Goal: Task Accomplishment & Management: Use online tool/utility

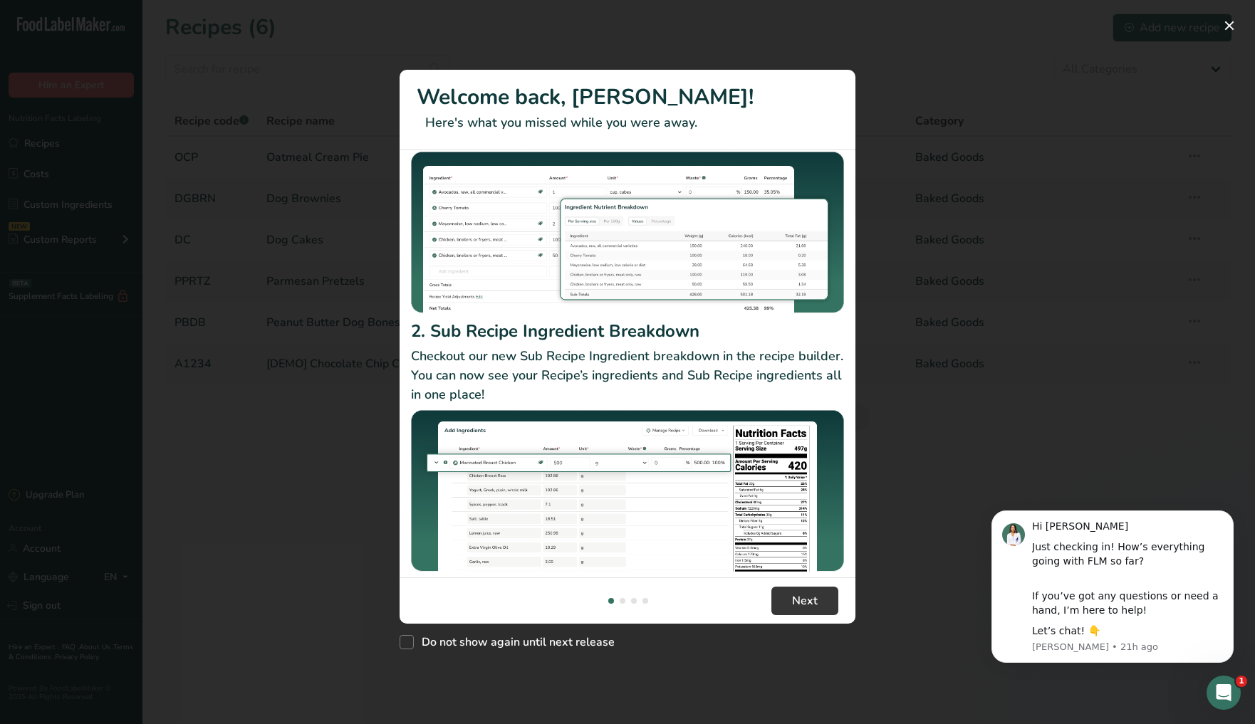
scroll to position [123, 0]
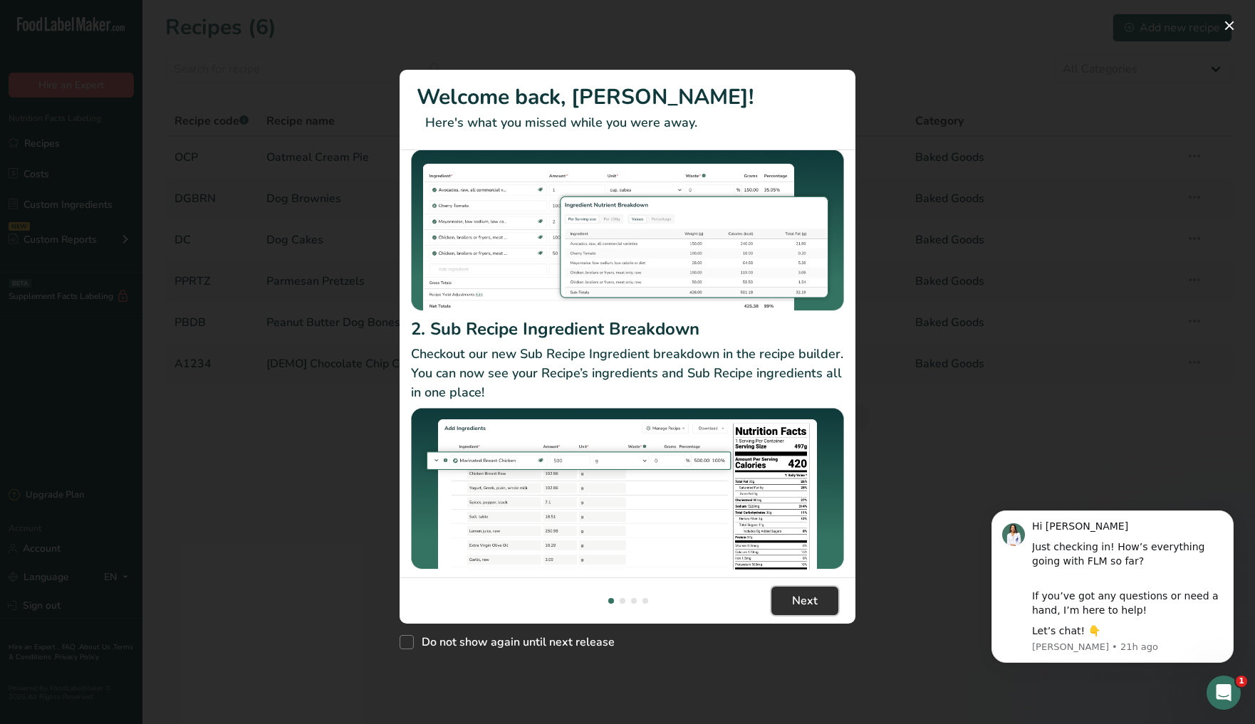
click at [828, 594] on button "Next" at bounding box center [804, 601] width 67 height 28
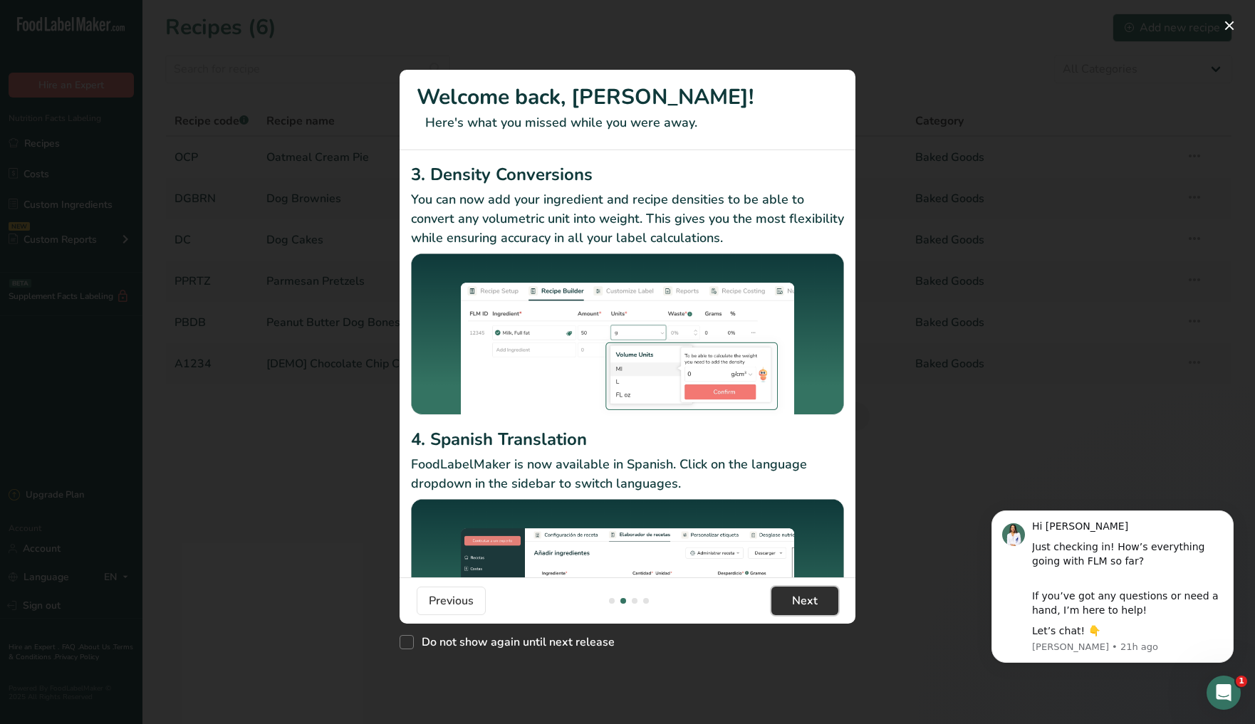
click at [823, 593] on button "Next" at bounding box center [804, 601] width 67 height 28
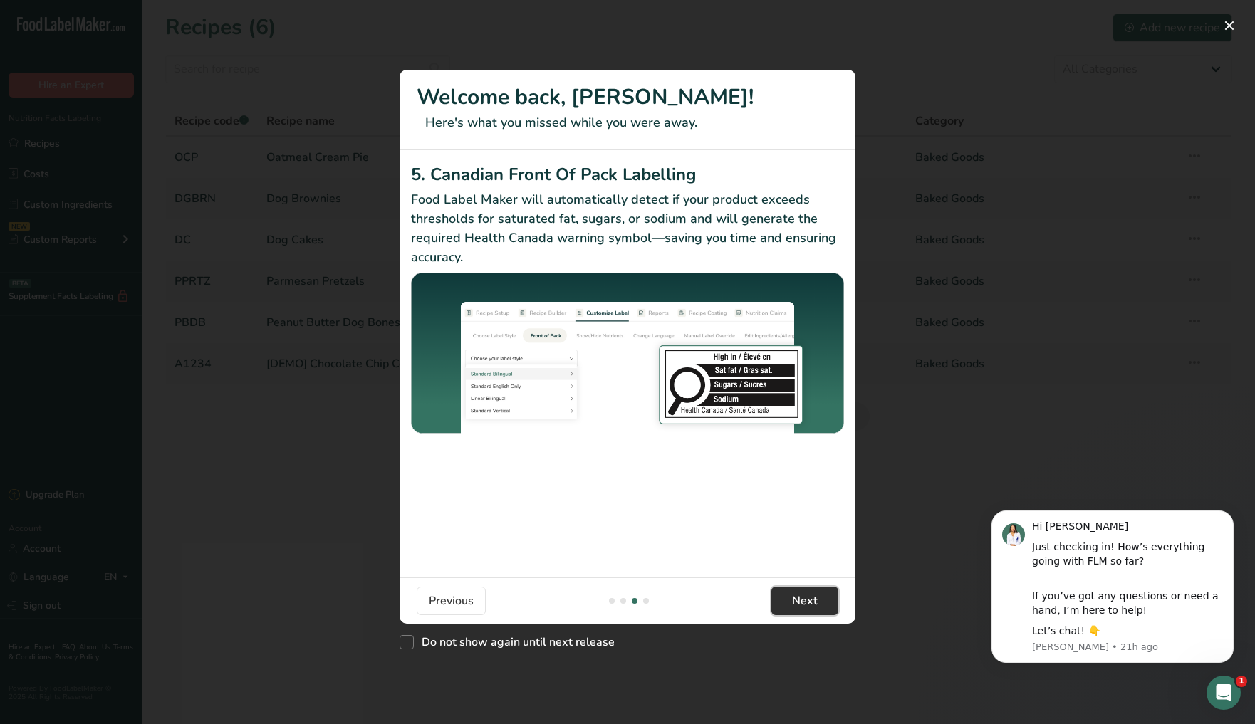
click at [821, 590] on button "Next" at bounding box center [804, 601] width 67 height 28
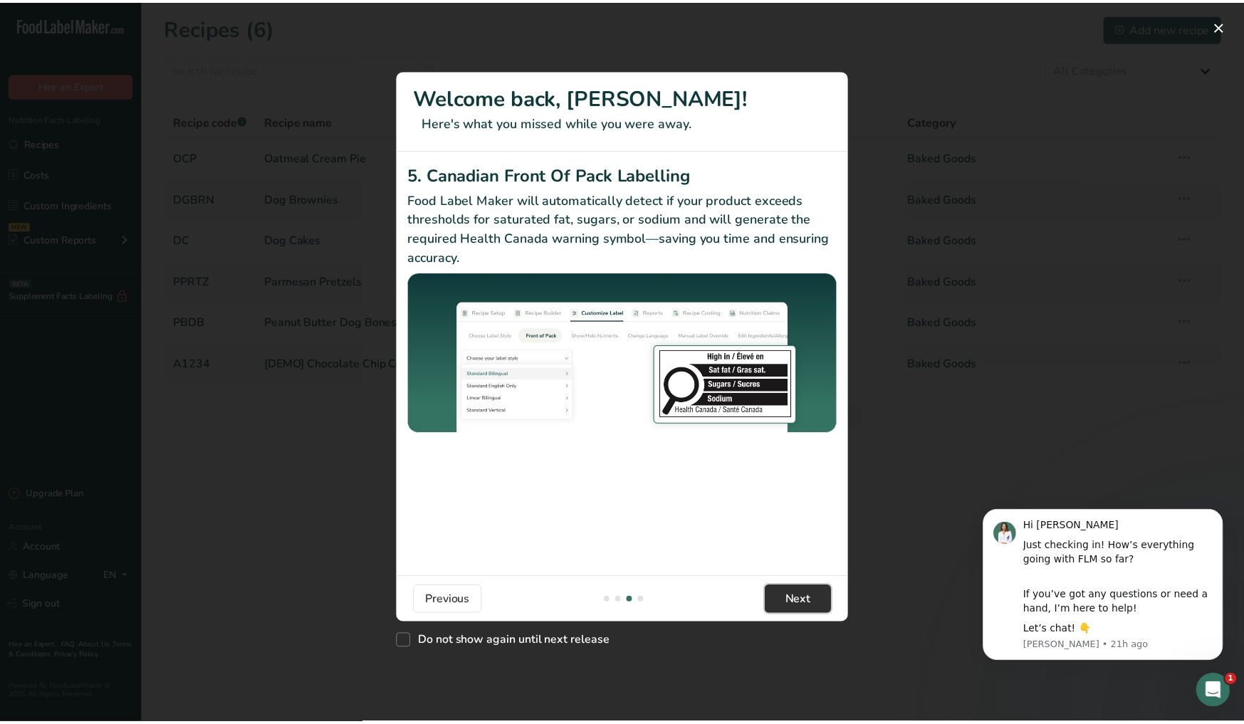
scroll to position [0, 1367]
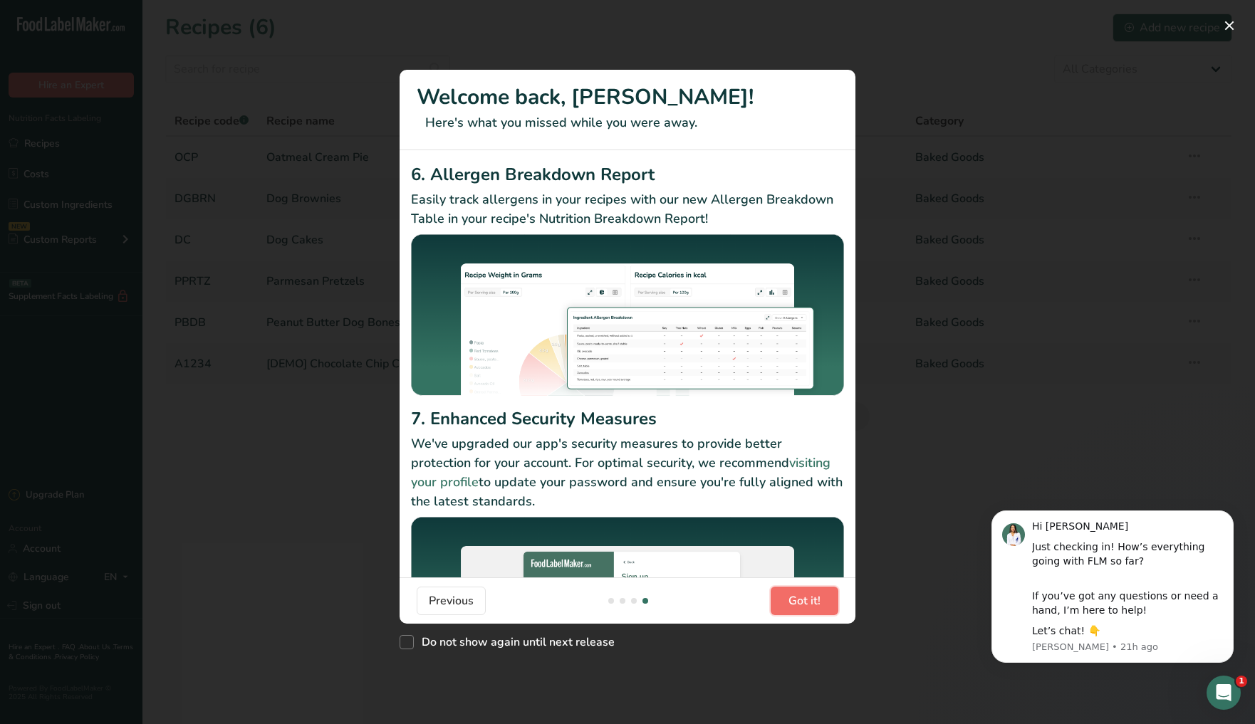
click at [821, 594] on button "Got it!" at bounding box center [805, 601] width 68 height 28
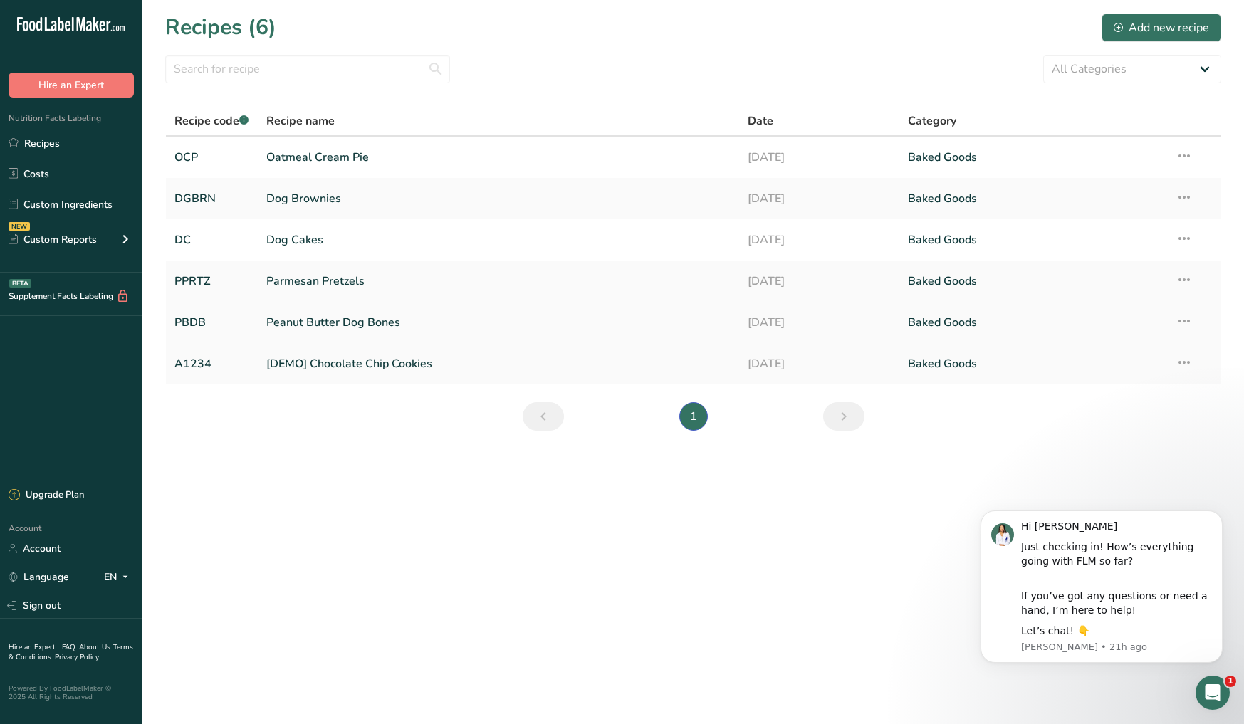
click at [340, 316] on link "Peanut Butter Dog Bones" at bounding box center [498, 323] width 464 height 30
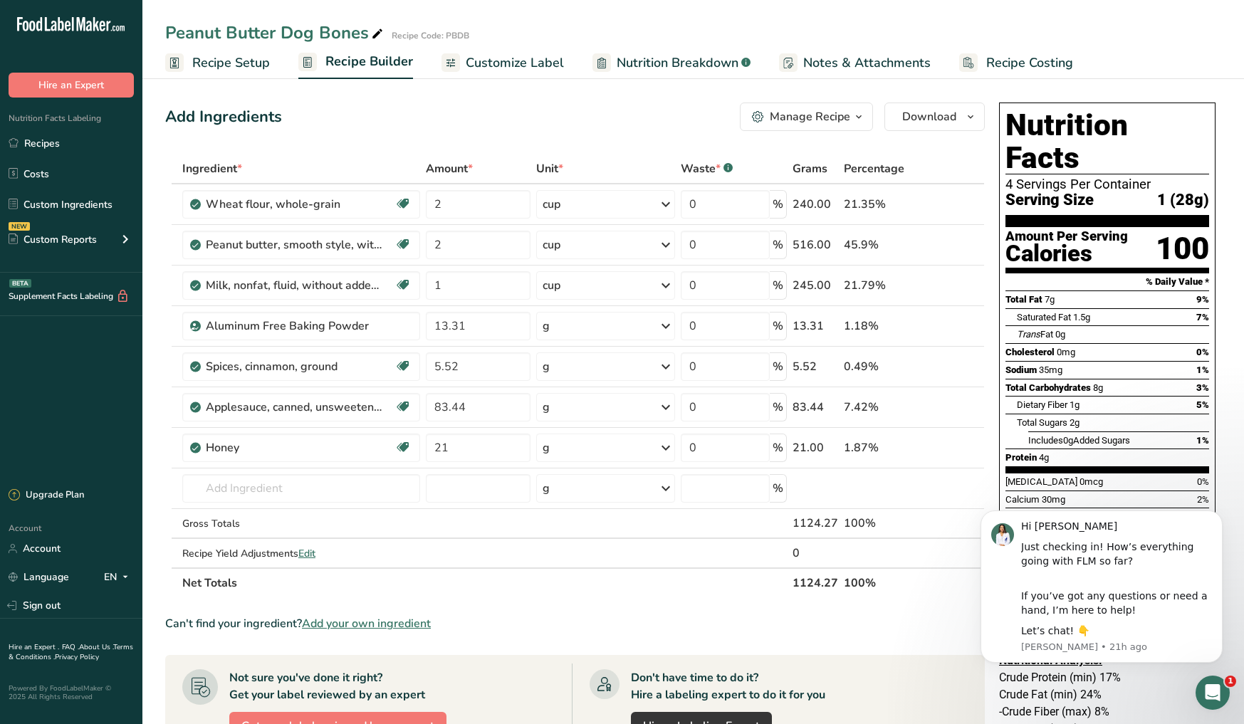
click at [378, 33] on icon at bounding box center [377, 34] width 13 height 20
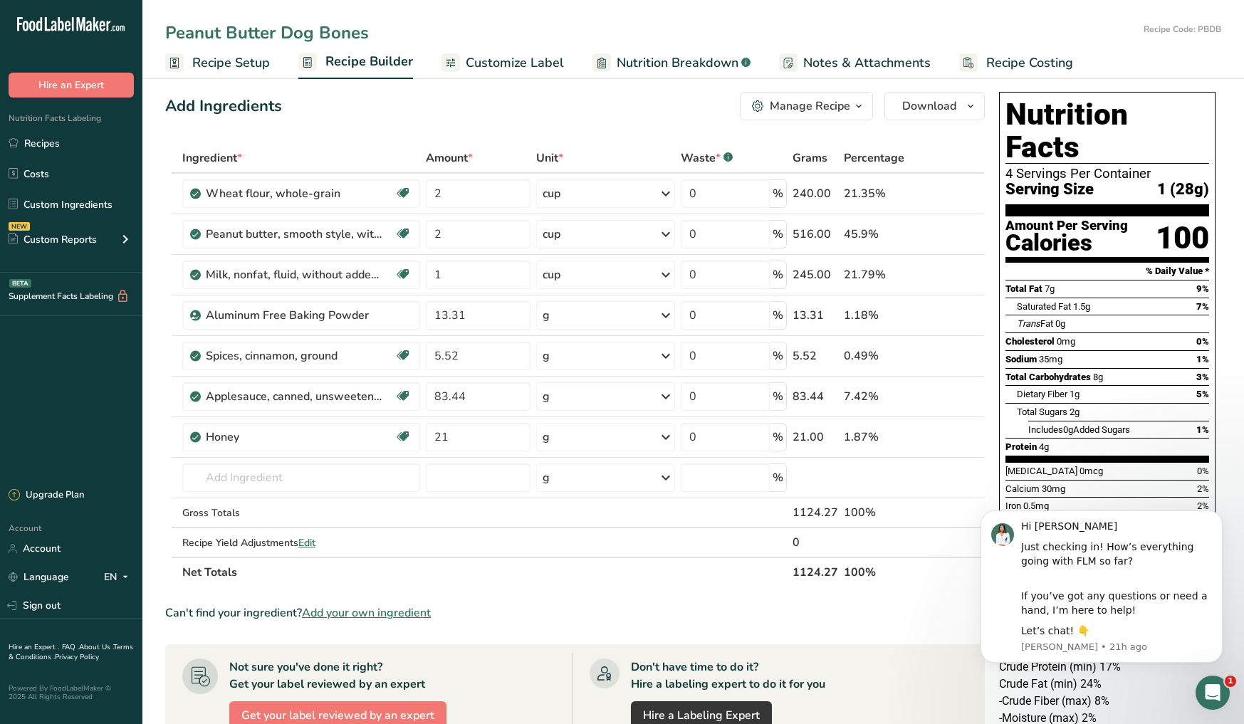
scroll to position [11, 0]
click at [509, 32] on input "Peanut Butter Dog Biscuit" at bounding box center [651, 33] width 973 height 26
type input "Peanut Butter Dog Biscuit"
click at [360, 120] on div "Add Ingredients Manage Recipe Delete Recipe Duplicate Recipe Scale Recipe Save …" at bounding box center [579, 568] width 828 height 967
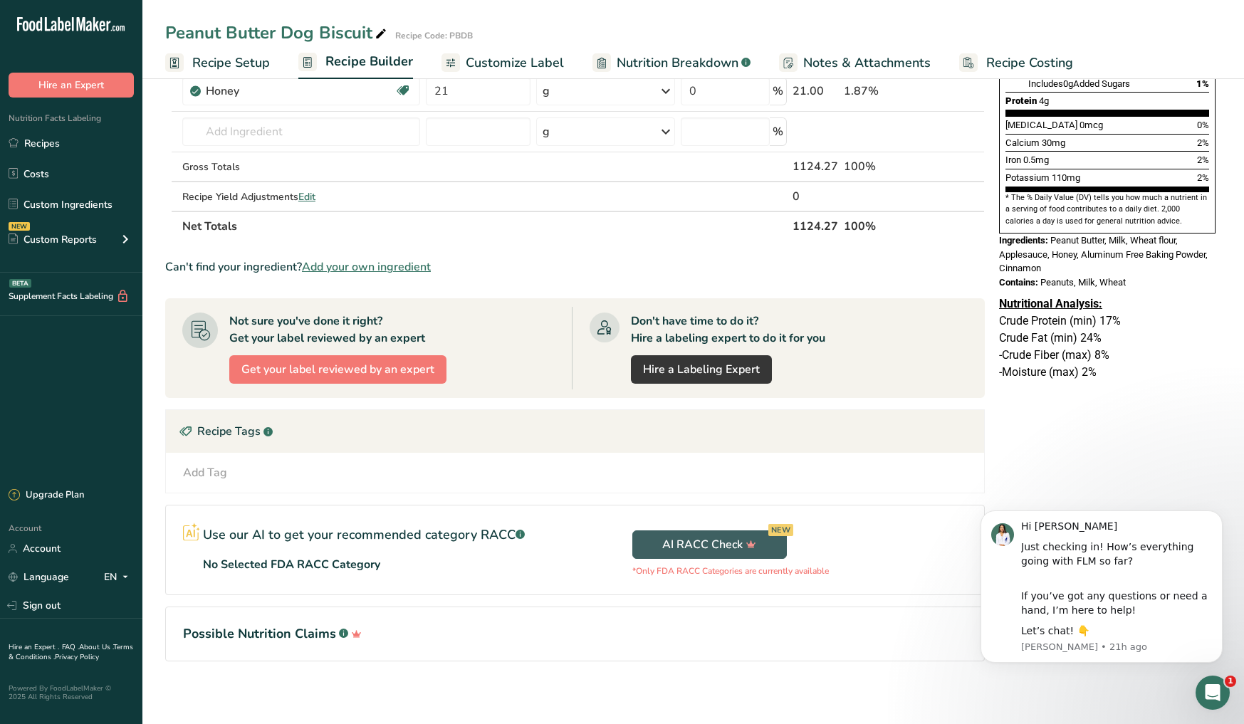
scroll to position [354, 0]
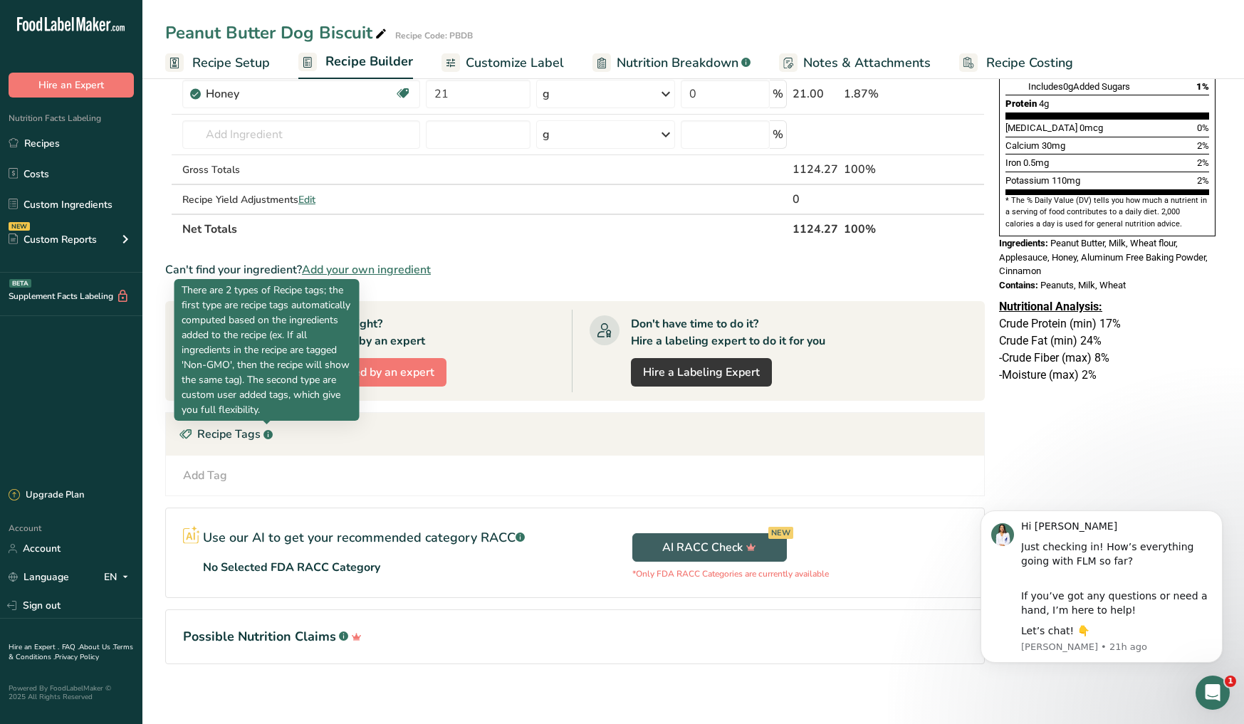
click at [268, 436] on rect at bounding box center [268, 434] width 9 height 9
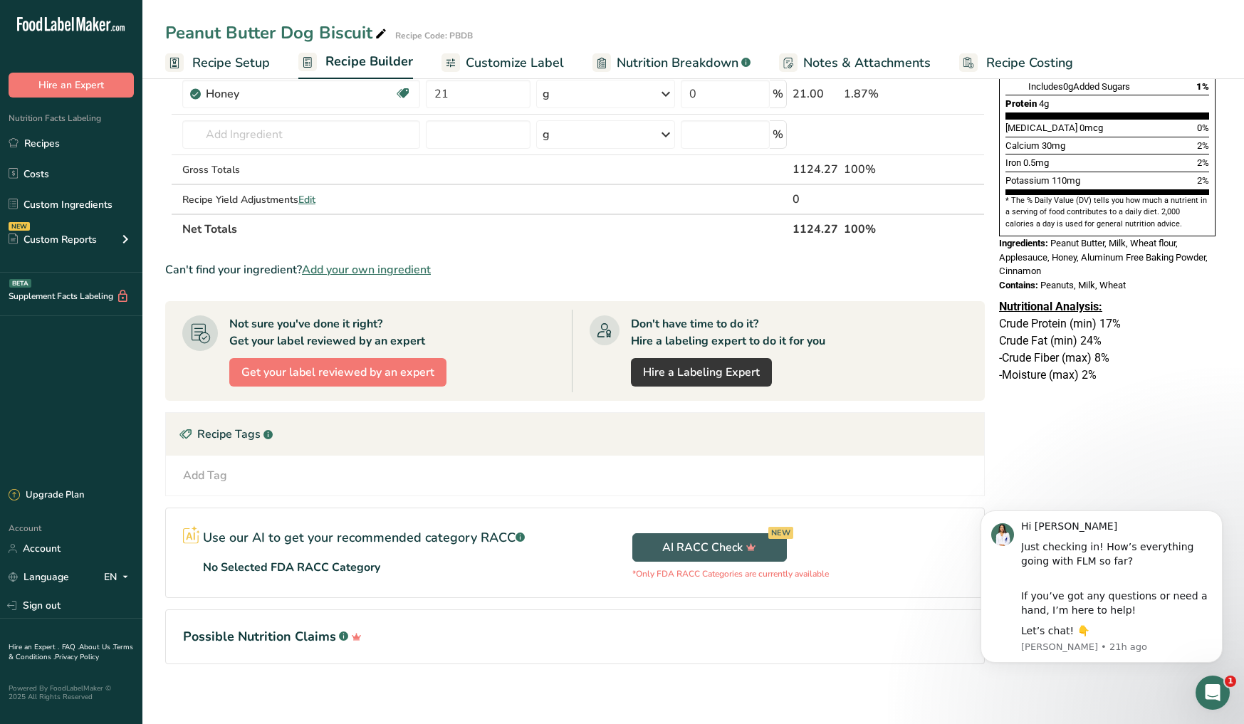
click at [268, 436] on rect at bounding box center [268, 434] width 9 height 9
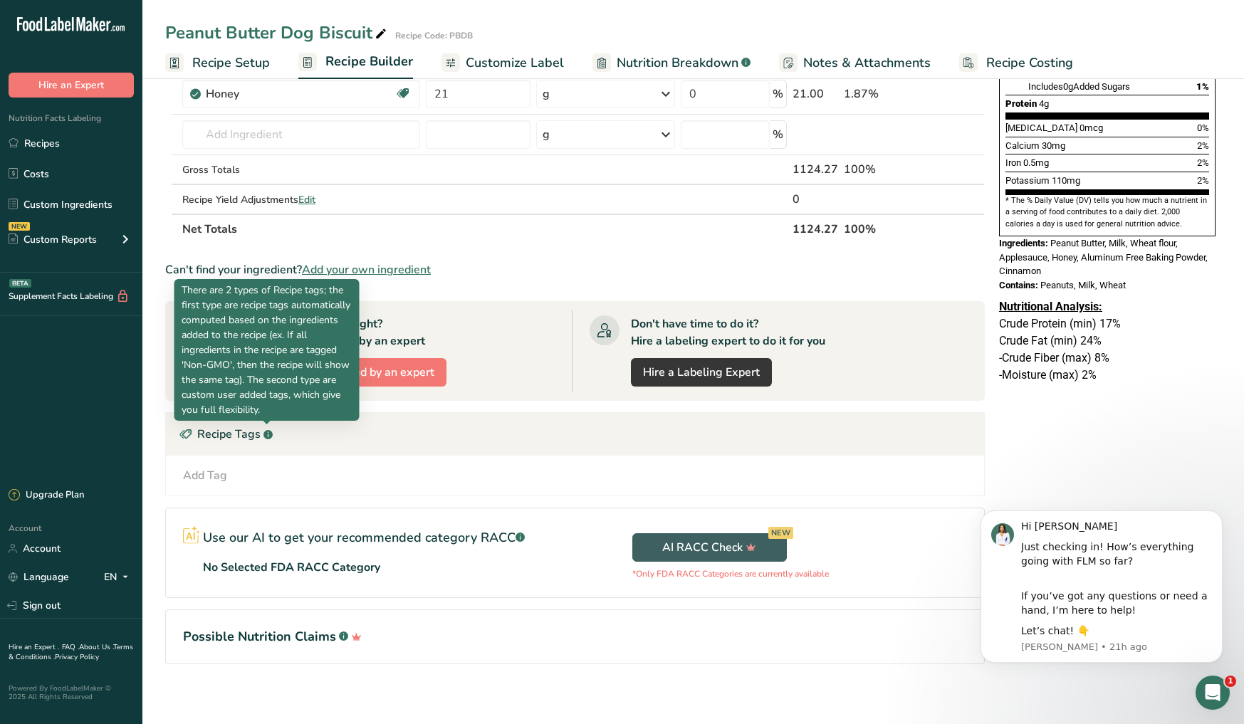
click at [268, 436] on rect at bounding box center [268, 434] width 9 height 9
click at [264, 437] on icon ".a-a{fill:#347362;}.b-a{fill:#fff;}" at bounding box center [268, 434] width 9 height 9
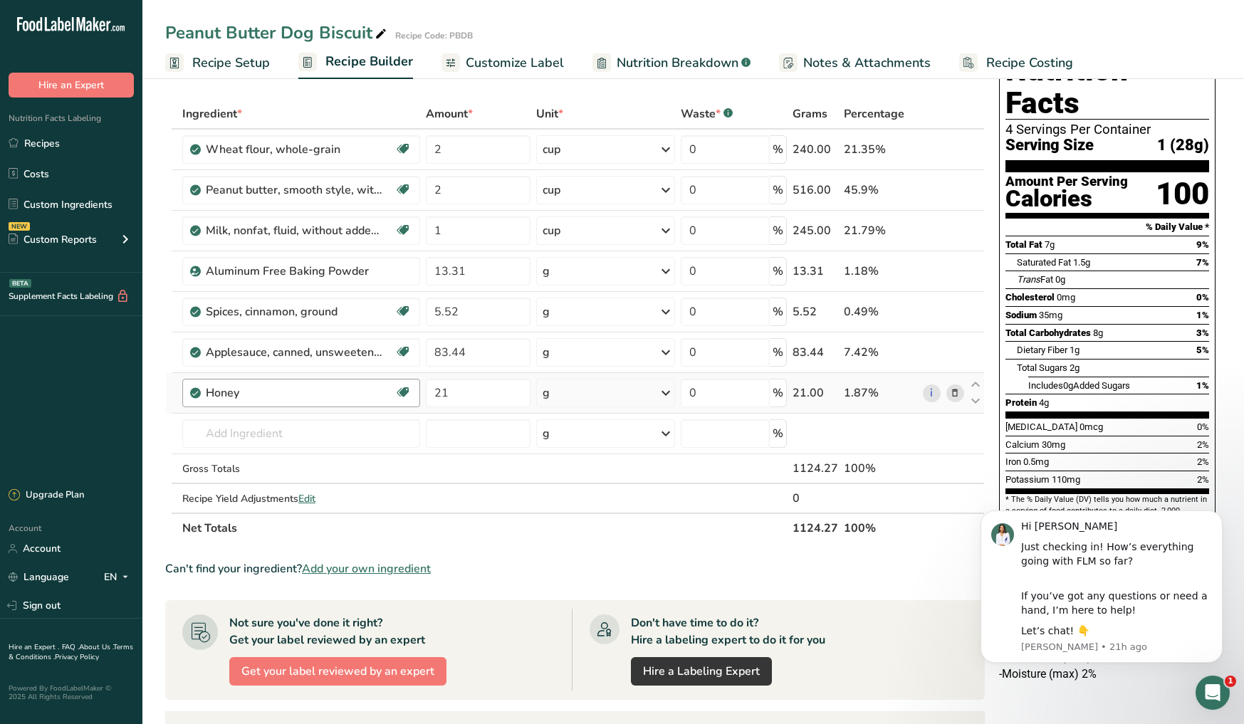
scroll to position [0, 0]
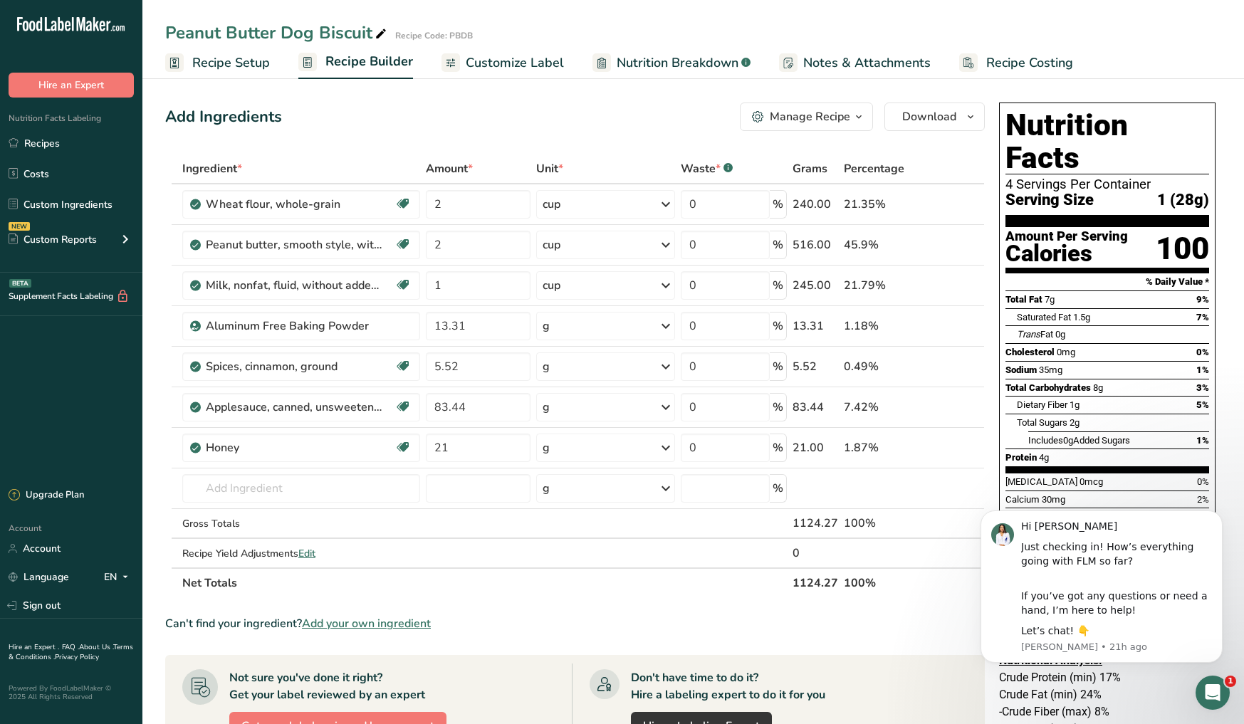
click at [851, 120] on span "button" at bounding box center [858, 116] width 17 height 17
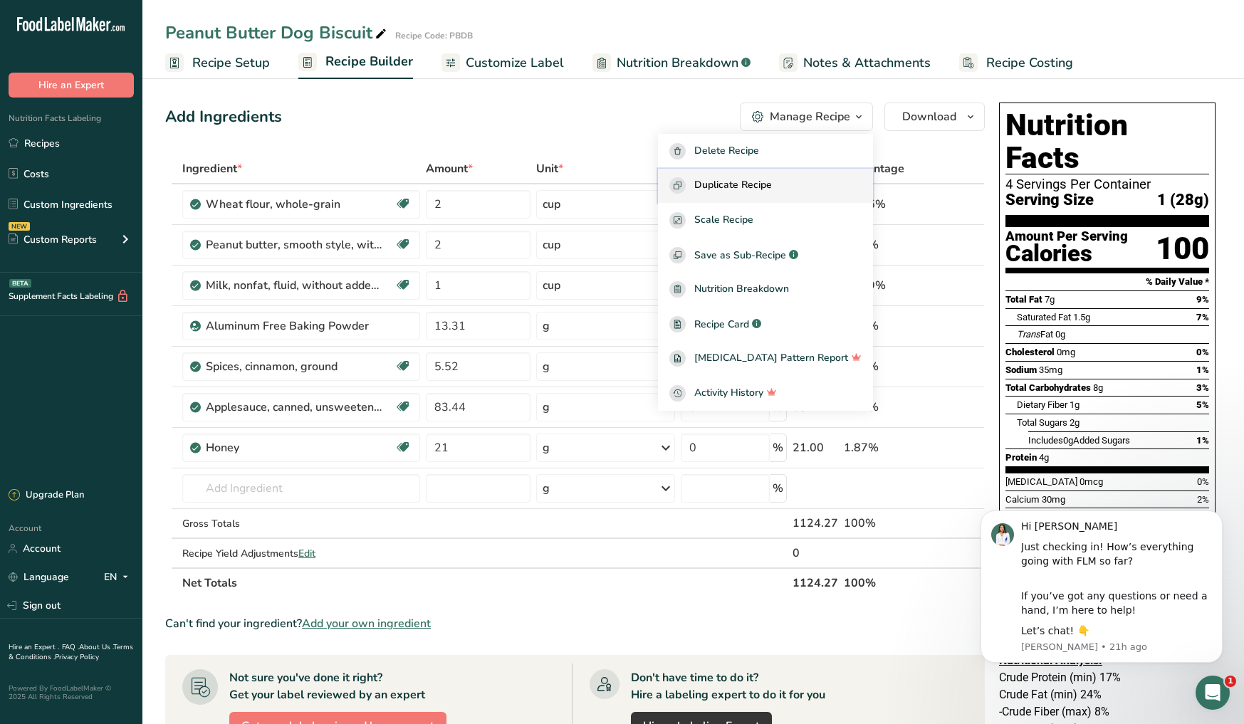
click at [804, 185] on div "Duplicate Recipe" at bounding box center [765, 185] width 192 height 16
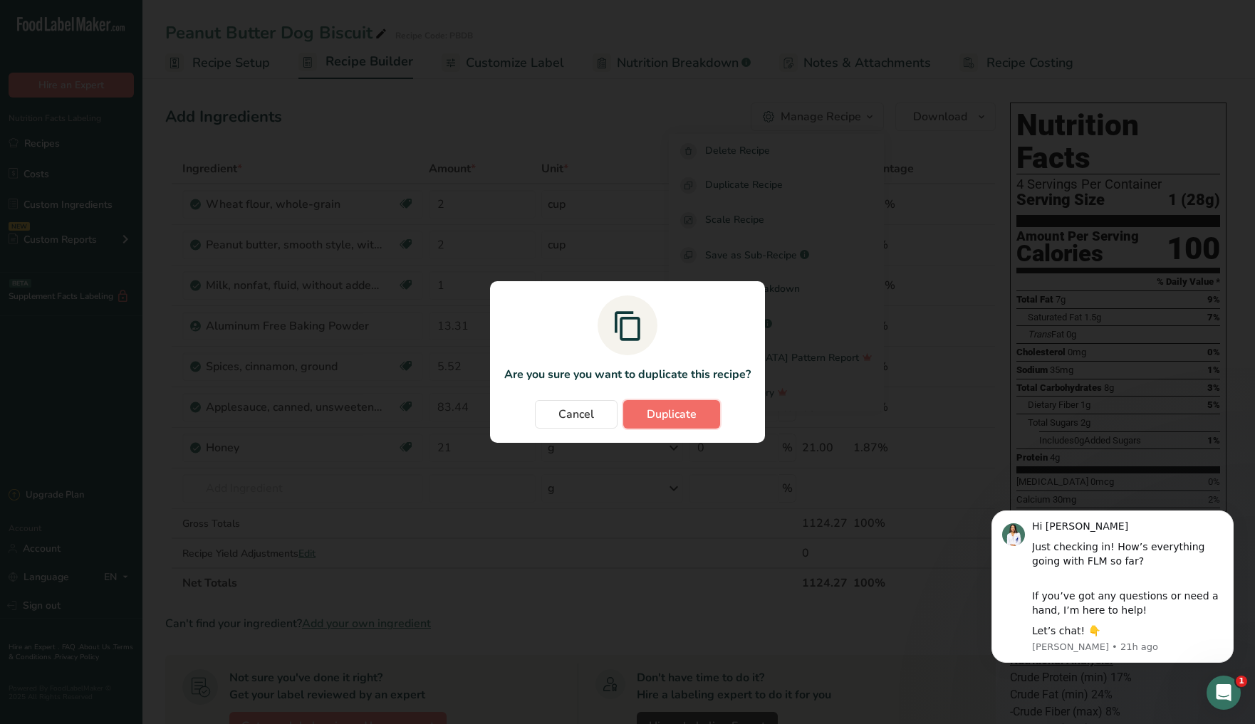
click at [686, 425] on button "Duplicate" at bounding box center [671, 414] width 97 height 28
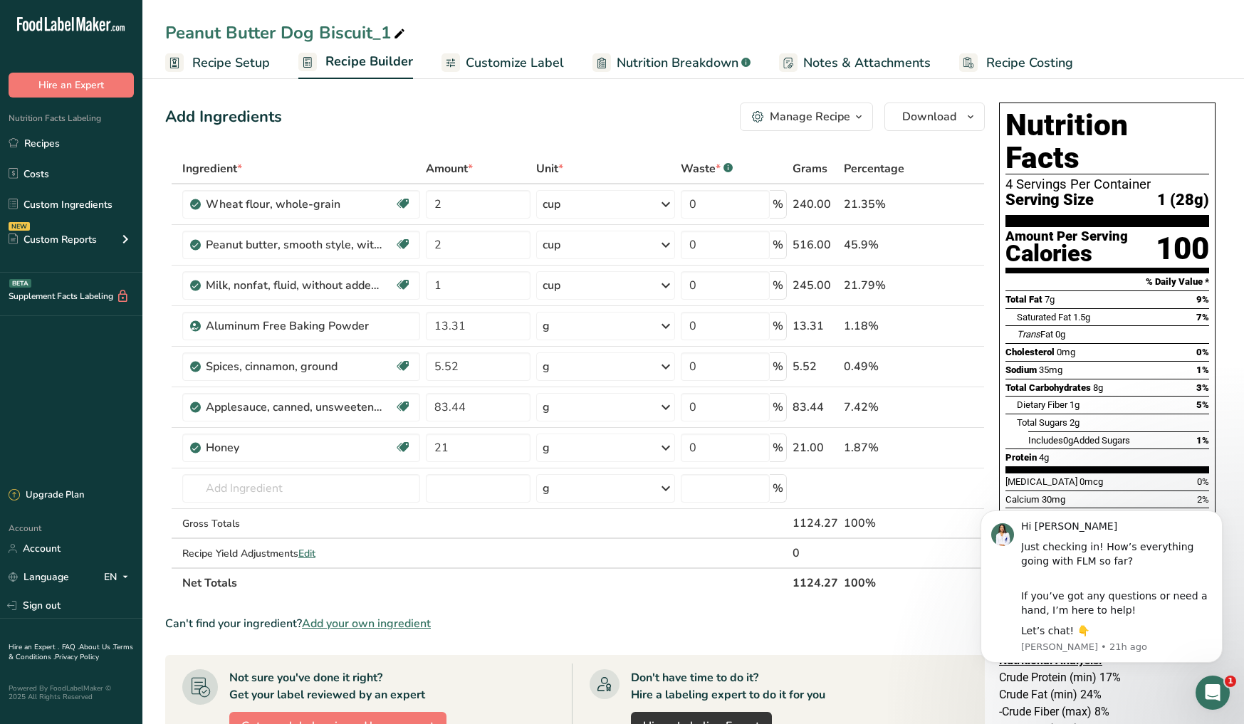
click at [389, 29] on div "Peanut Butter Dog Biscuit_1" at bounding box center [286, 33] width 243 height 26
type input "Peanut Butter Dog Biscuit - Gourmet"
click at [808, 125] on div "Manage Recipe" at bounding box center [810, 116] width 80 height 17
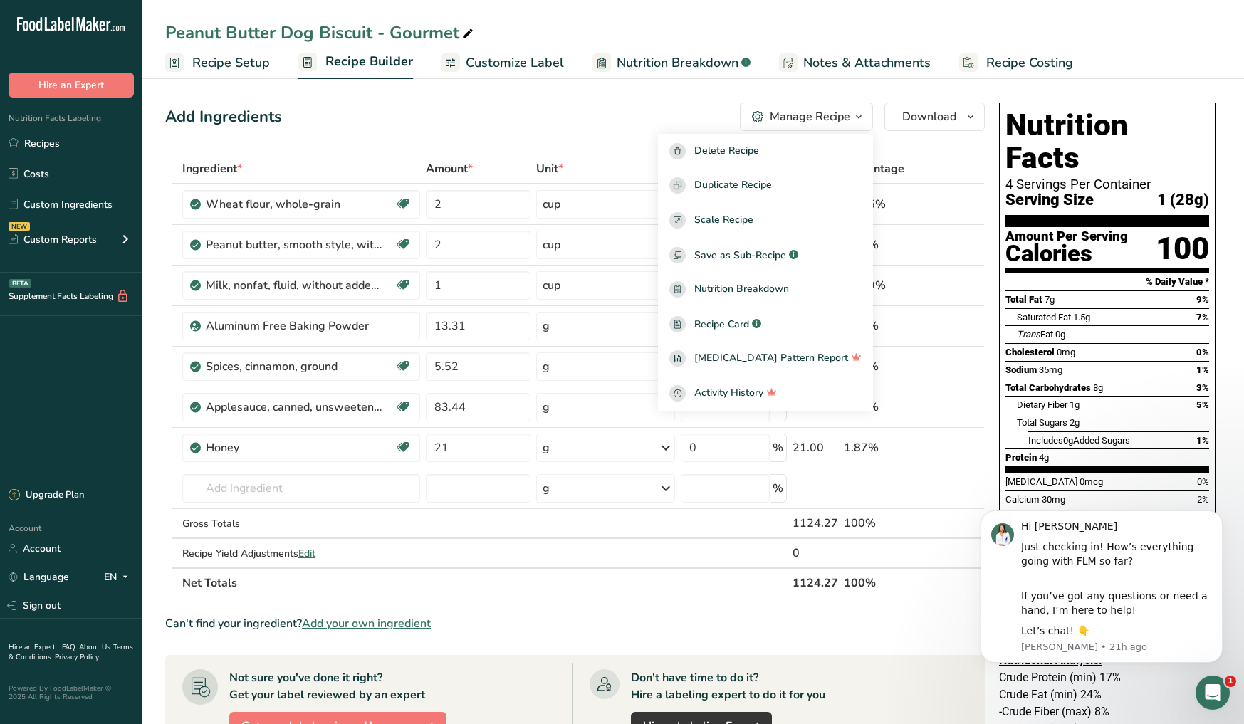
click at [584, 115] on div "Add Ingredients Manage Recipe Delete Recipe Duplicate Recipe Scale Recipe Save …" at bounding box center [575, 117] width 820 height 28
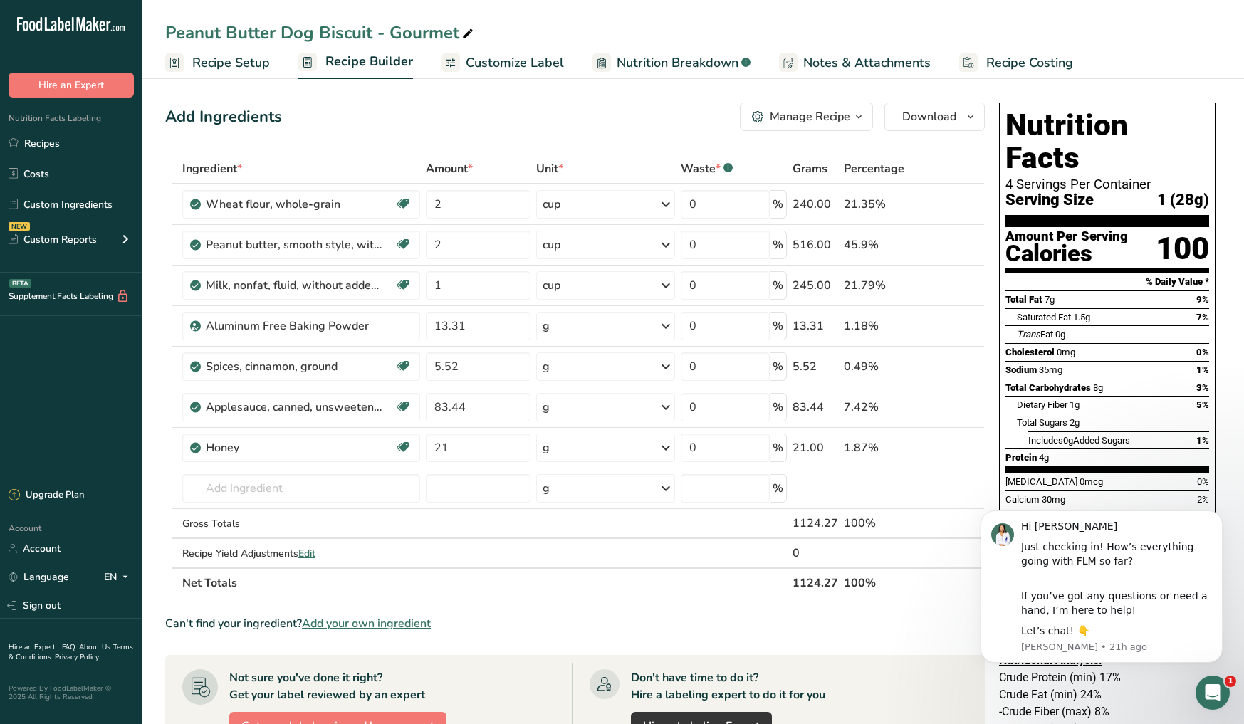
click at [547, 66] on span "Customize Label" at bounding box center [515, 62] width 98 height 19
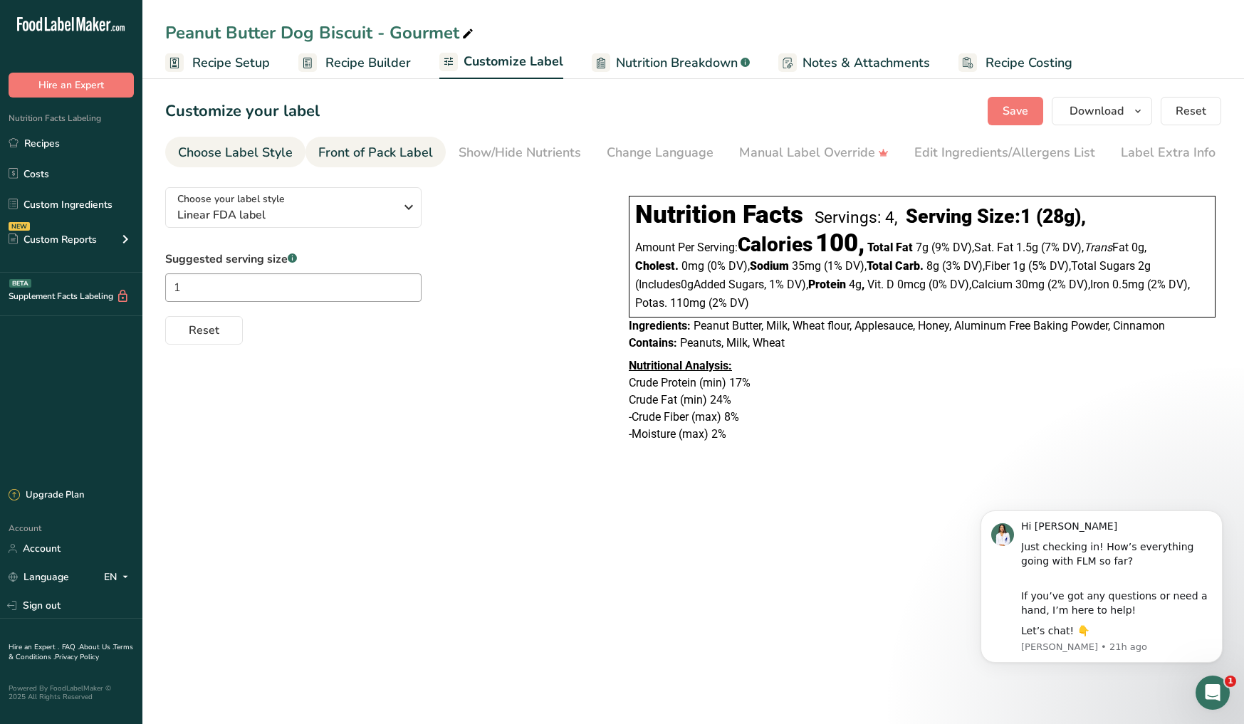
click at [407, 155] on div "Front of Pack Label" at bounding box center [375, 152] width 115 height 19
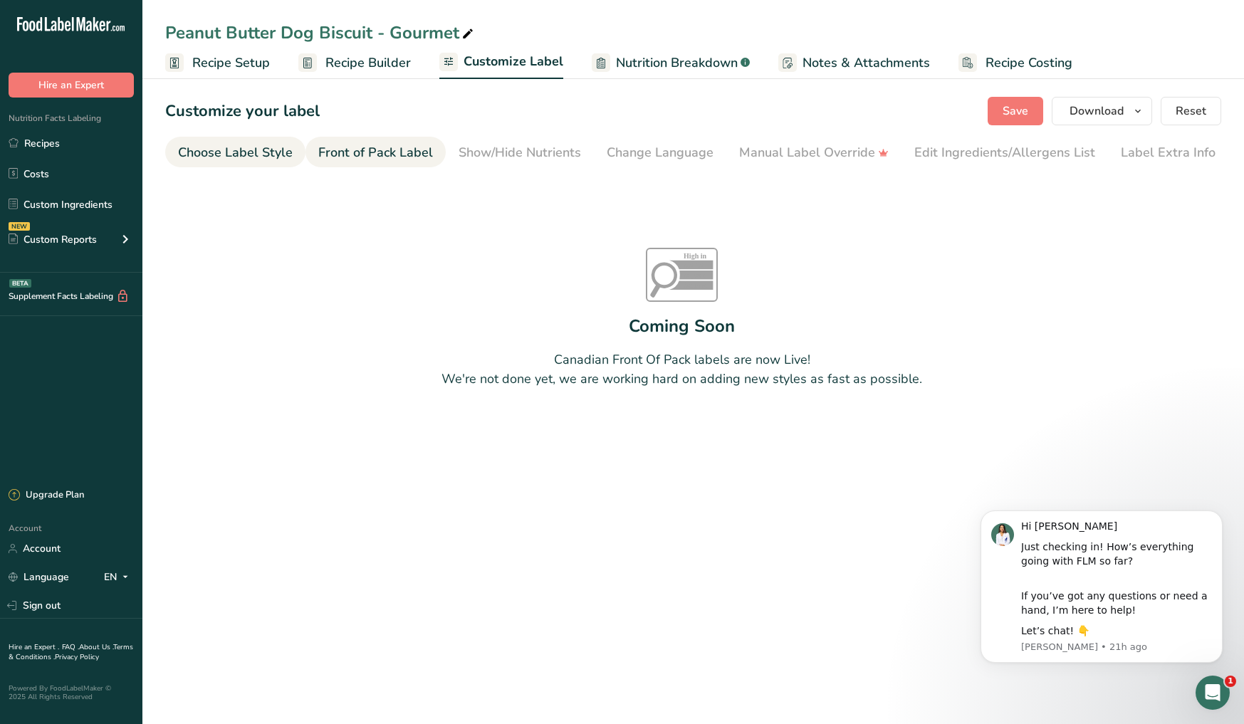
click at [263, 156] on div "Choose Label Style" at bounding box center [235, 152] width 115 height 19
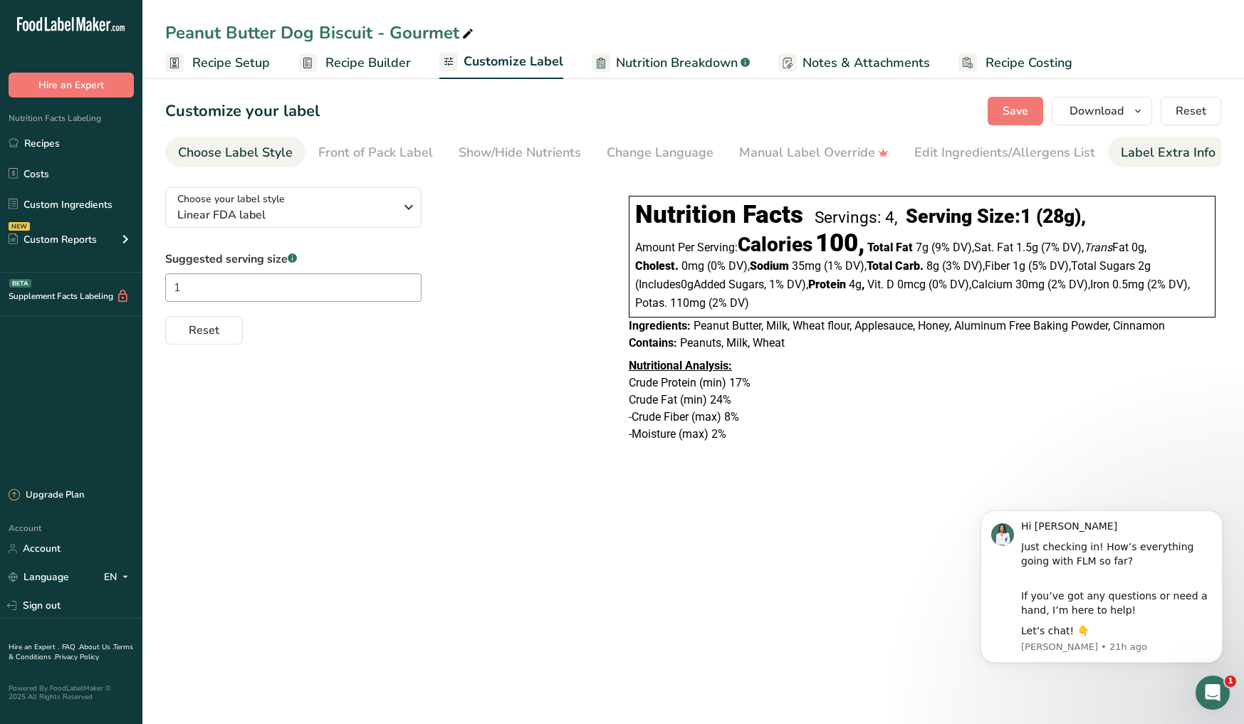
click at [1165, 157] on div "Label Extra Info" at bounding box center [1168, 152] width 95 height 19
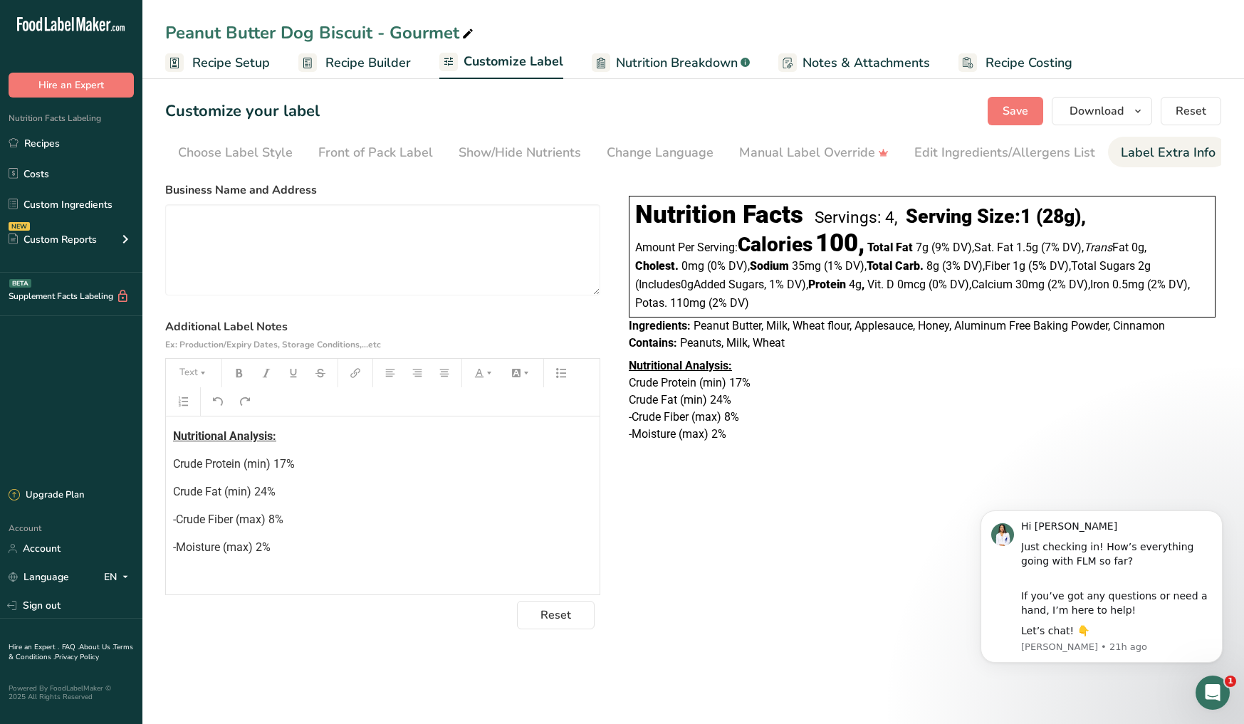
click at [179, 424] on div "Nutritional Analysis: Crude Protein (min) 17% Crude Fat (min) 24% -Crude Fiber …" at bounding box center [383, 506] width 434 height 178
click at [835, 153] on div "Manual Label Override" at bounding box center [814, 152] width 150 height 19
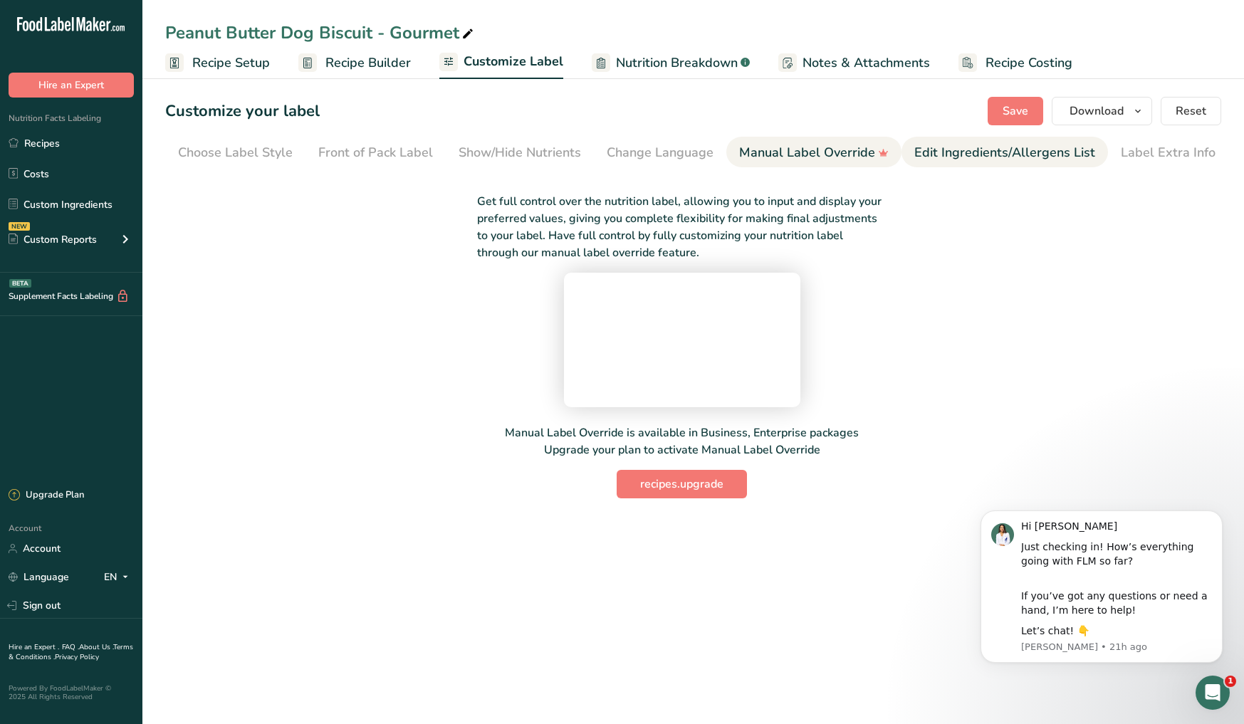
click at [941, 154] on div "Edit Ingredients/Allergens List" at bounding box center [1004, 152] width 181 height 19
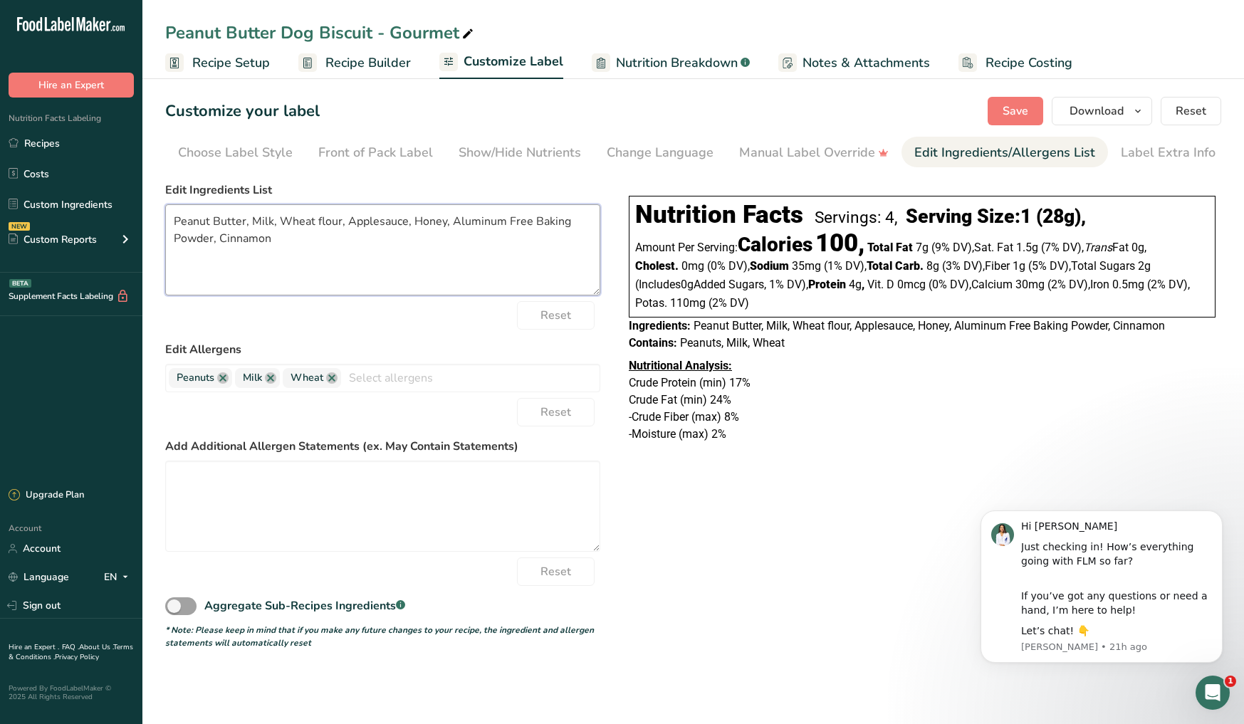
click at [295, 239] on textarea "Peanut Butter, Milk, Wheat flour, Applesauce, Honey, Aluminum Free Baking Powde…" at bounding box center [382, 249] width 435 height 91
type textarea "Peanut Butter, Milk, Wheat flour, Applesauce, Honey, Aluminum Free Baking Powde…"
click at [461, 39] on icon at bounding box center [467, 34] width 13 height 20
type input "Peanut Butter Dog Biscuit - Gourmet Icing"
click at [1154, 150] on div "Label Extra Info" at bounding box center [1168, 152] width 95 height 19
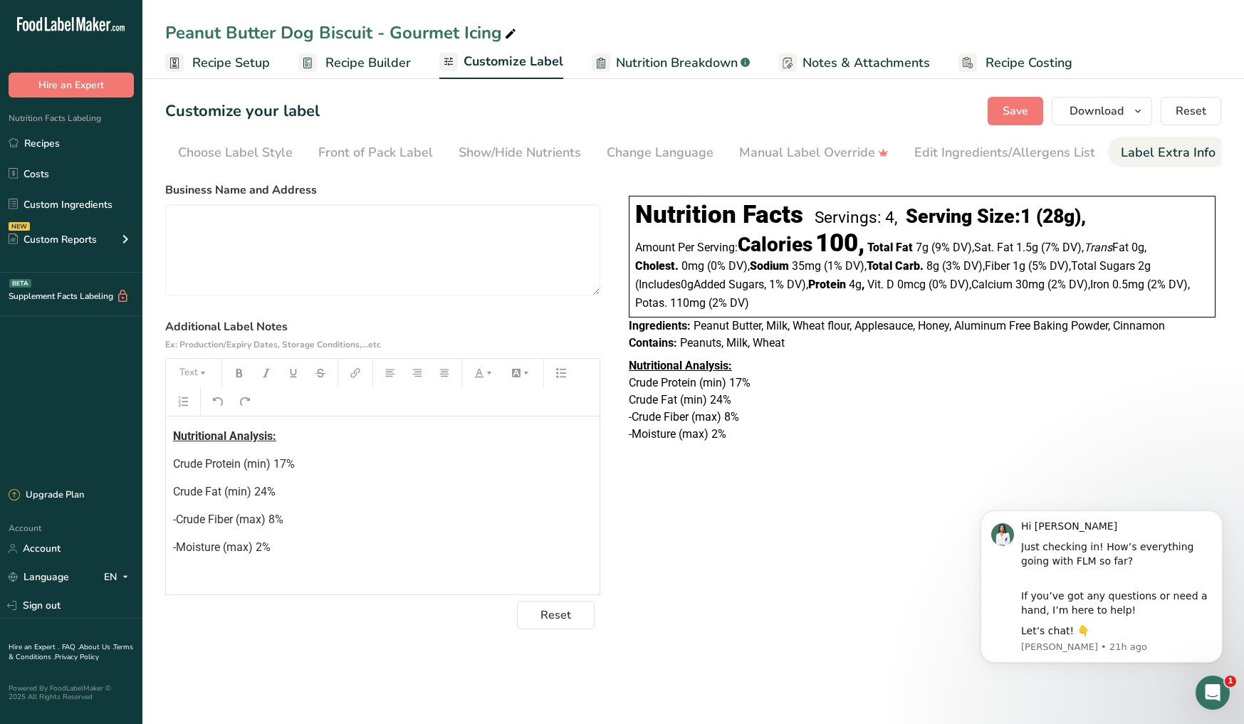
click at [192, 425] on div "Nutritional Analysis: Crude Protein (min) 17% Crude Fat (min) 24% -Crude Fiber …" at bounding box center [383, 506] width 434 height 178
click at [189, 456] on p "Nutritional Analysis:" at bounding box center [382, 464] width 419 height 17
click at [168, 461] on div "﻿ Nutritional Analysis: Crude Protein (min) 17% Crude Fat (min) 24% -Crude Fibe…" at bounding box center [383, 514] width 434 height 195
click at [793, 160] on div "Manual Label Override" at bounding box center [814, 152] width 150 height 19
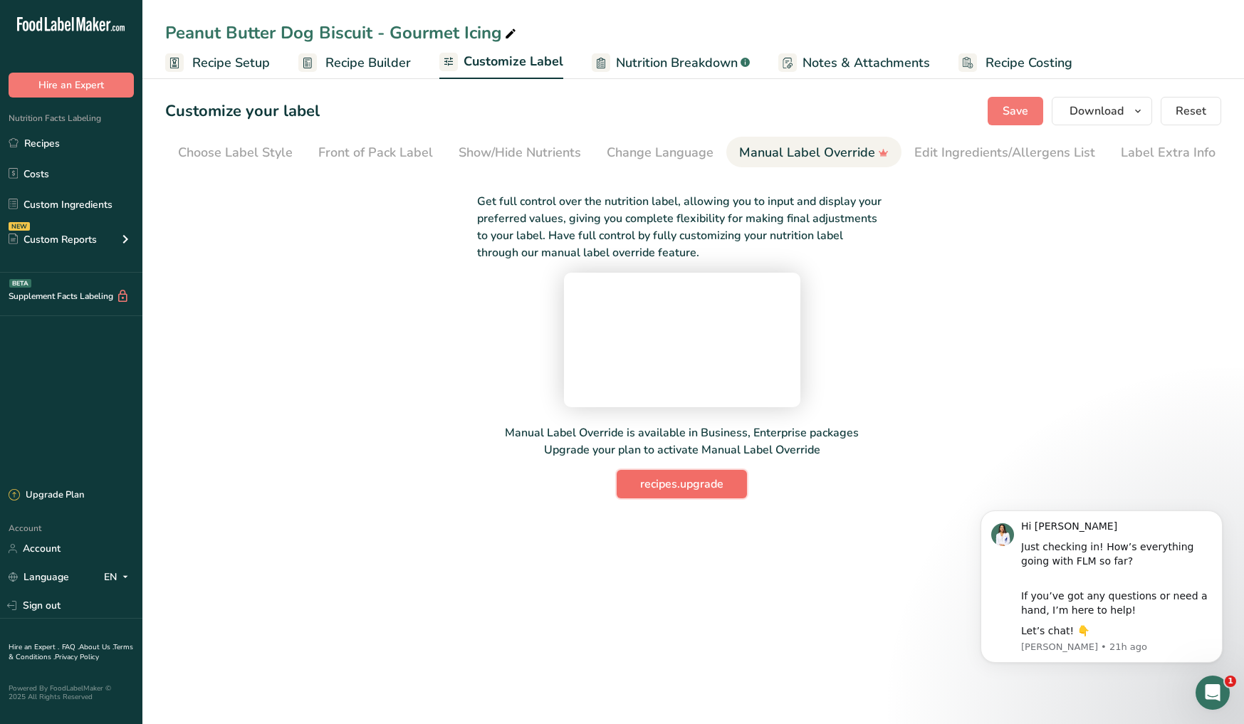
click at [692, 493] on span "recipes.upgrade" at bounding box center [681, 484] width 83 height 17
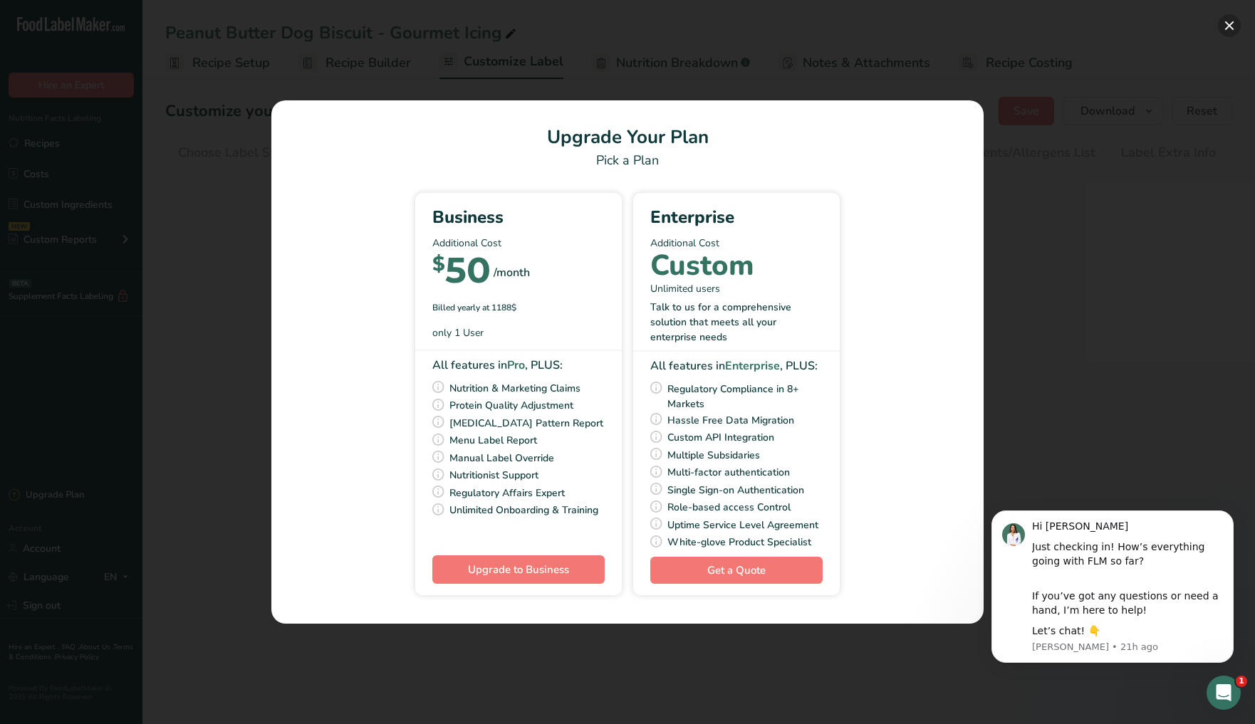
click at [1228, 26] on button "Pick Your Pricing Plan Modal" at bounding box center [1229, 25] width 23 height 23
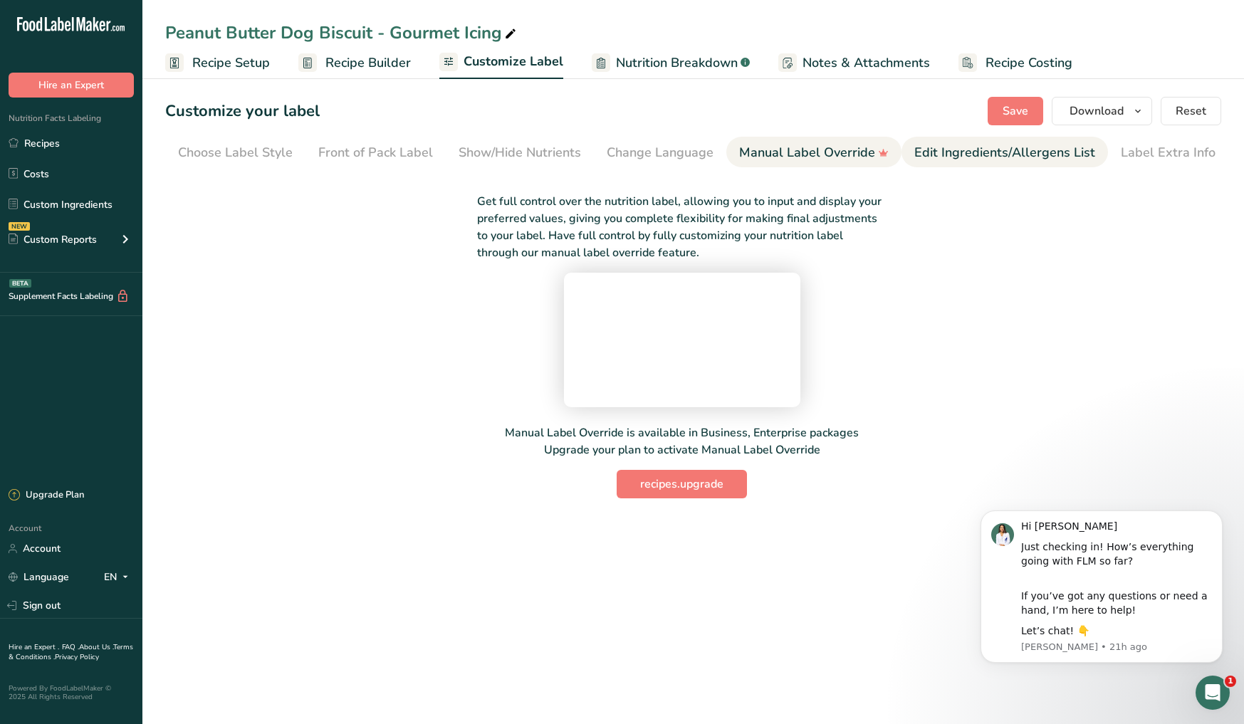
click at [1040, 152] on div "Edit Ingredients/Allergens List" at bounding box center [1004, 152] width 181 height 19
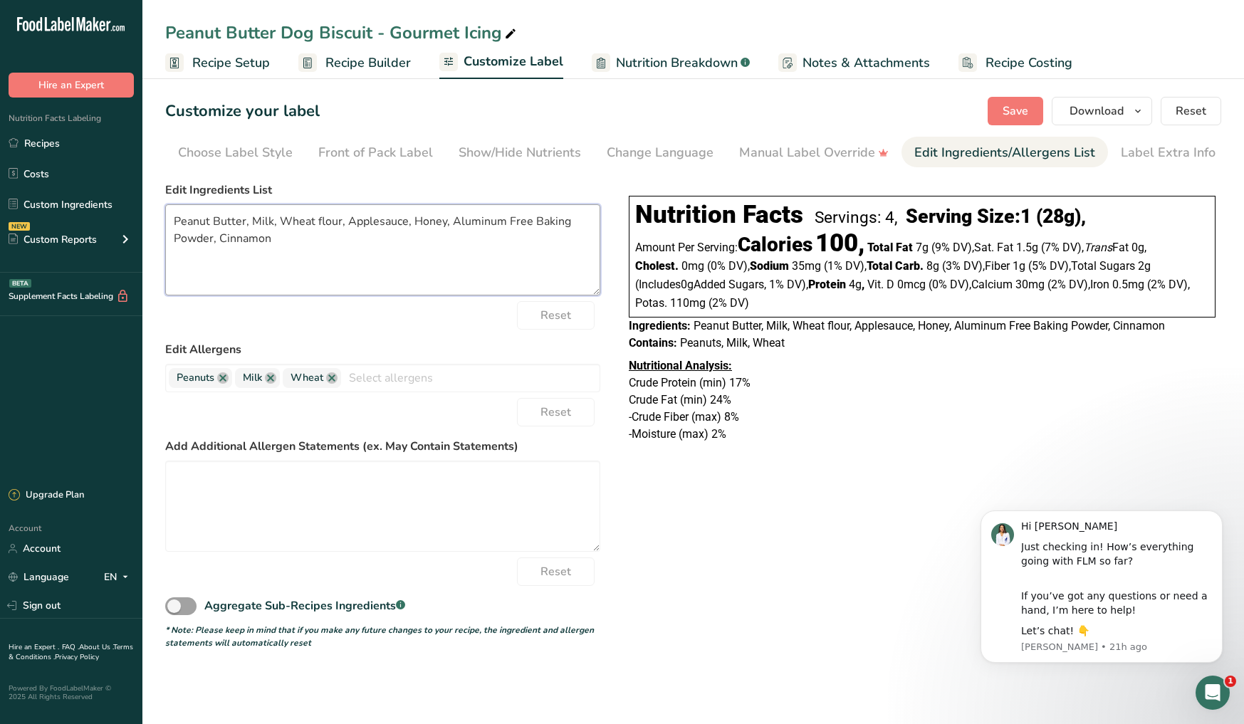
click at [305, 245] on textarea "Peanut Butter, Milk, Wheat flour, Applesauce, Honey, Aluminum Free Baking Powde…" at bounding box center [382, 249] width 435 height 91
paste textarea "maltodextrin, [MEDICAL_DATA], [MEDICAL_DATA]"
click at [292, 259] on textarea "Peanut Butter, Milk, Wheat flour, Applesauce, Honey, Aluminum Free Baking Powde…" at bounding box center [382, 249] width 435 height 91
click at [360, 258] on textarea "Peanut Butter, Milk, Wheat flour, Applesauce, Honey, Aluminum Free Baking Powde…" at bounding box center [382, 249] width 435 height 91
click at [409, 256] on textarea "Peanut Butter, Milk, Wheat flour, Applesauce, Honey, Aluminum Free Baking Powde…" at bounding box center [382, 249] width 435 height 91
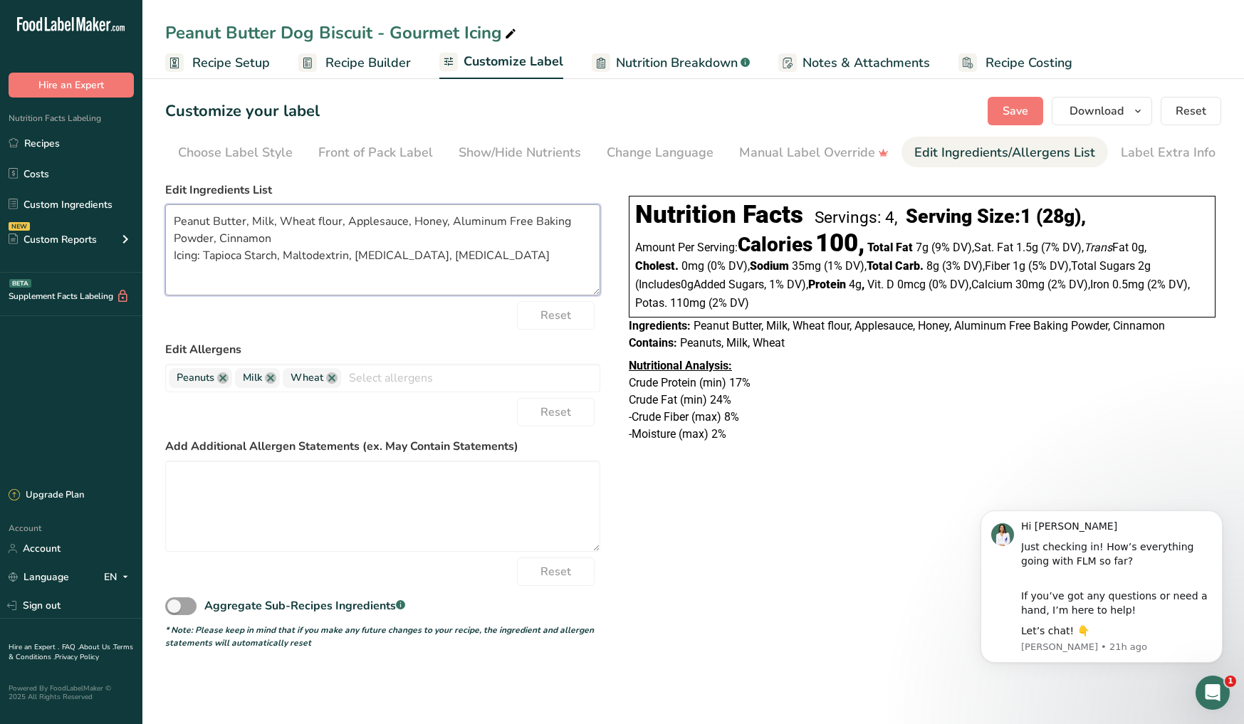
click at [461, 257] on textarea "Peanut Butter, Milk, Wheat flour, Applesauce, Honey, Aluminum Free Baking Powde…" at bounding box center [382, 249] width 435 height 91
click at [496, 261] on textarea "Peanut Butter, Milk, Wheat flour, Applesauce, Honey, Aluminum Free Baking Powde…" at bounding box center [382, 249] width 435 height 91
click at [304, 480] on textarea at bounding box center [382, 506] width 435 height 91
click at [1006, 110] on span "Save" at bounding box center [1016, 111] width 26 height 17
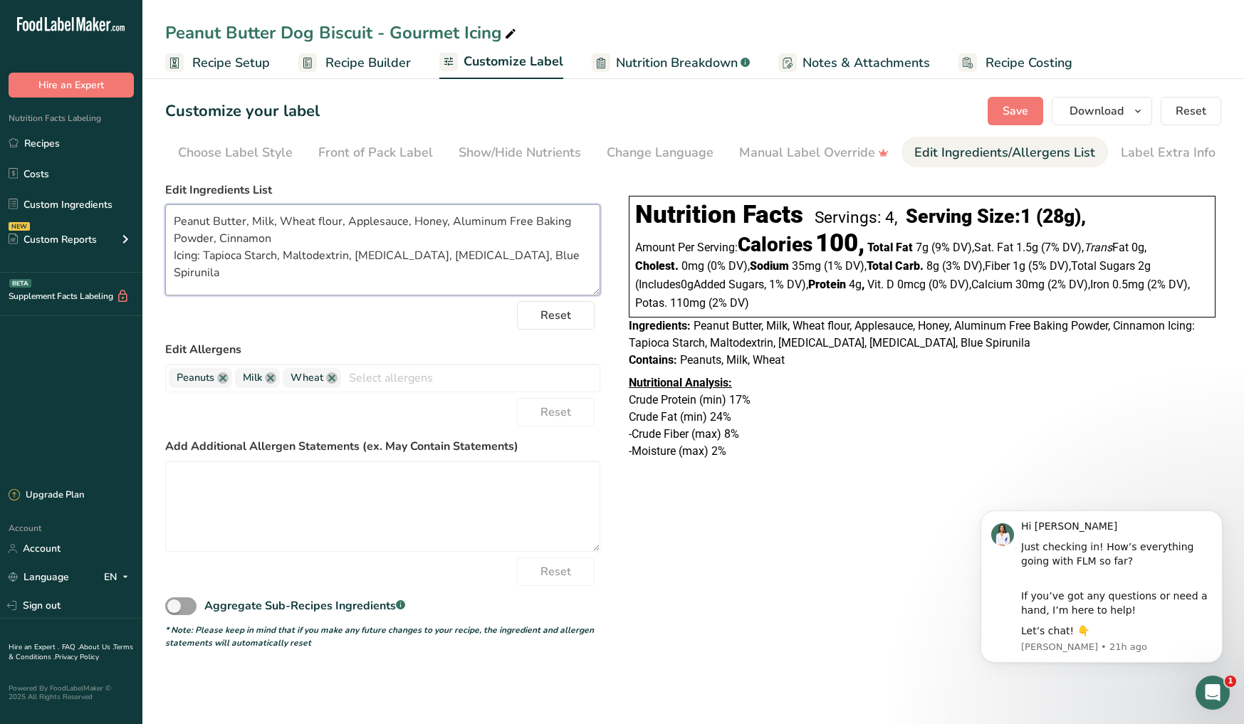
click at [170, 256] on textarea "Peanut Butter, Milk, Wheat flour, Applesauce, Honey, Aluminum Free Baking Powde…" at bounding box center [382, 249] width 435 height 91
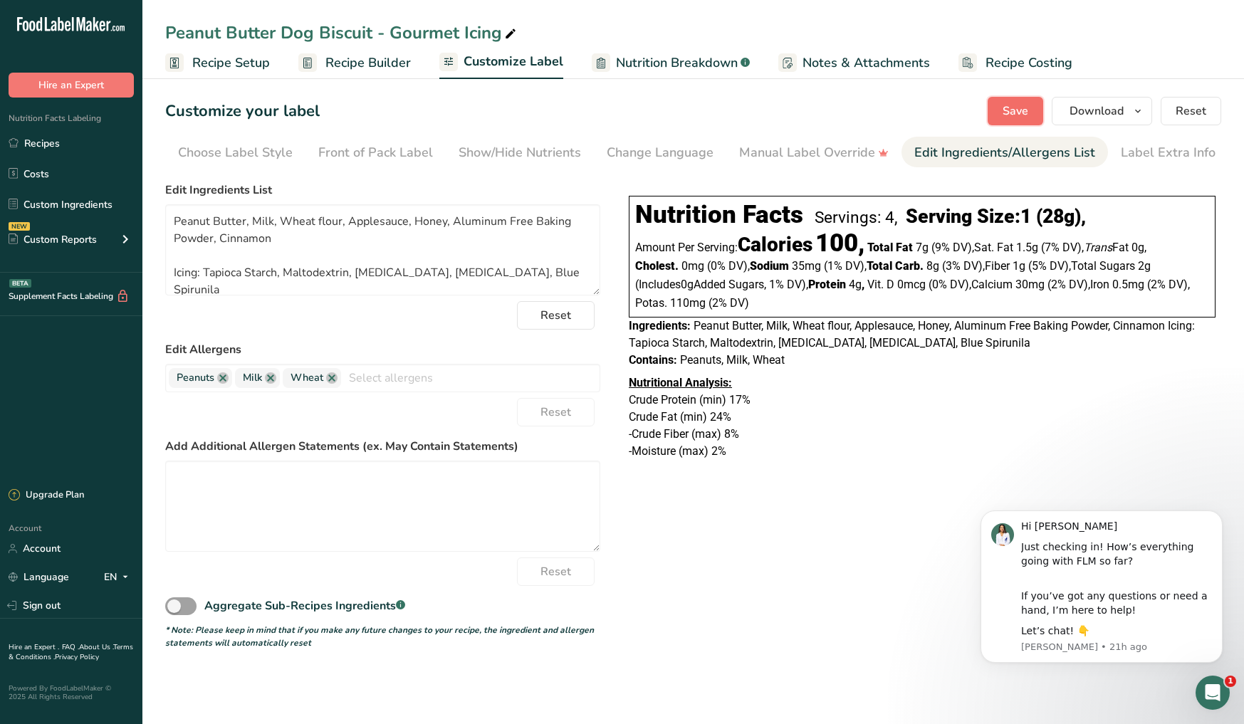
click at [1016, 106] on span "Save" at bounding box center [1016, 111] width 26 height 17
click at [170, 272] on textarea "Peanut Butter, Milk, Wheat flour, Applesauce, Honey, Aluminum Free Baking Powde…" at bounding box center [382, 249] width 435 height 91
click at [1012, 115] on span "Save" at bounding box center [1016, 111] width 26 height 17
drag, startPoint x: 223, startPoint y: 287, endPoint x: 201, endPoint y: 276, distance: 24.8
click at [201, 276] on textarea "Peanut Butter, Milk, Wheat flour, Applesauce, Honey, Aluminum Free Baking Powde…" at bounding box center [382, 249] width 435 height 91
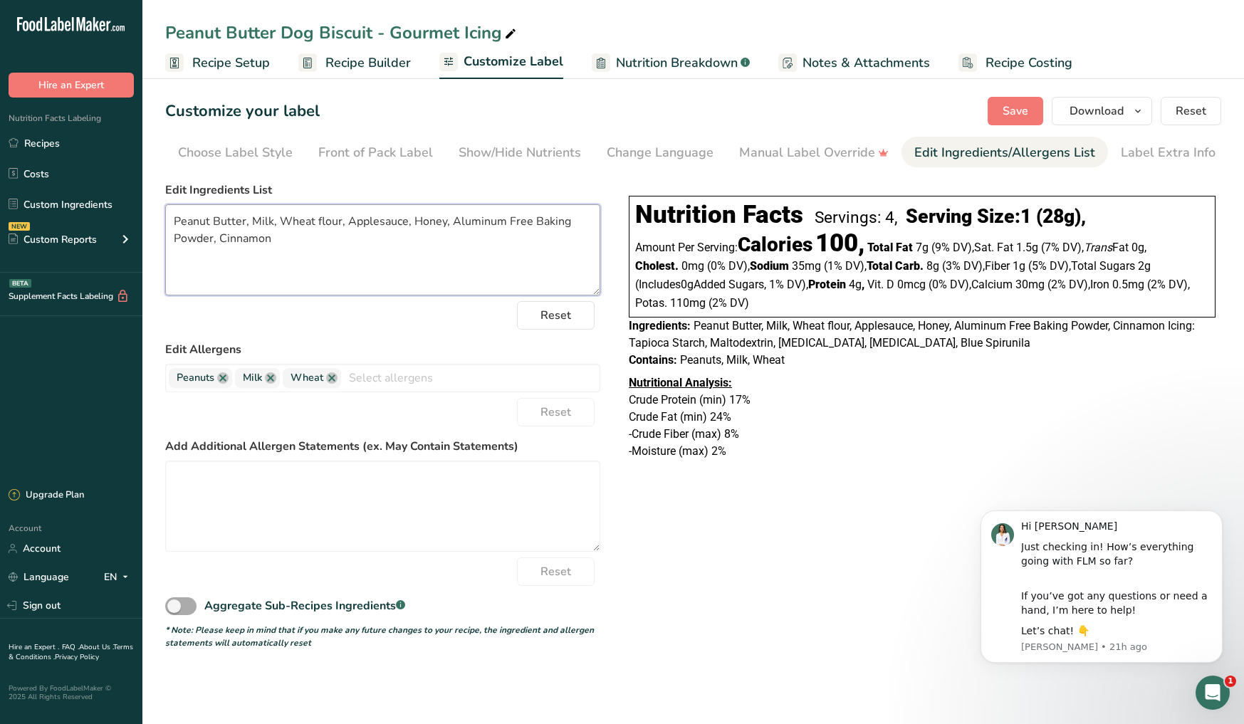
type textarea "Peanut Butter, Milk, Wheat flour, Applesauce, Honey, Aluminum Free Baking Powde…"
click at [179, 607] on span at bounding box center [180, 607] width 31 height 18
click at [174, 607] on input "Aggregate Sub-Recipes Ingredients .a-a{fill:#347362;}.b-a{fill:#fff;}" at bounding box center [169, 606] width 9 height 9
checkbox input "true"
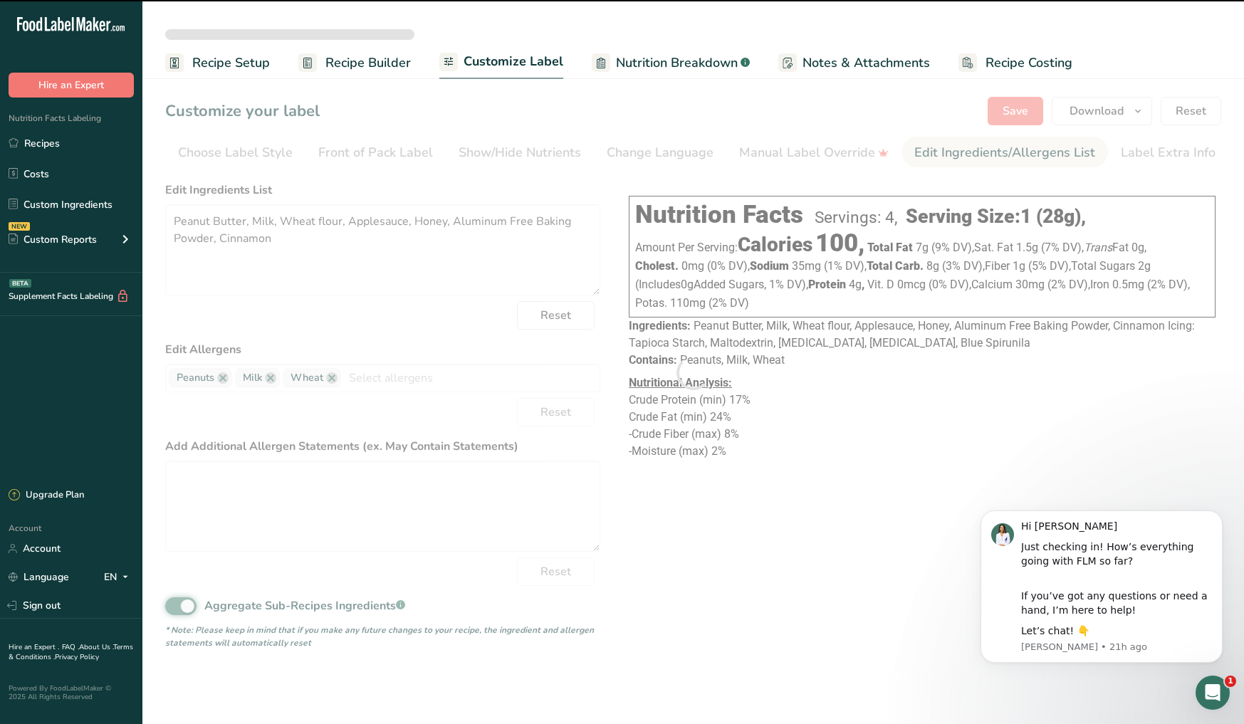
type textarea "Peanut Butter, Milk, Wheat flour, Applesauce, Honey, Aluminum Free Baking Powde…"
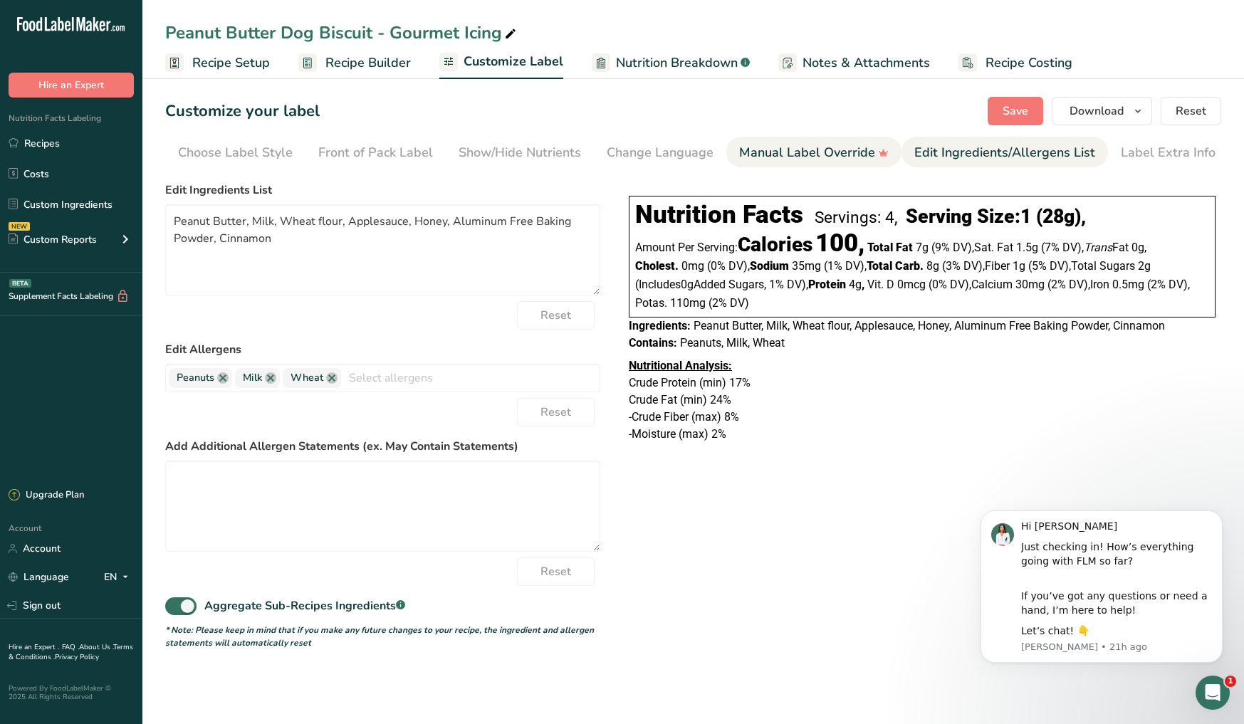
click at [828, 155] on div "Manual Label Override" at bounding box center [814, 152] width 150 height 19
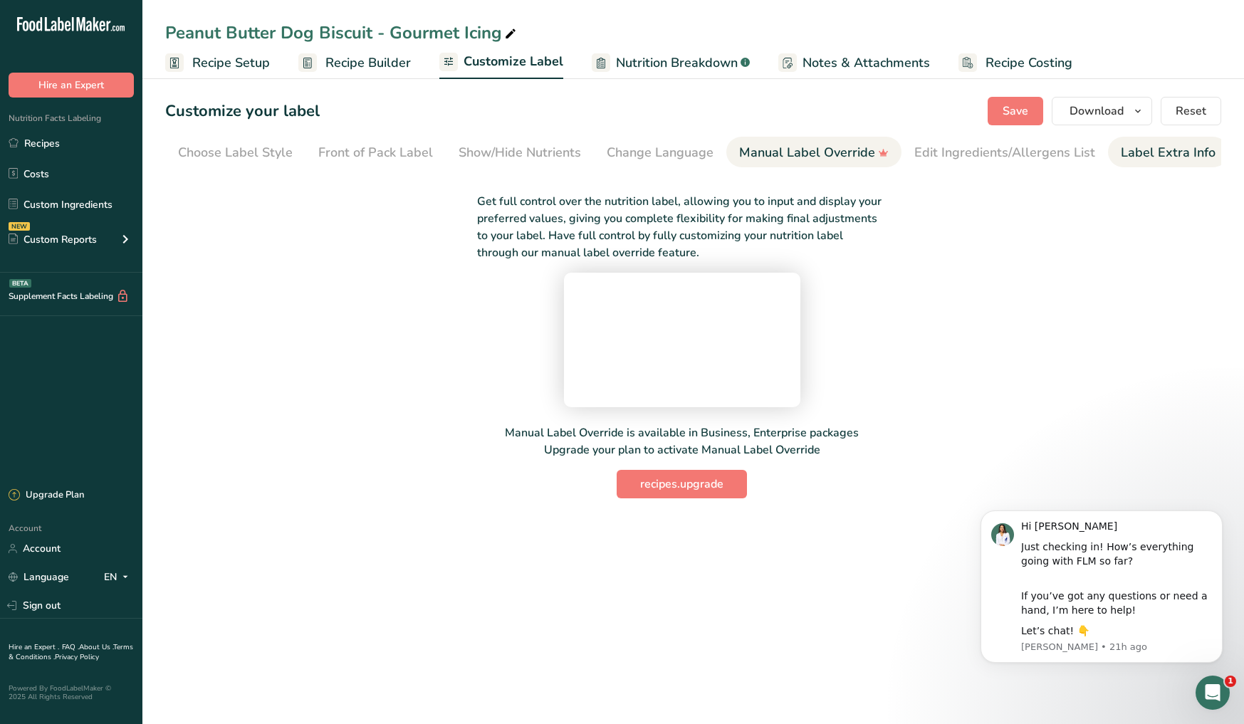
click at [1169, 149] on div "Label Extra Info" at bounding box center [1168, 152] width 95 height 19
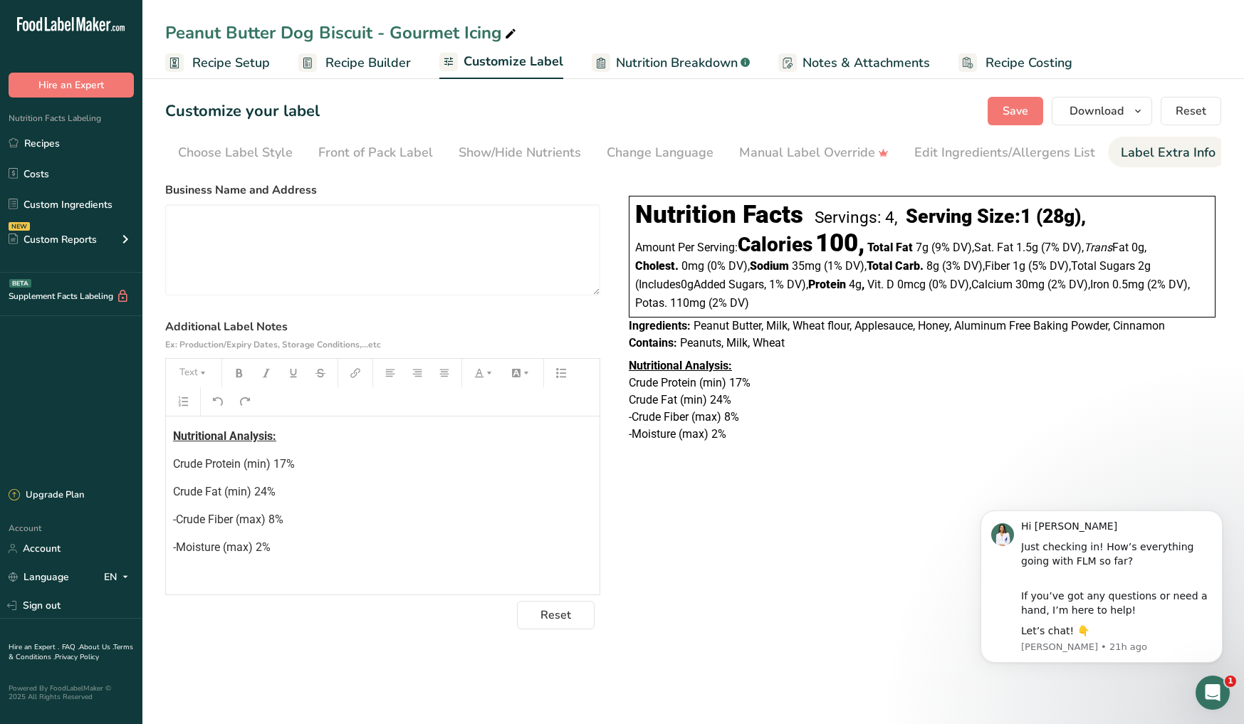
click at [179, 426] on div "Nutritional Analysis: Crude Protein (min) 17% Crude Fat (min) 24% -Crude Fiber …" at bounding box center [383, 506] width 434 height 178
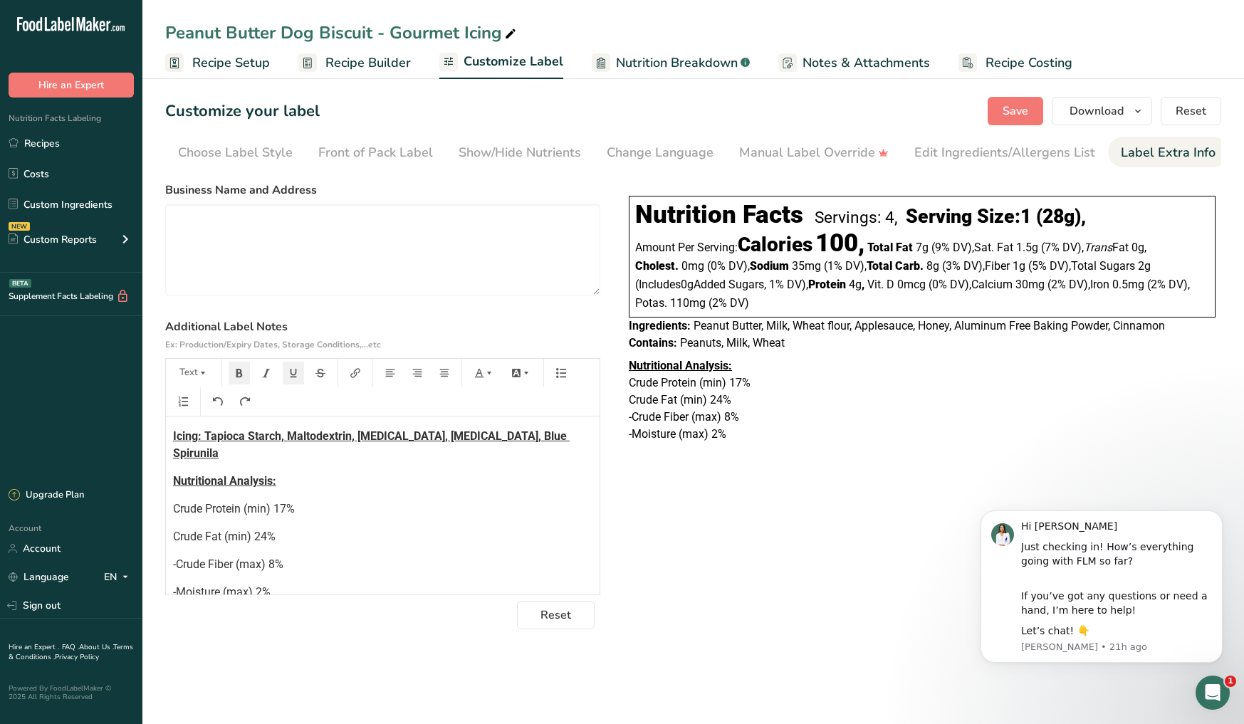
click at [174, 438] on span "Icing: Tapioca Starch, Maltodextrin, [MEDICAL_DATA], [MEDICAL_DATA], Blue Spiru…" at bounding box center [371, 444] width 397 height 31
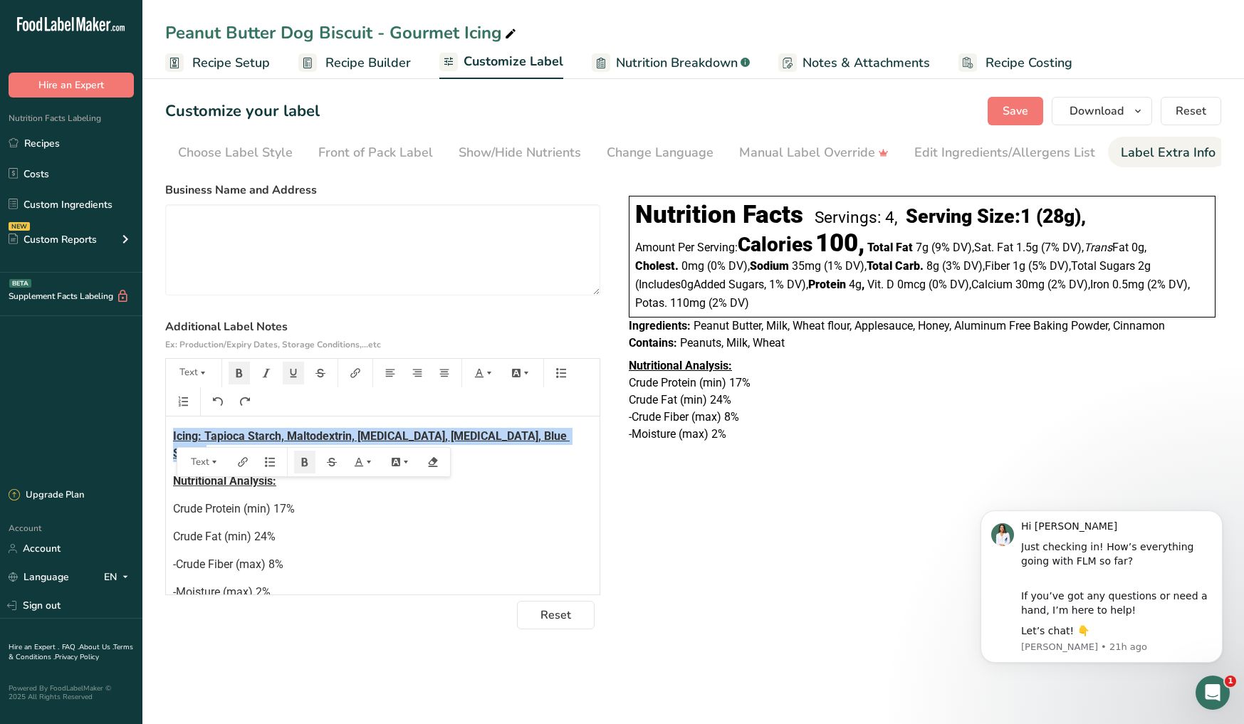
drag, startPoint x: 172, startPoint y: 437, endPoint x: 579, endPoint y: 440, distance: 406.7
click at [579, 440] on p "Icing: Tapioca Starch, Maltodextrin, [MEDICAL_DATA], [MEDICAL_DATA], Blue Spiru…" at bounding box center [382, 445] width 419 height 34
click at [580, 440] on p "Icing: Tapioca Starch, Maltodextrin, [MEDICAL_DATA], [MEDICAL_DATA], Blue Spiru…" at bounding box center [382, 445] width 419 height 34
drag, startPoint x: 580, startPoint y: 439, endPoint x: 209, endPoint y: 442, distance: 370.3
click at [209, 442] on p "Icing: Tapioca Starch, Maltodextrin, [MEDICAL_DATA], [MEDICAL_DATA], Blue Spiru…" at bounding box center [382, 445] width 419 height 34
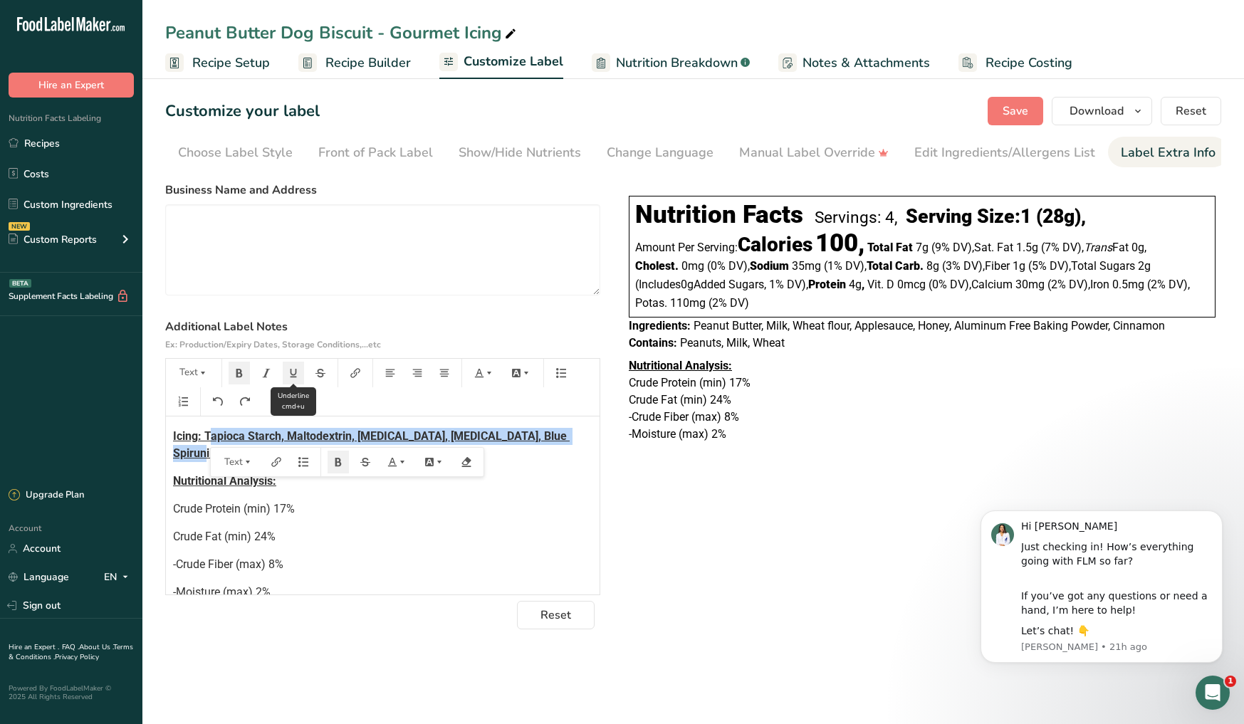
click at [295, 372] on icon "button" at bounding box center [293, 373] width 10 height 10
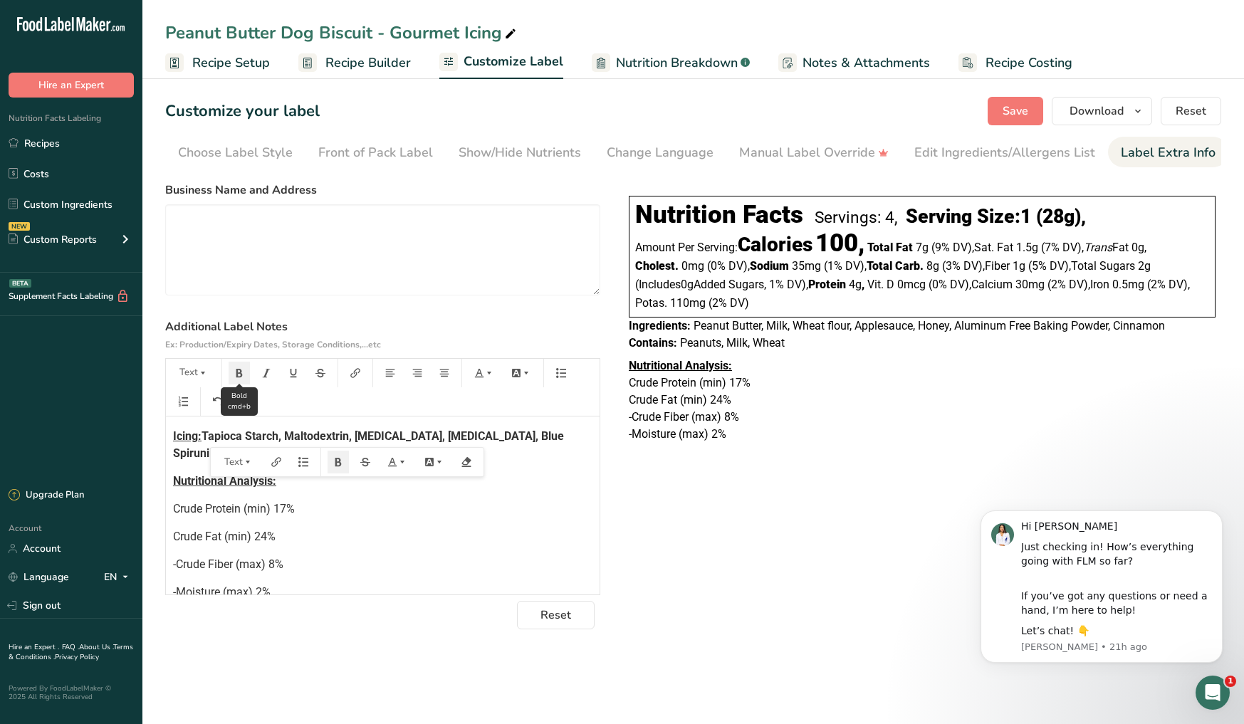
click at [236, 375] on icon "button" at bounding box center [239, 373] width 6 height 9
click at [176, 441] on span "Icing:" at bounding box center [187, 436] width 28 height 14
click at [1013, 115] on span "Save" at bounding box center [1016, 111] width 26 height 17
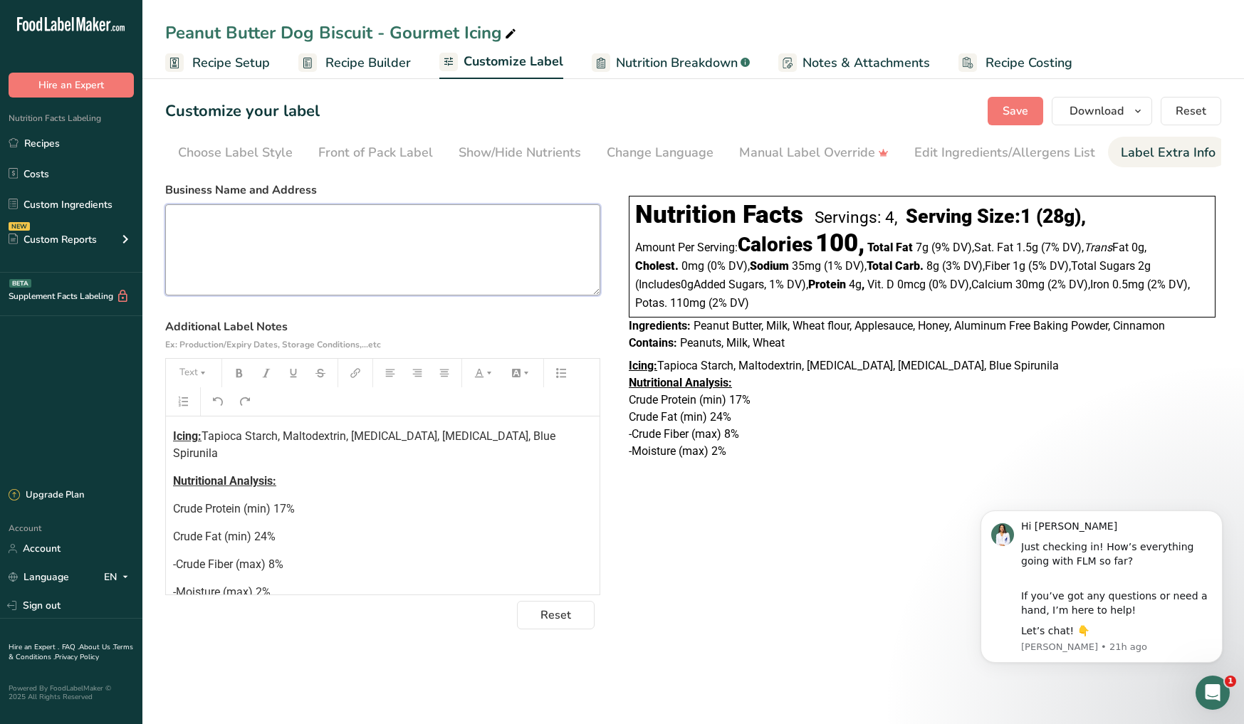
click at [313, 234] on textarea at bounding box center [382, 249] width 435 height 91
click at [1024, 104] on span "Save" at bounding box center [1016, 111] width 26 height 17
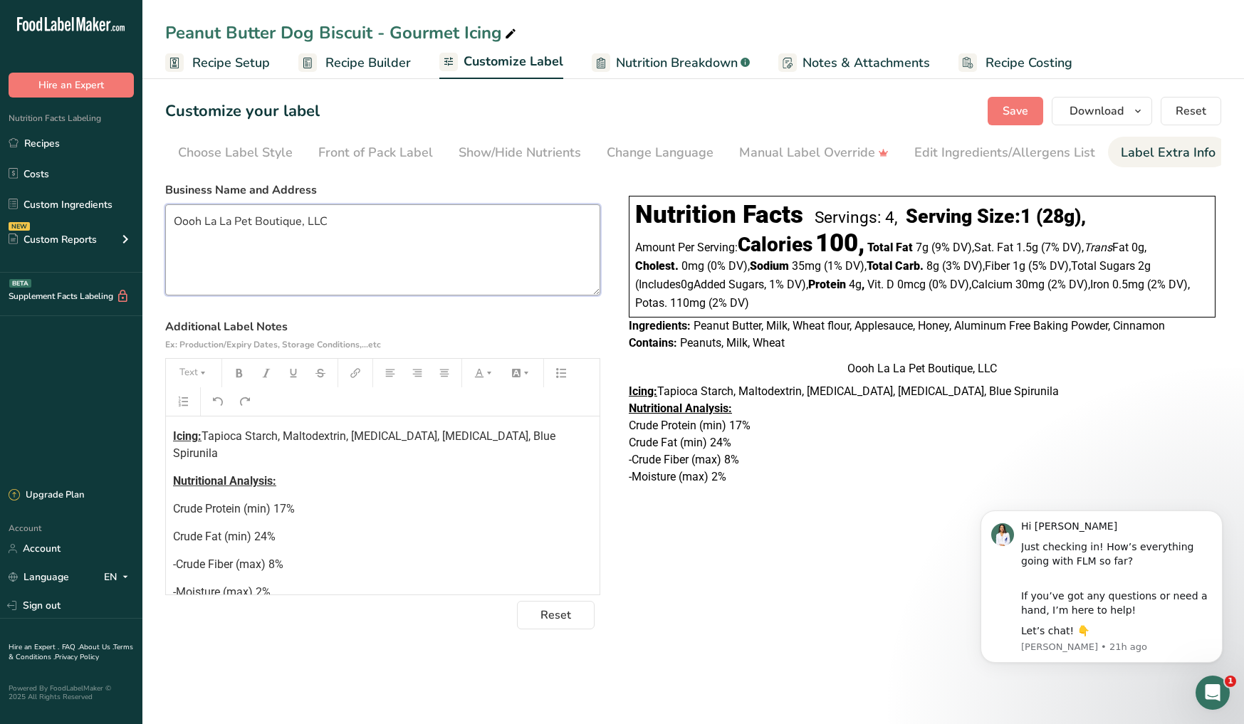
click at [330, 221] on textarea "Oooh La La Pet Boutique, LLC" at bounding box center [382, 249] width 435 height 91
type textarea "Oooh La La Pet Boutique, LLC [DOMAIN_NAME]"
click at [1005, 116] on span "Save" at bounding box center [1016, 111] width 26 height 17
click at [412, 153] on div "Front of Pack Label" at bounding box center [375, 152] width 115 height 19
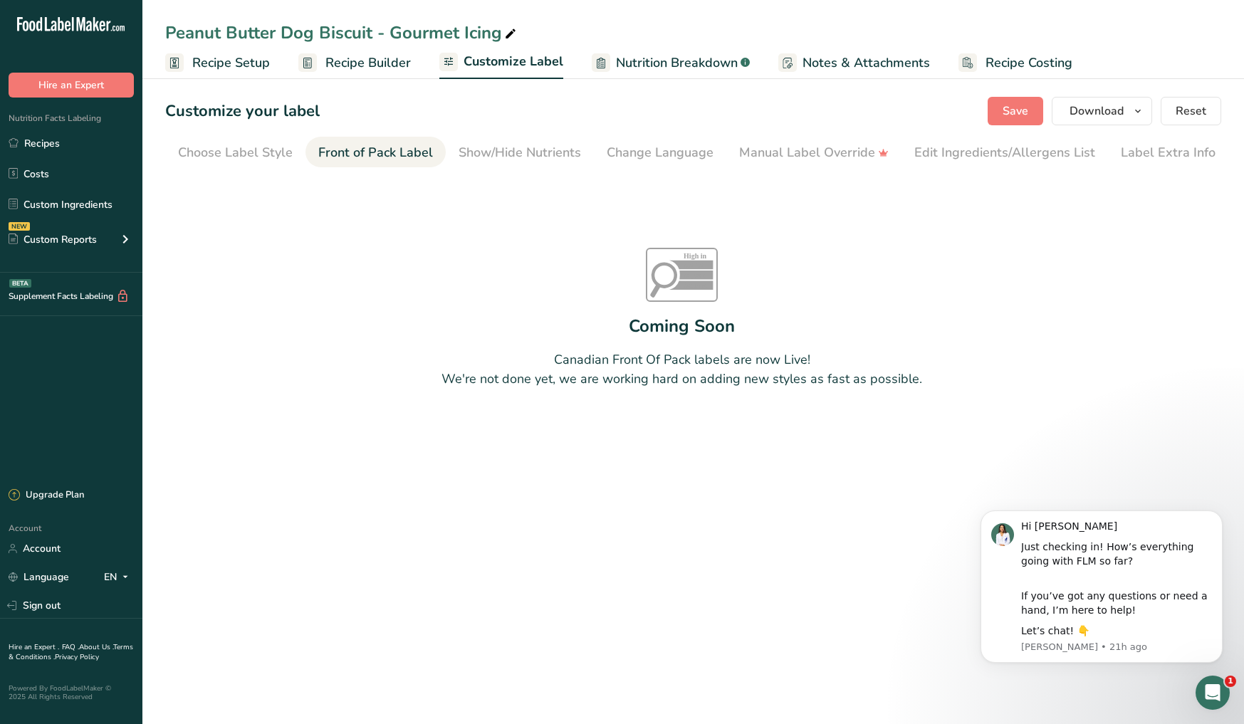
click at [412, 153] on div "Front of Pack Label" at bounding box center [375, 152] width 115 height 19
click at [253, 157] on div "Choose Label Style" at bounding box center [235, 152] width 115 height 19
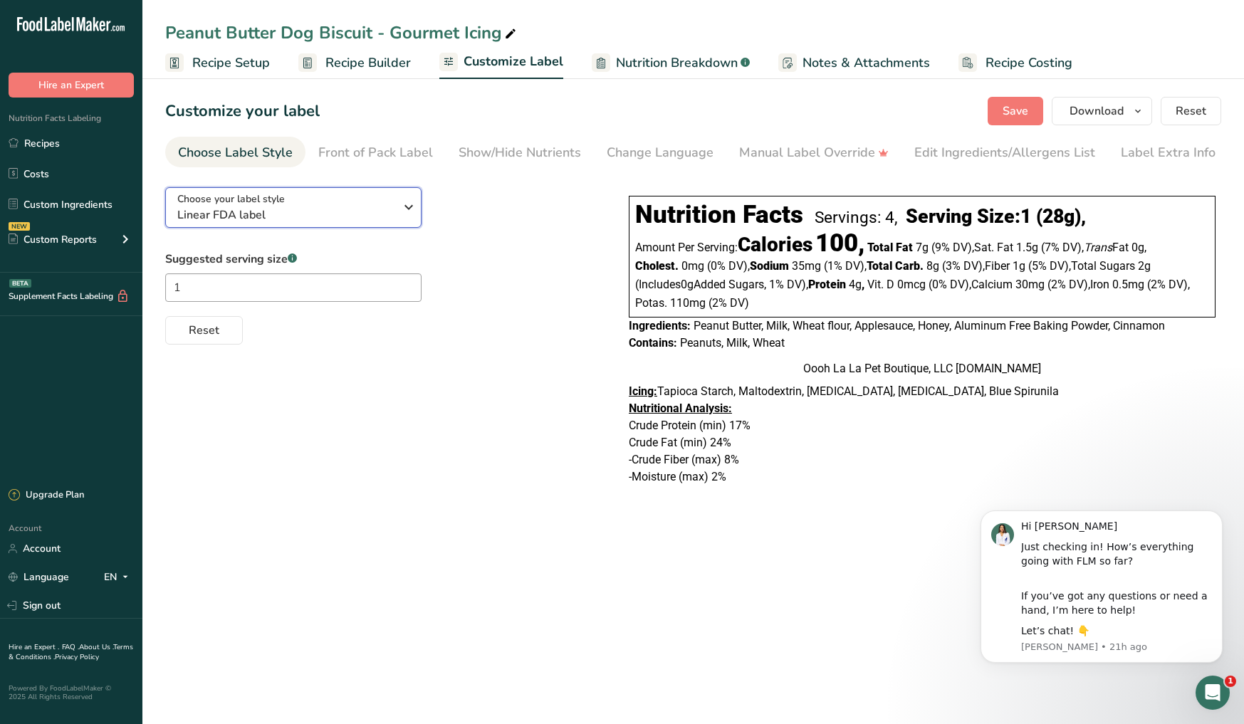
click at [334, 214] on span "Linear FDA label" at bounding box center [285, 215] width 217 height 17
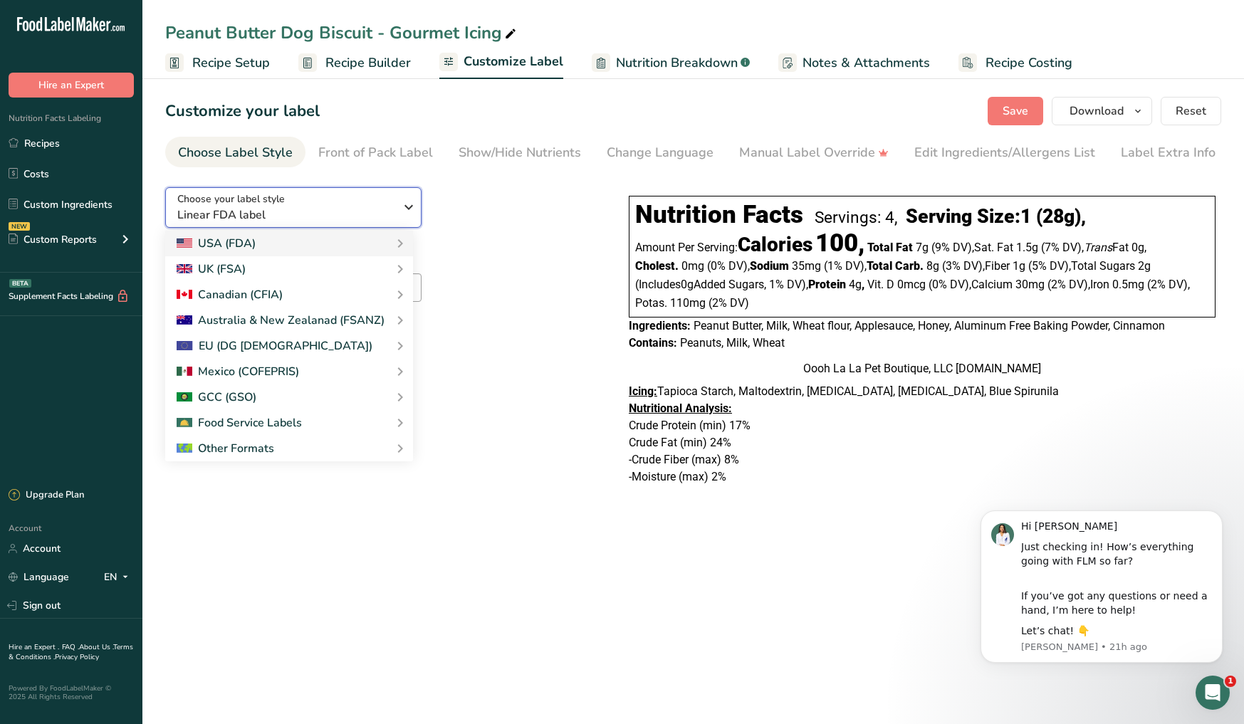
click at [335, 214] on span "Linear FDA label" at bounding box center [285, 215] width 217 height 17
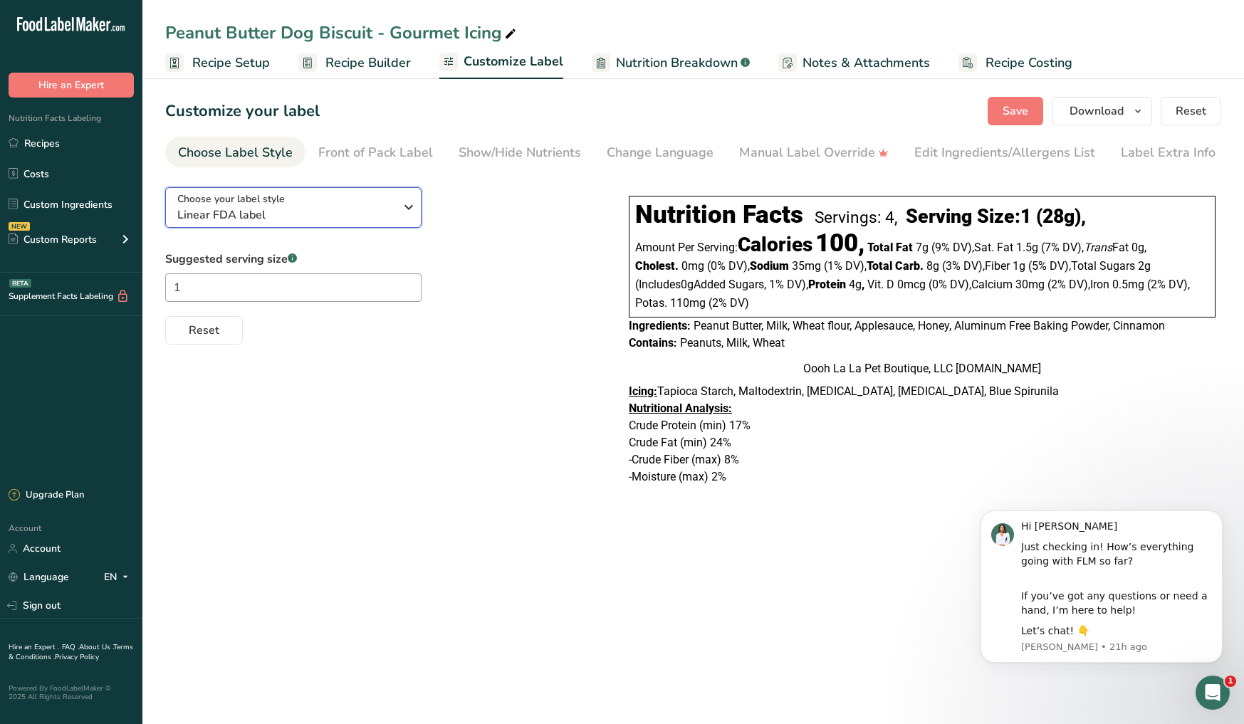
click at [335, 214] on span "Linear FDA label" at bounding box center [285, 215] width 217 height 17
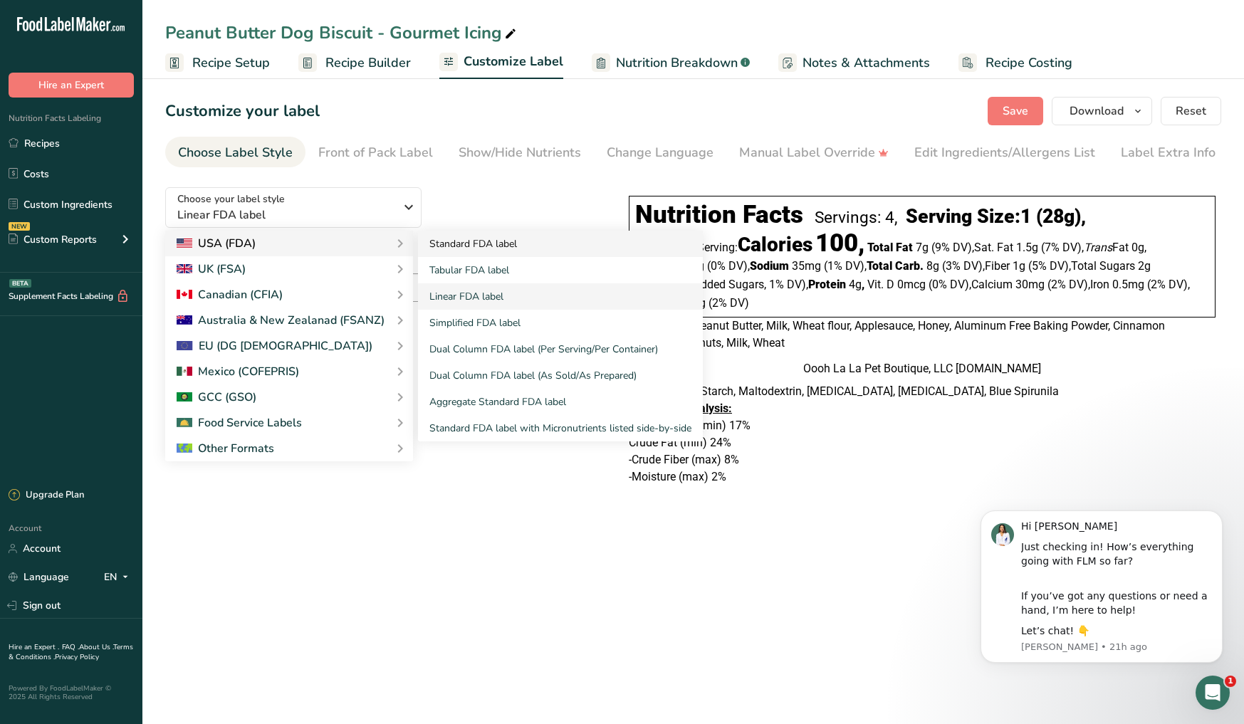
click at [429, 244] on link "Standard FDA label" at bounding box center [560, 244] width 285 height 26
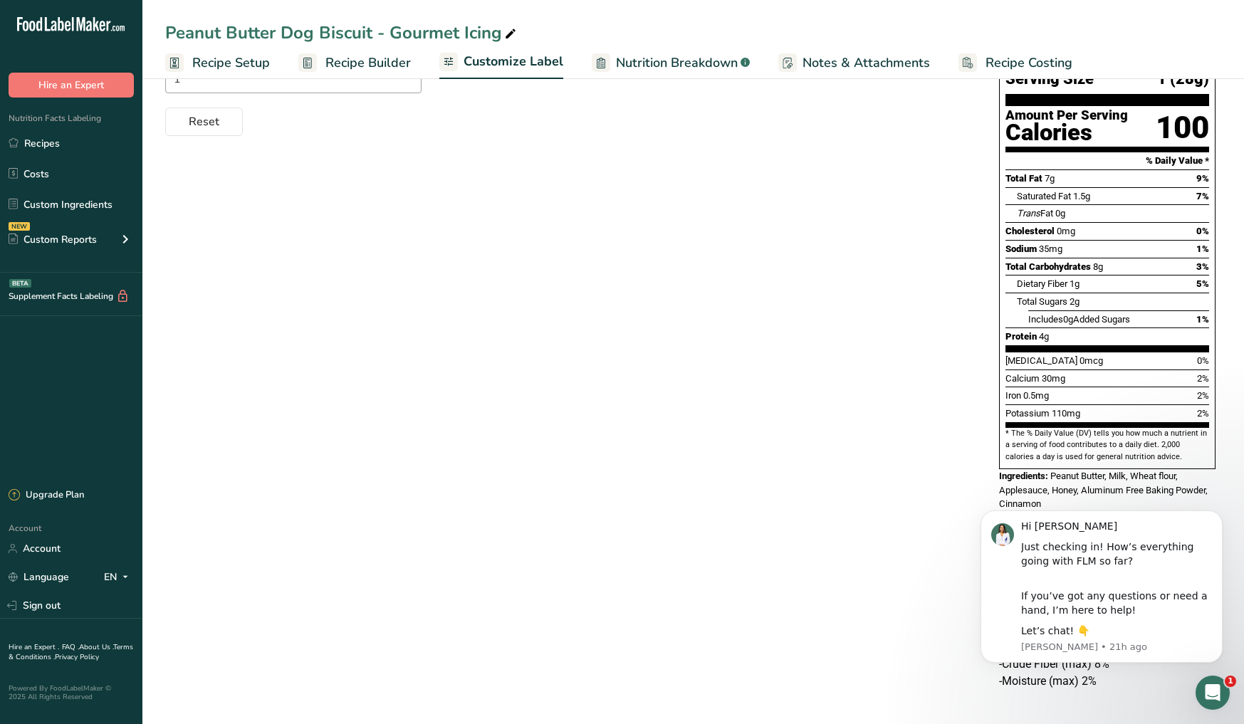
scroll to position [210, 0]
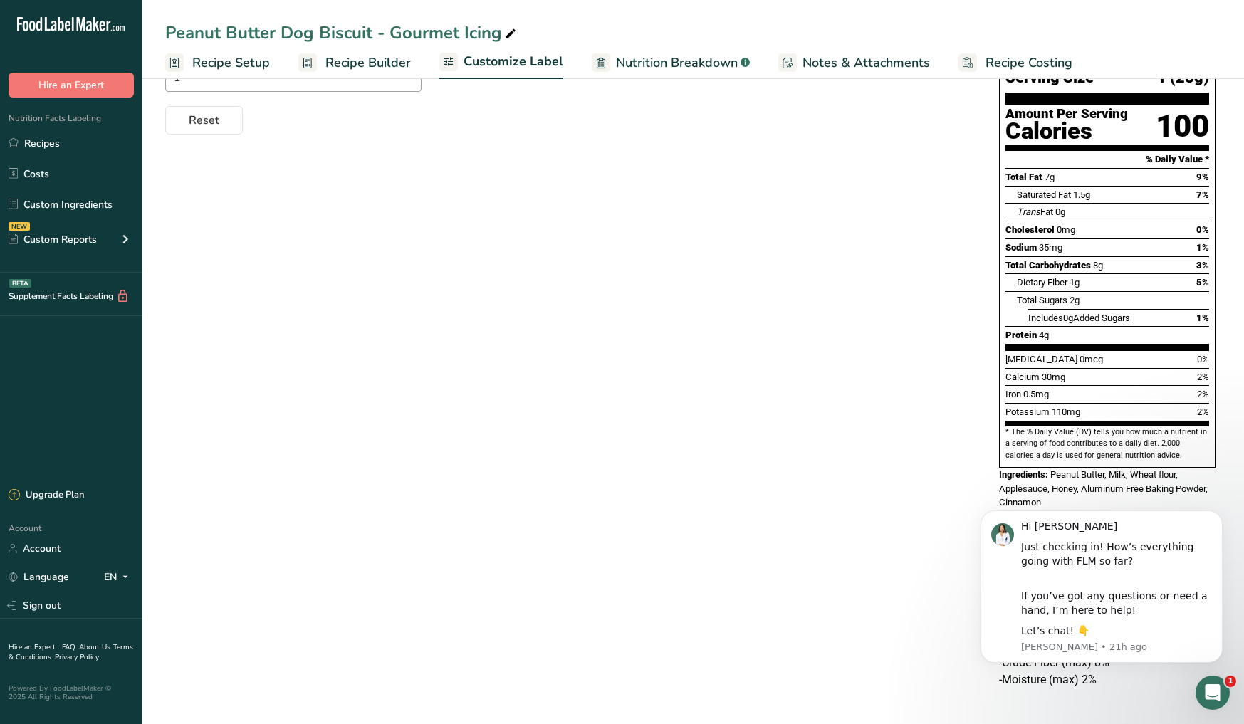
click at [891, 498] on div "Choose your label style Standard FDA label USA (FDA) Standard FDA label Tabular…" at bounding box center [693, 344] width 1056 height 757
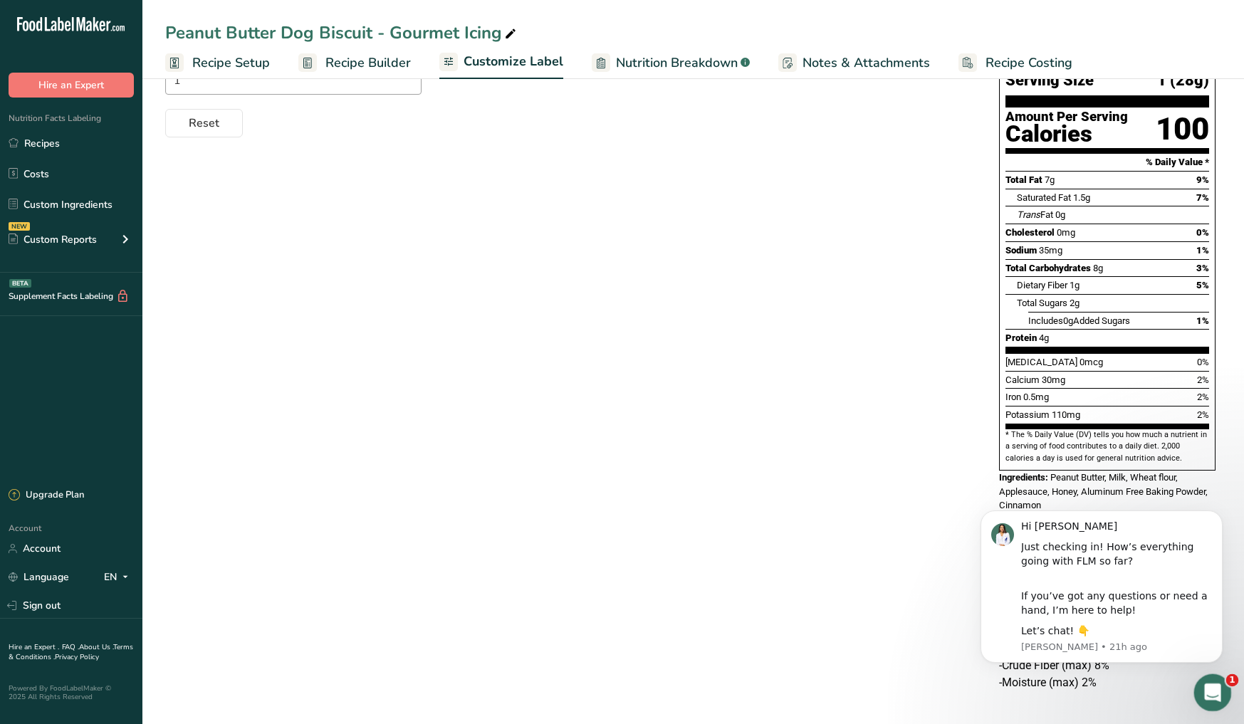
click at [1216, 690] on icon "Open Intercom Messenger" at bounding box center [1211, 691] width 24 height 24
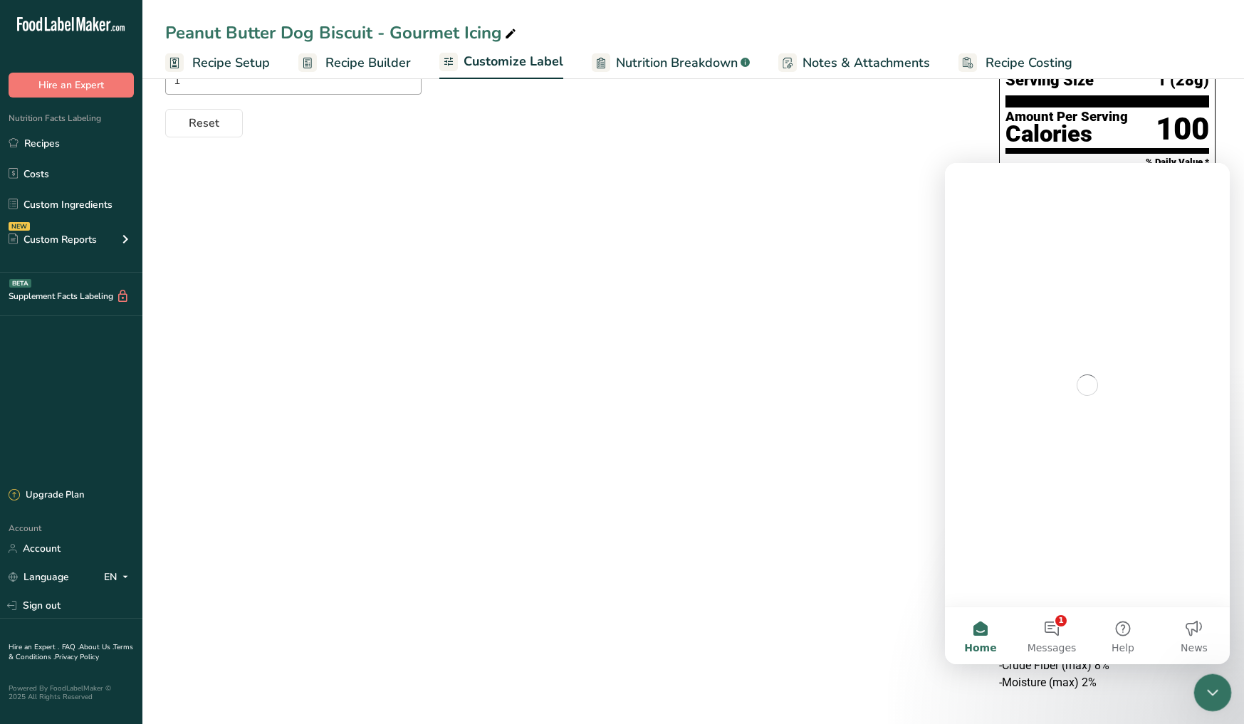
scroll to position [0, 0]
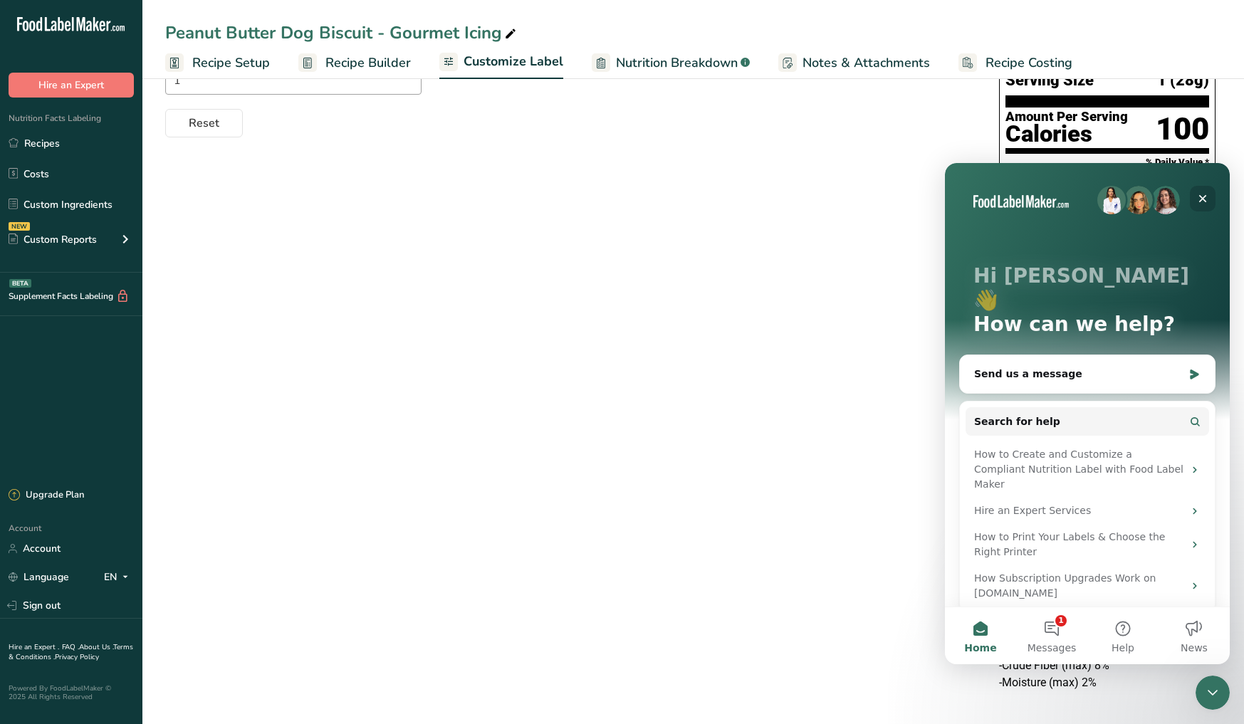
click at [1199, 199] on icon "Close" at bounding box center [1202, 198] width 11 height 11
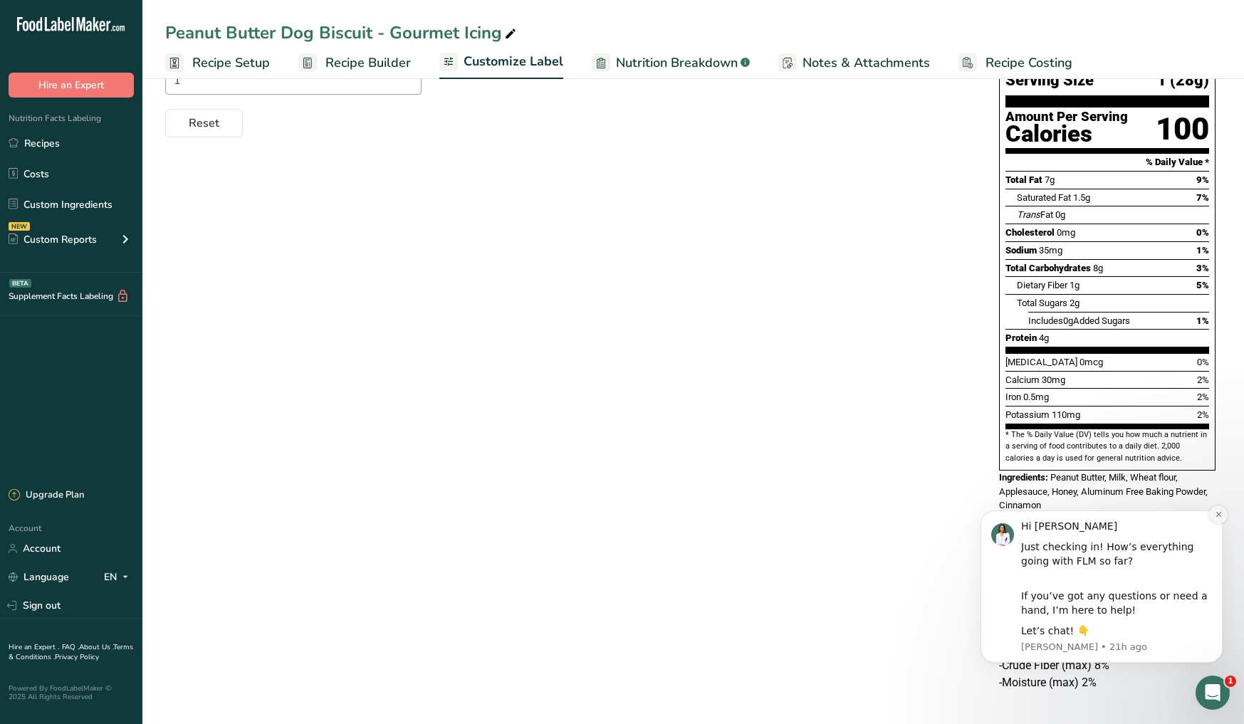
click at [1216, 513] on icon "Dismiss notification" at bounding box center [1218, 514] width 5 height 5
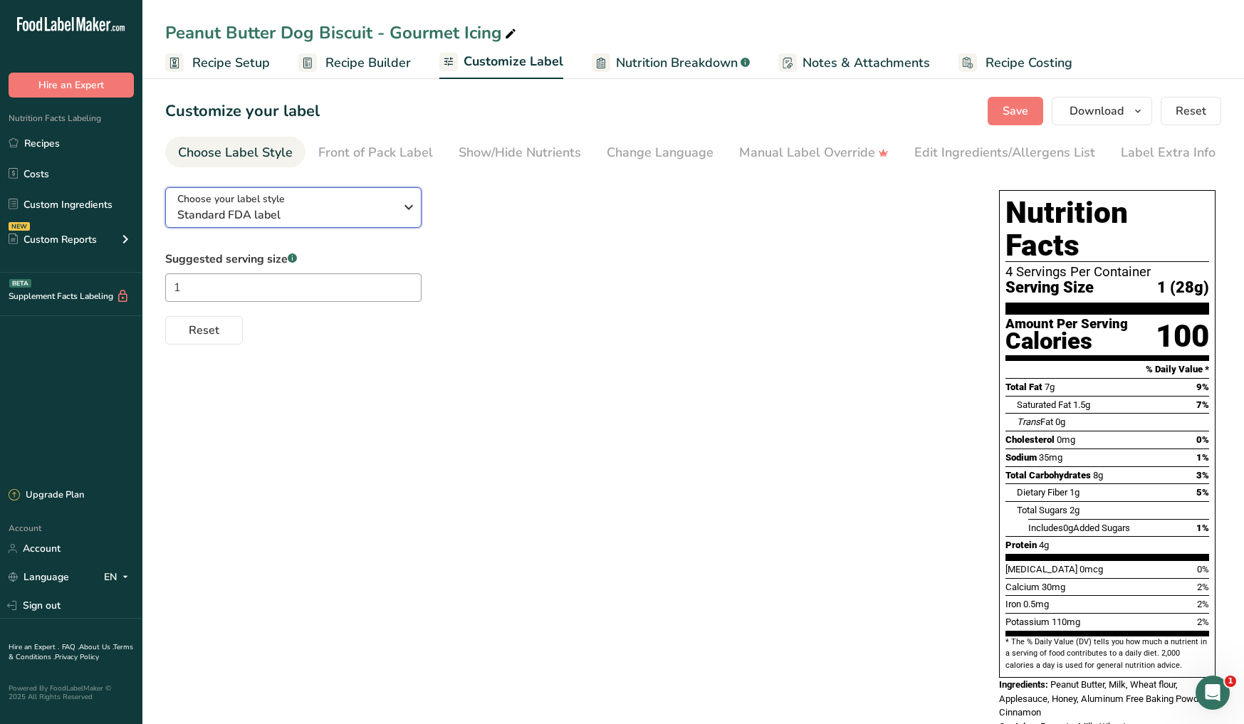
click at [311, 201] on div "Choose your label style Standard FDA label" at bounding box center [285, 208] width 217 height 32
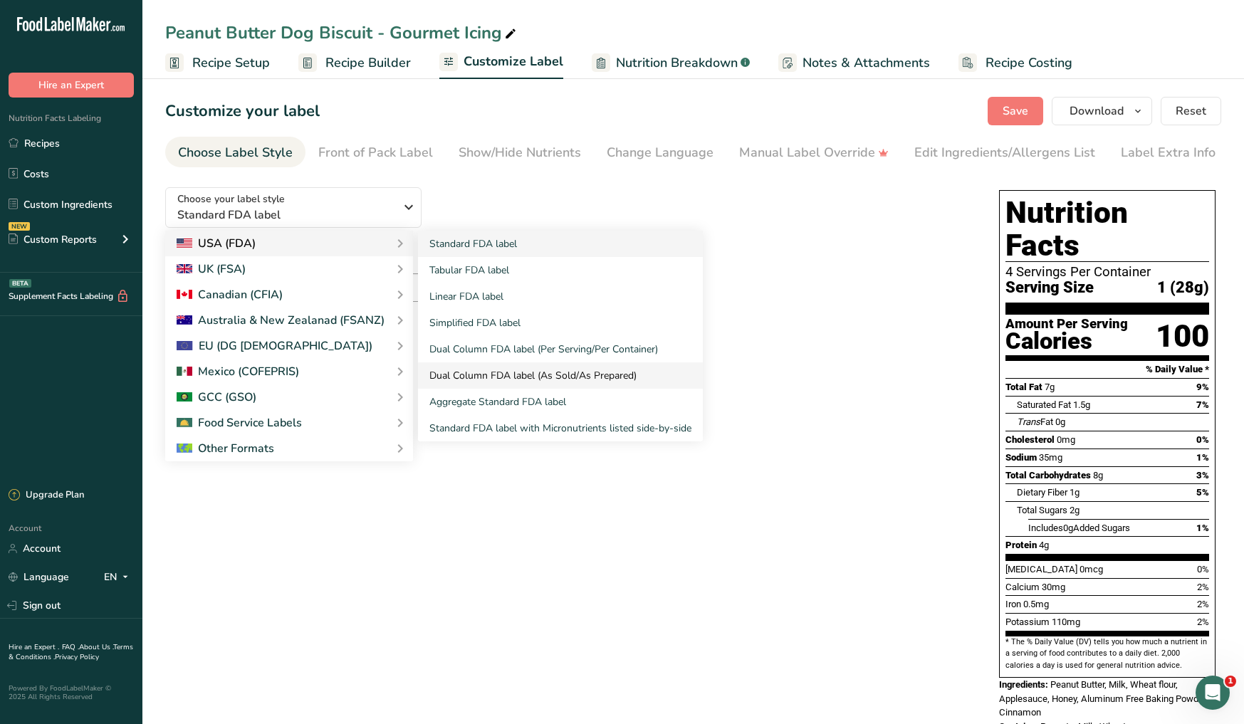
click at [471, 378] on link "Dual Column FDA label (As Sold/As Prepared)" at bounding box center [560, 375] width 285 height 26
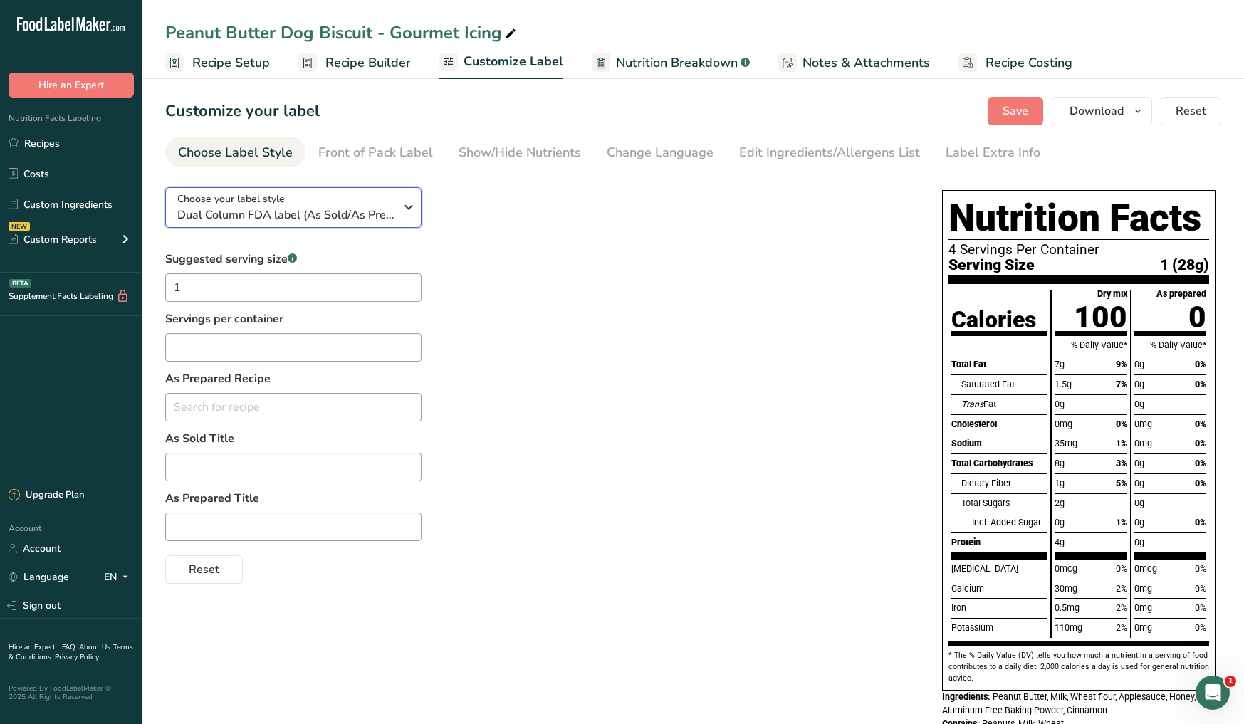
click at [358, 224] on button "Choose your label style Dual Column FDA label (As Sold/As Prepared)" at bounding box center [293, 207] width 256 height 41
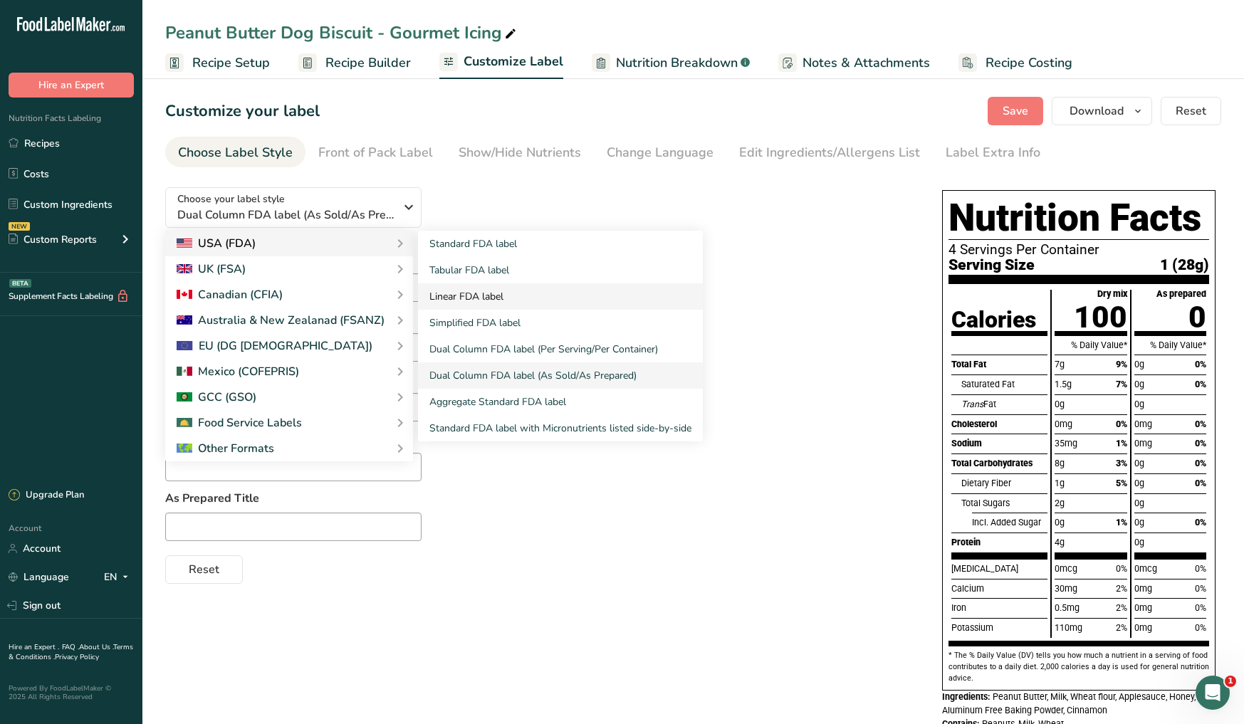
click at [457, 294] on link "Linear FDA label" at bounding box center [560, 296] width 285 height 26
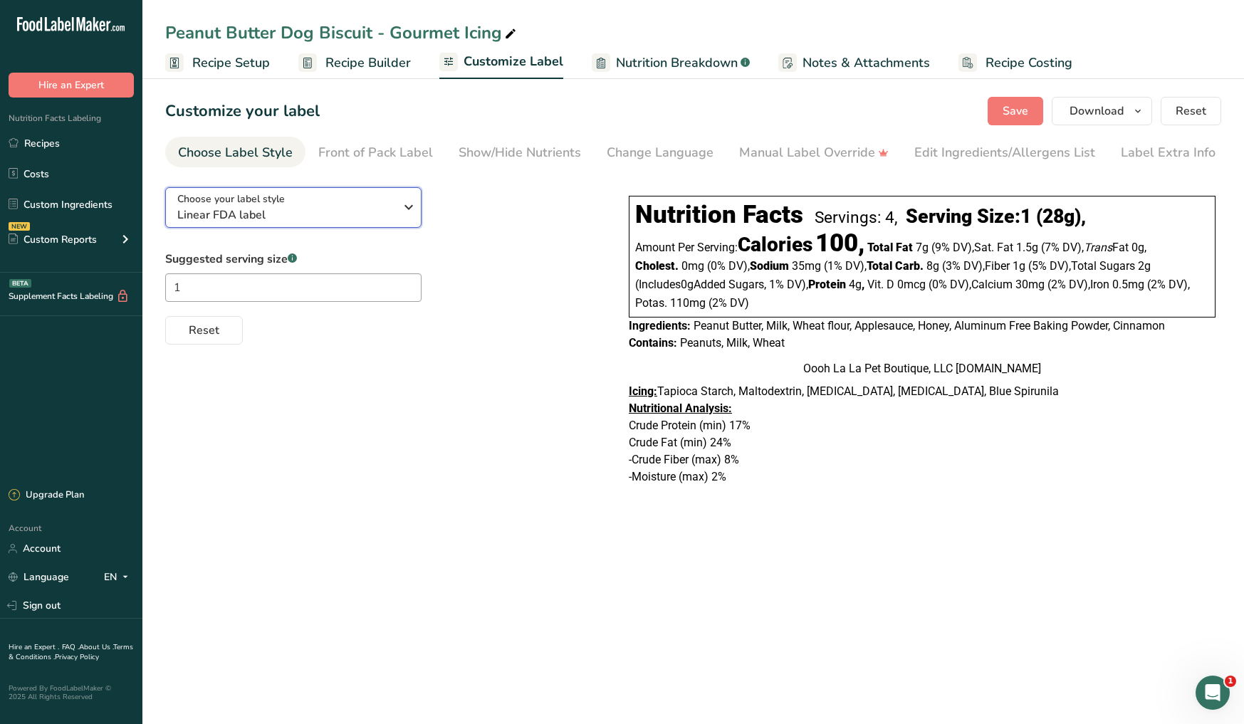
click at [387, 216] on span "Linear FDA label" at bounding box center [285, 215] width 217 height 17
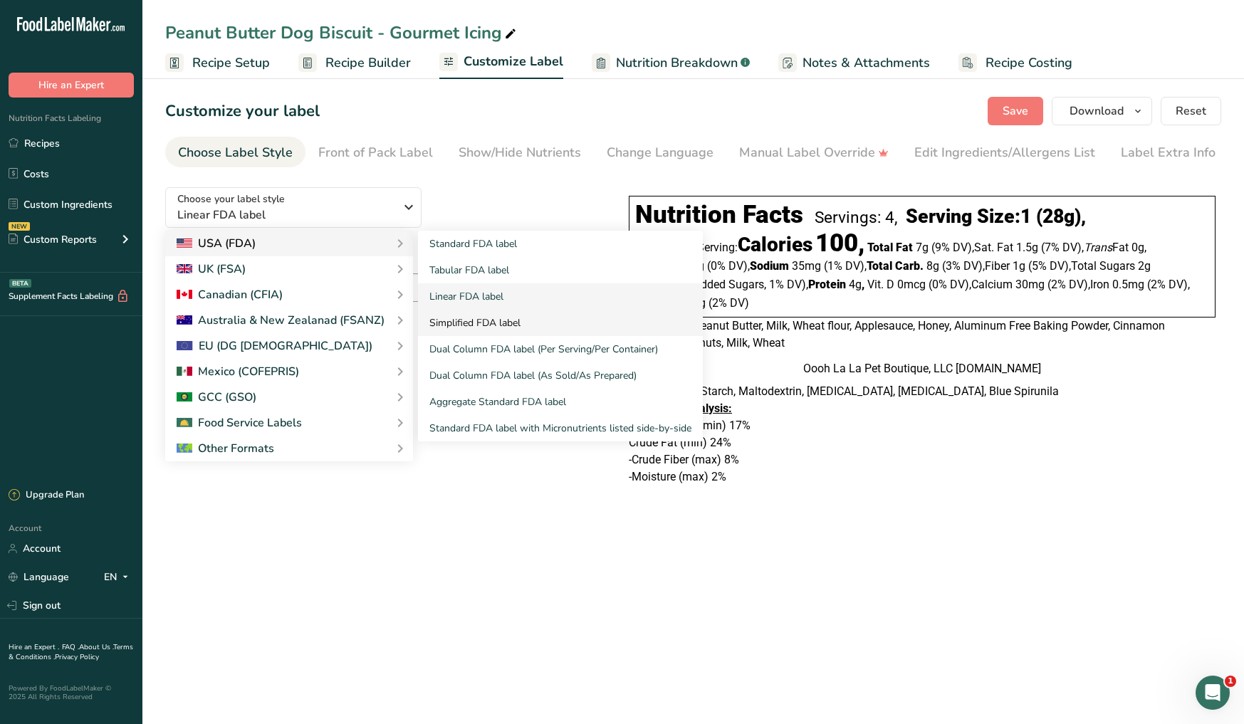
click at [487, 330] on link "Simplified FDA label" at bounding box center [560, 323] width 285 height 26
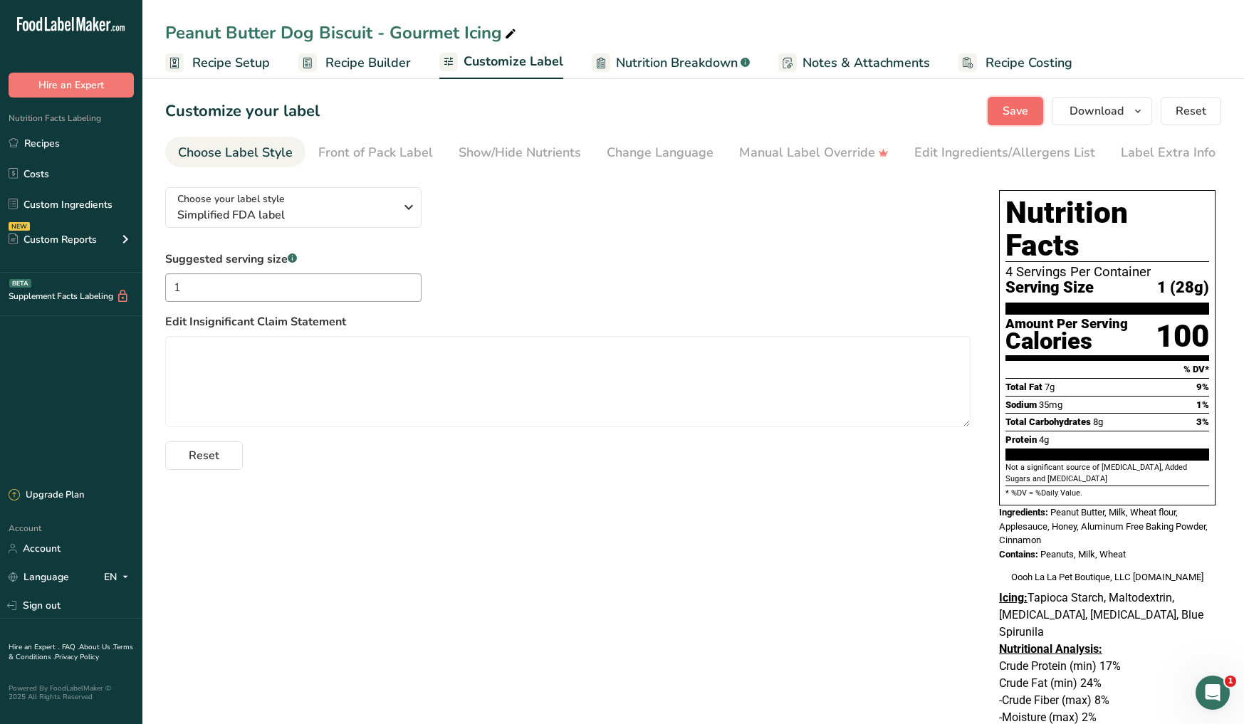
click at [1006, 117] on span "Save" at bounding box center [1016, 111] width 26 height 17
click at [230, 61] on span "Recipe Setup" at bounding box center [231, 62] width 78 height 19
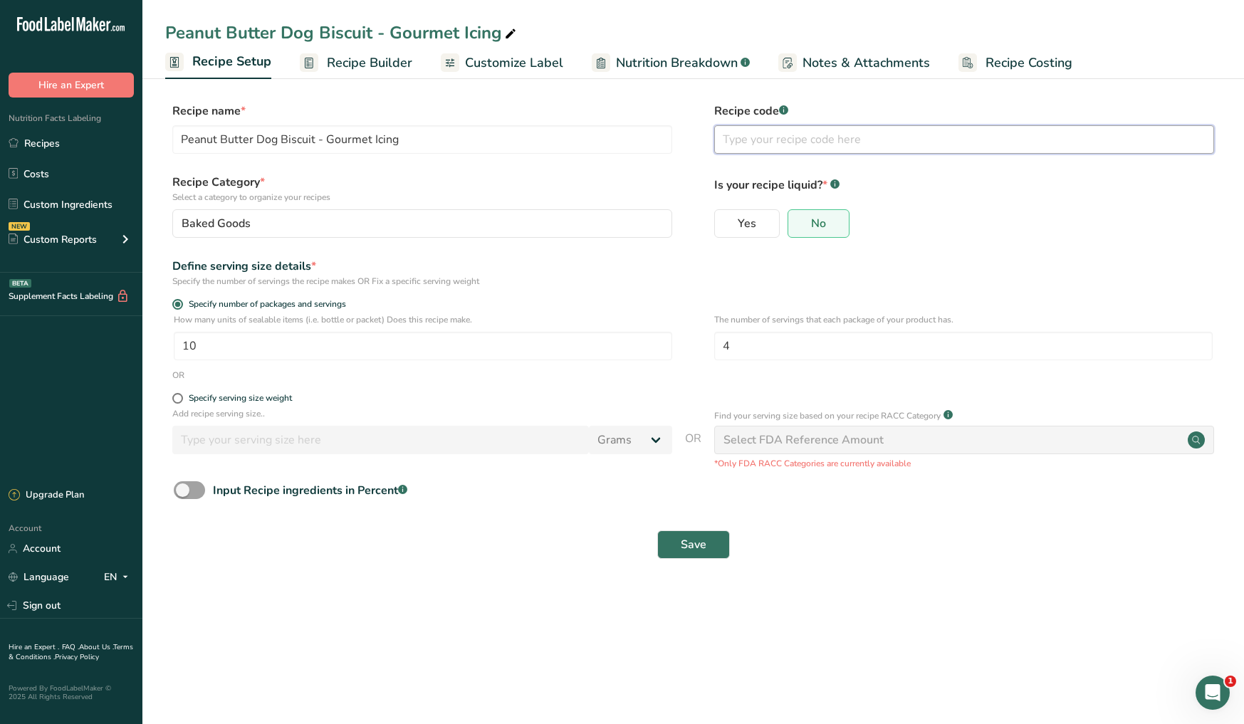
click at [743, 145] on input "text" at bounding box center [964, 139] width 500 height 28
type input "PBDB-GI"
click at [231, 340] on input "10" at bounding box center [423, 346] width 499 height 28
type input "1"
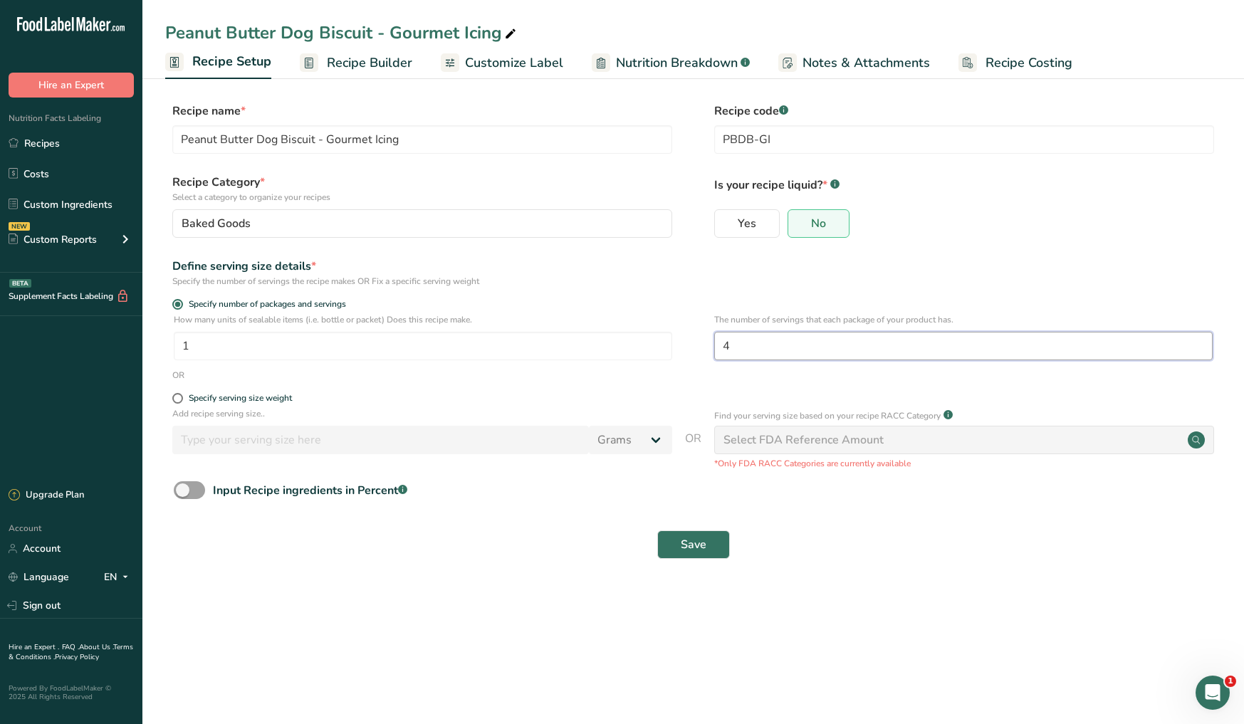
click at [800, 351] on input "4" at bounding box center [963, 346] width 499 height 28
type input "1"
click at [181, 400] on span at bounding box center [177, 398] width 11 height 11
click at [181, 400] on input "Specify serving size weight" at bounding box center [176, 398] width 9 height 9
radio input "true"
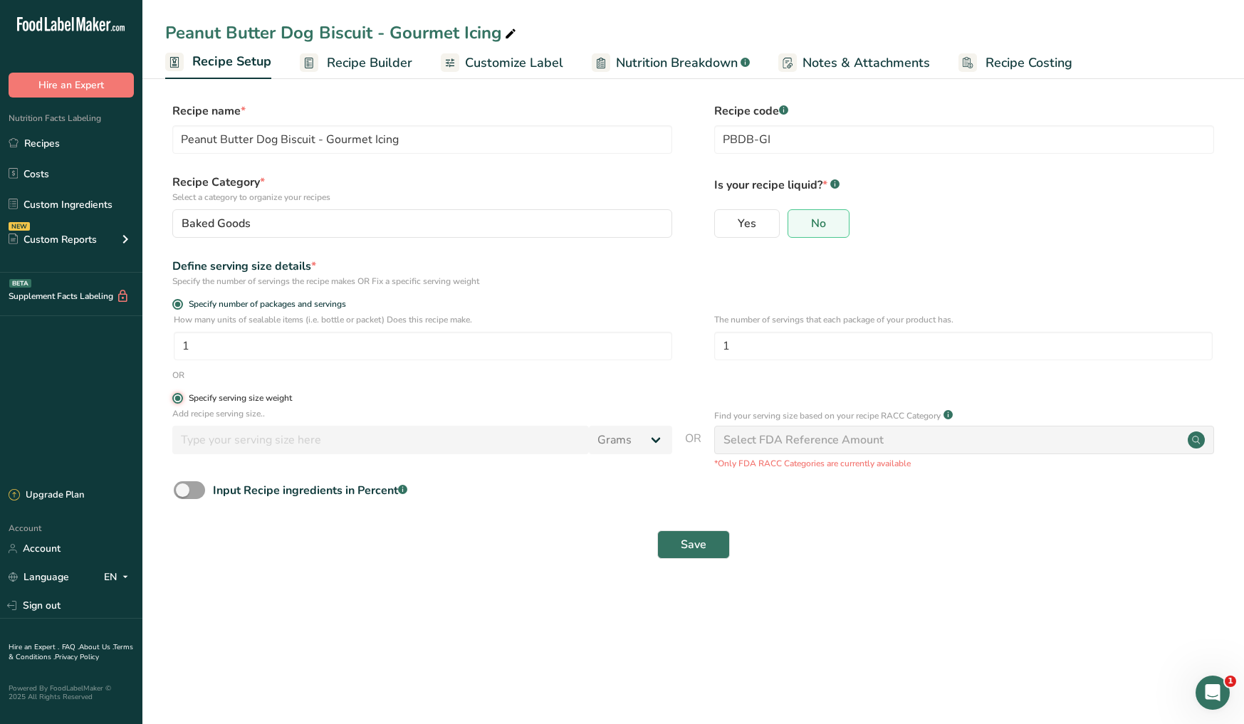
radio input "false"
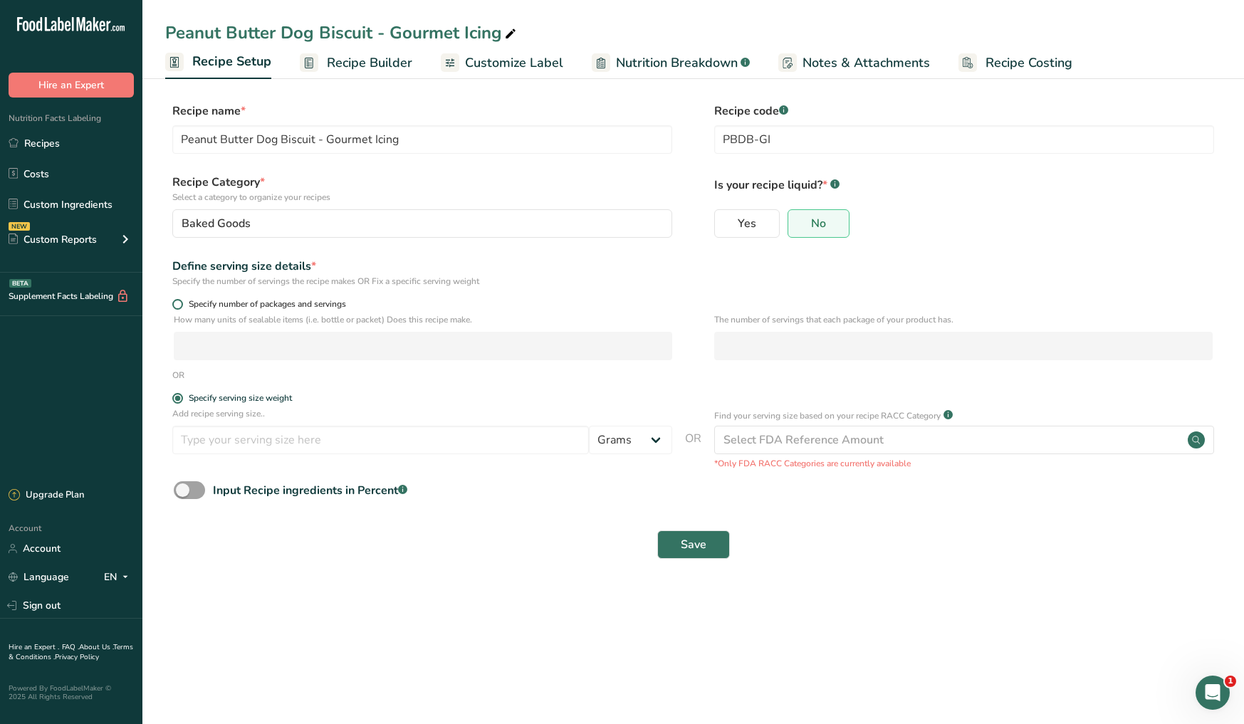
click at [177, 308] on span at bounding box center [177, 304] width 11 height 11
click at [177, 308] on input "Specify number of packages and servings" at bounding box center [176, 304] width 9 height 9
radio input "true"
radio input "false"
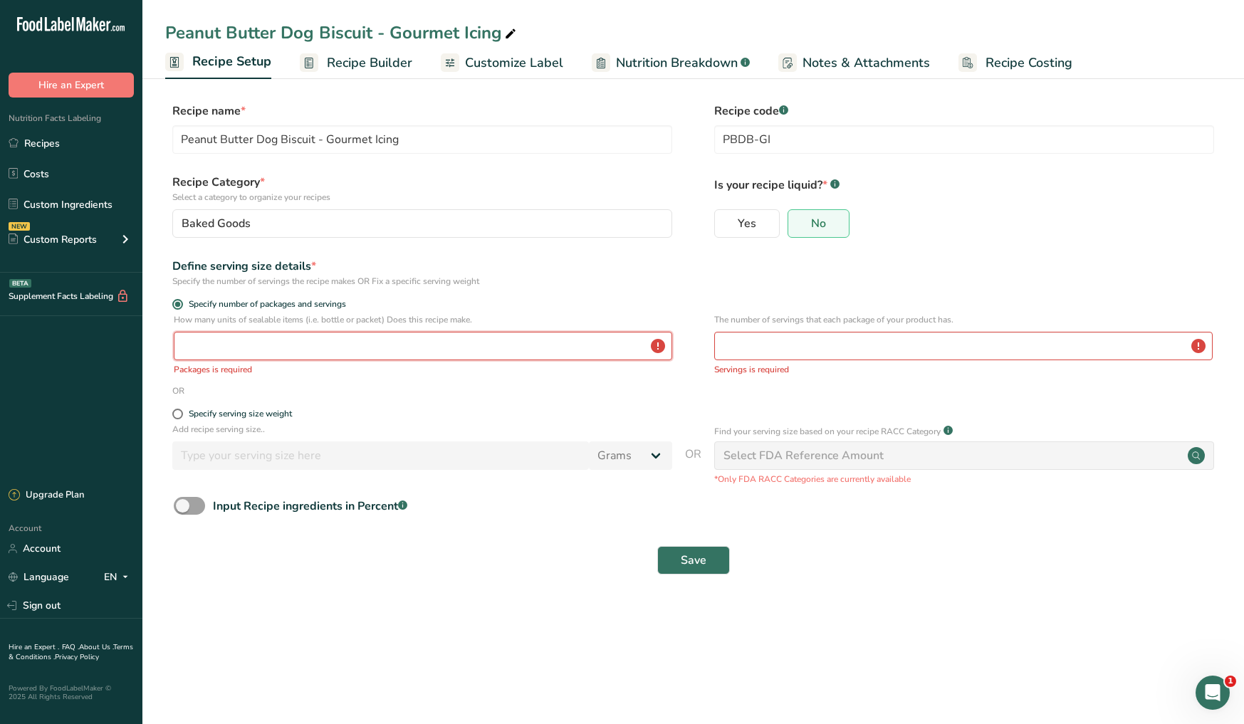
click at [197, 340] on input "number" at bounding box center [423, 346] width 499 height 28
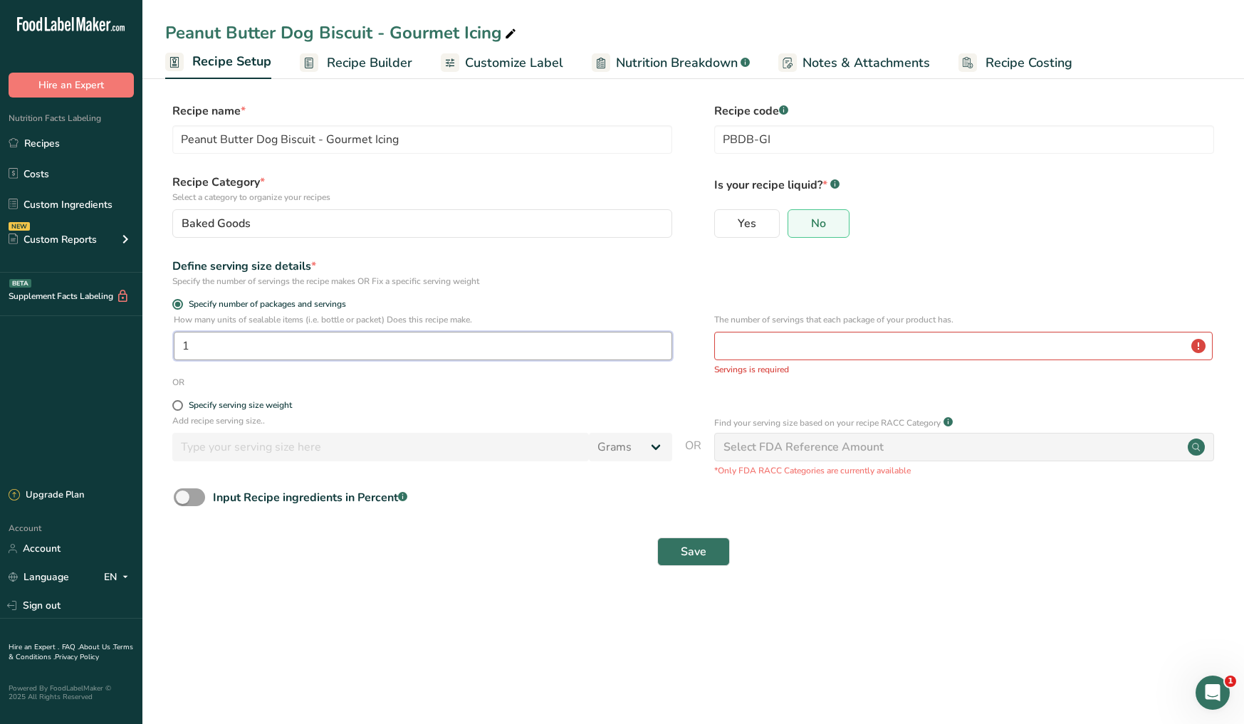
type input "1"
click at [869, 352] on input "number" at bounding box center [963, 346] width 499 height 28
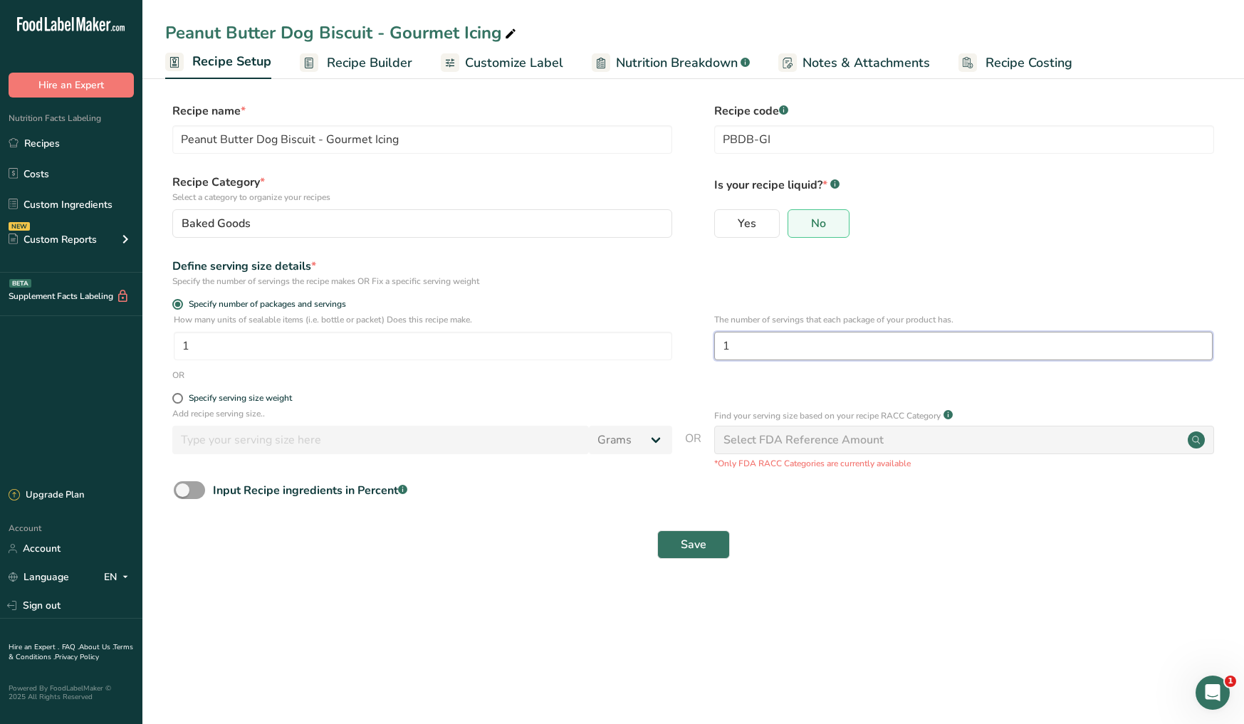
type input "1"
click at [1197, 439] on circle at bounding box center [1196, 440] width 17 height 17
click at [692, 550] on span "Save" at bounding box center [694, 544] width 26 height 17
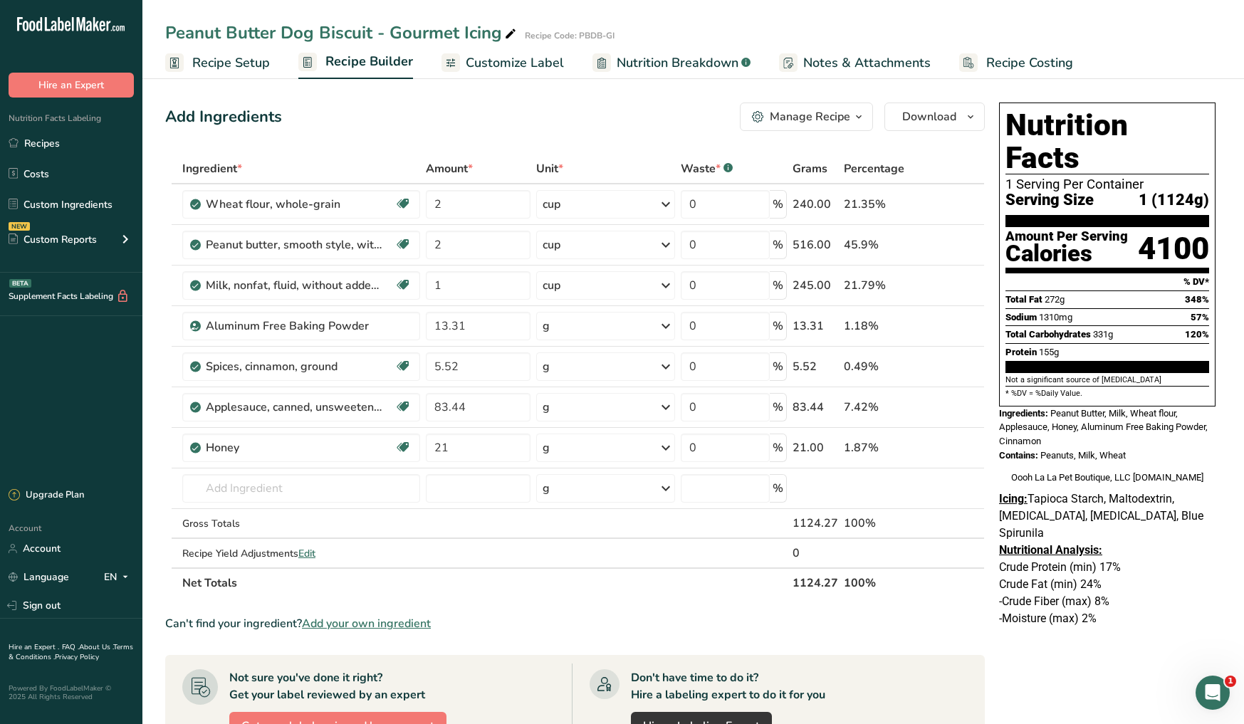
click at [251, 63] on span "Recipe Setup" at bounding box center [231, 62] width 78 height 19
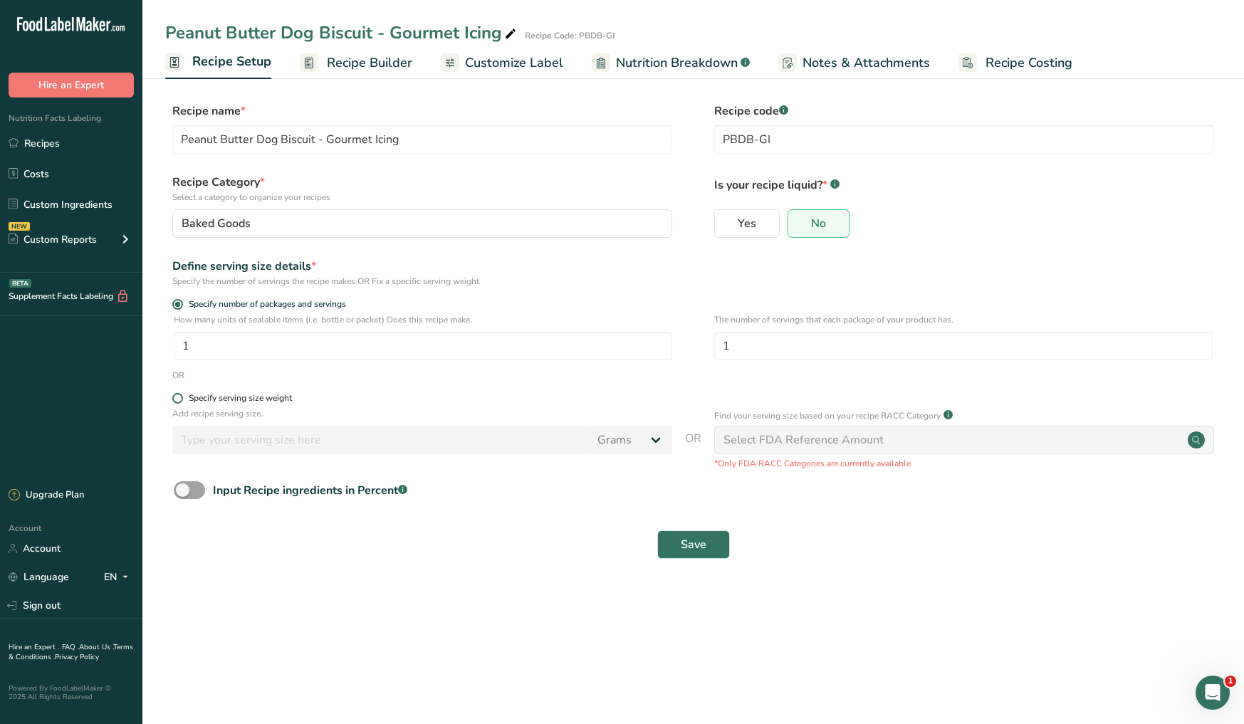
click at [179, 400] on span at bounding box center [177, 398] width 11 height 11
click at [179, 400] on input "Specify serving size weight" at bounding box center [176, 398] width 9 height 9
radio input "true"
radio input "false"
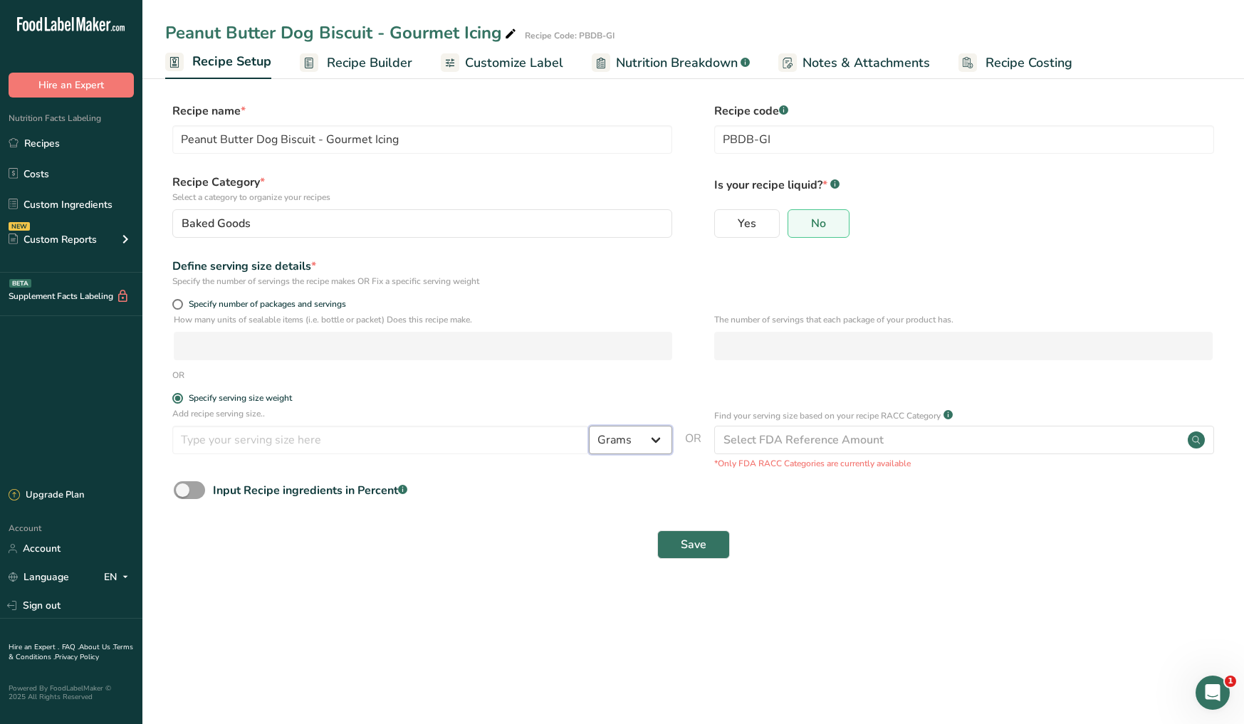
click at [646, 448] on select "Grams kg mg mcg lb oz l mL fl oz tbsp tsp cup qt gallon" at bounding box center [630, 440] width 83 height 28
select select "5"
click at [589, 426] on select "Grams kg mg mcg lb oz l mL fl oz tbsp tsp cup qt gallon" at bounding box center [630, 440] width 83 height 28
click at [390, 436] on input "number" at bounding box center [380, 440] width 417 height 28
type input "2"
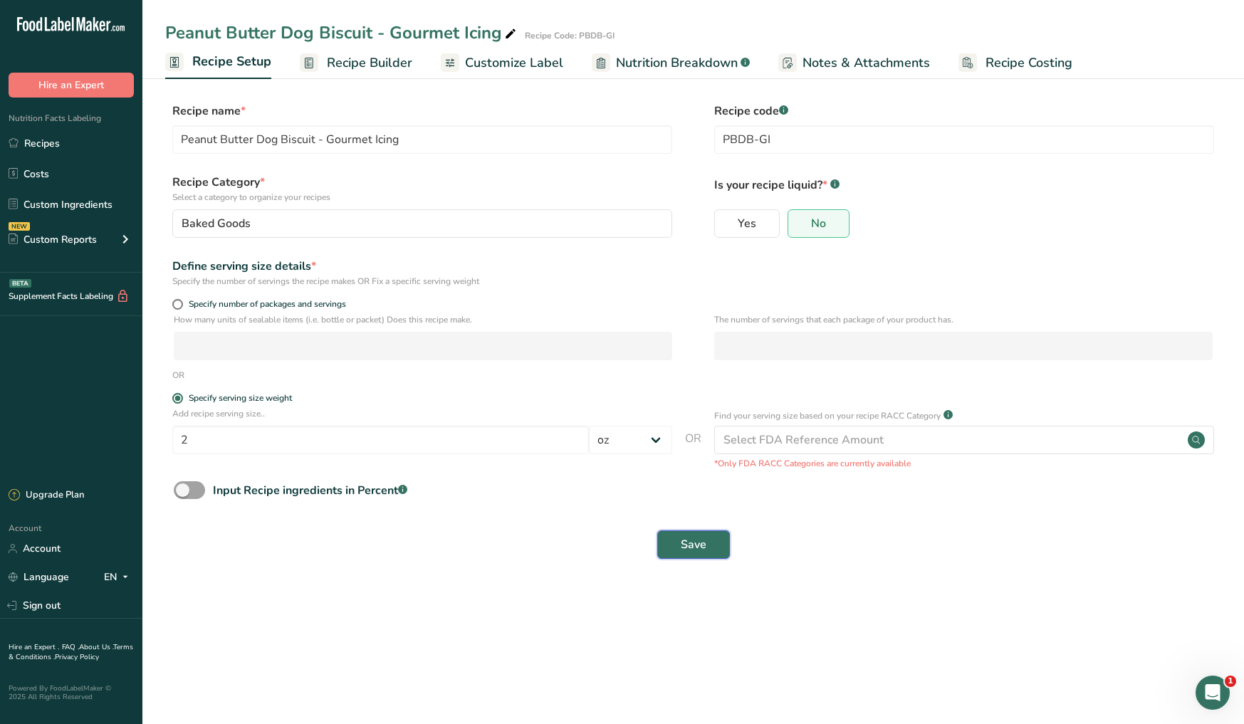
click at [713, 544] on button "Save" at bounding box center [693, 545] width 73 height 28
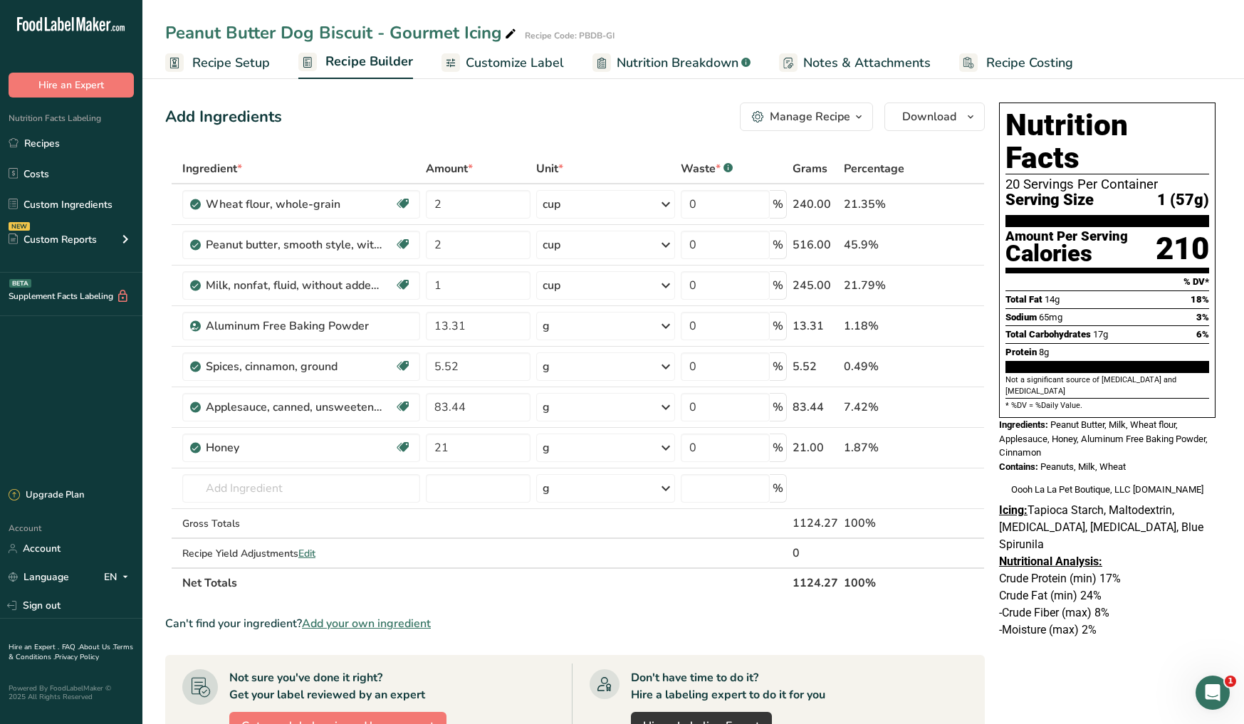
click at [226, 65] on span "Recipe Setup" at bounding box center [231, 62] width 78 height 19
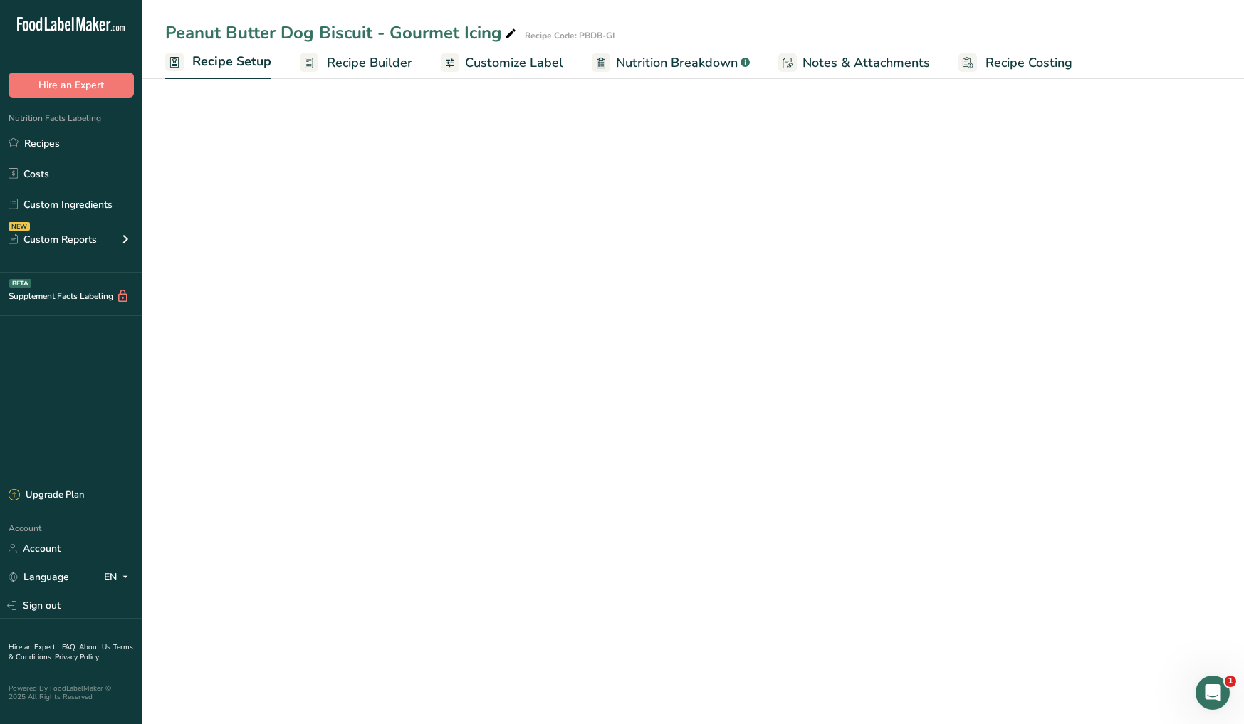
select select "5"
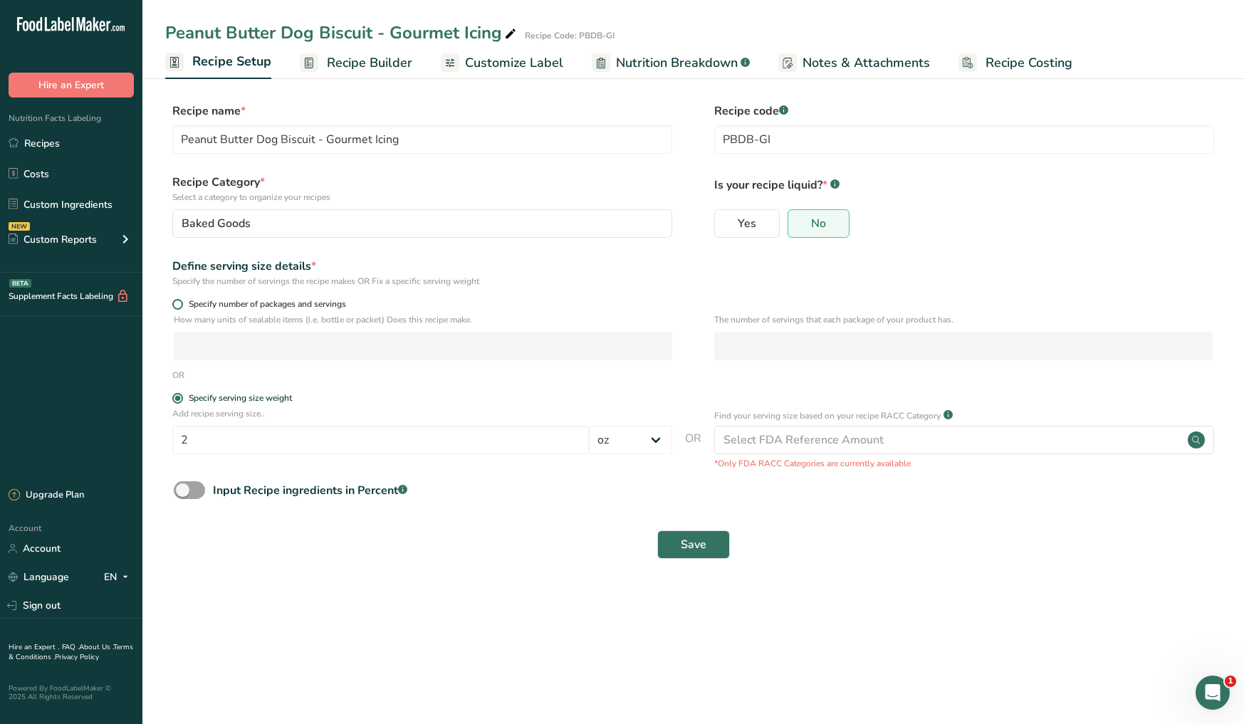
click at [181, 304] on span at bounding box center [177, 304] width 11 height 11
click at [181, 304] on input "Specify number of packages and servings" at bounding box center [176, 304] width 9 height 9
radio input "true"
radio input "false"
select select "0"
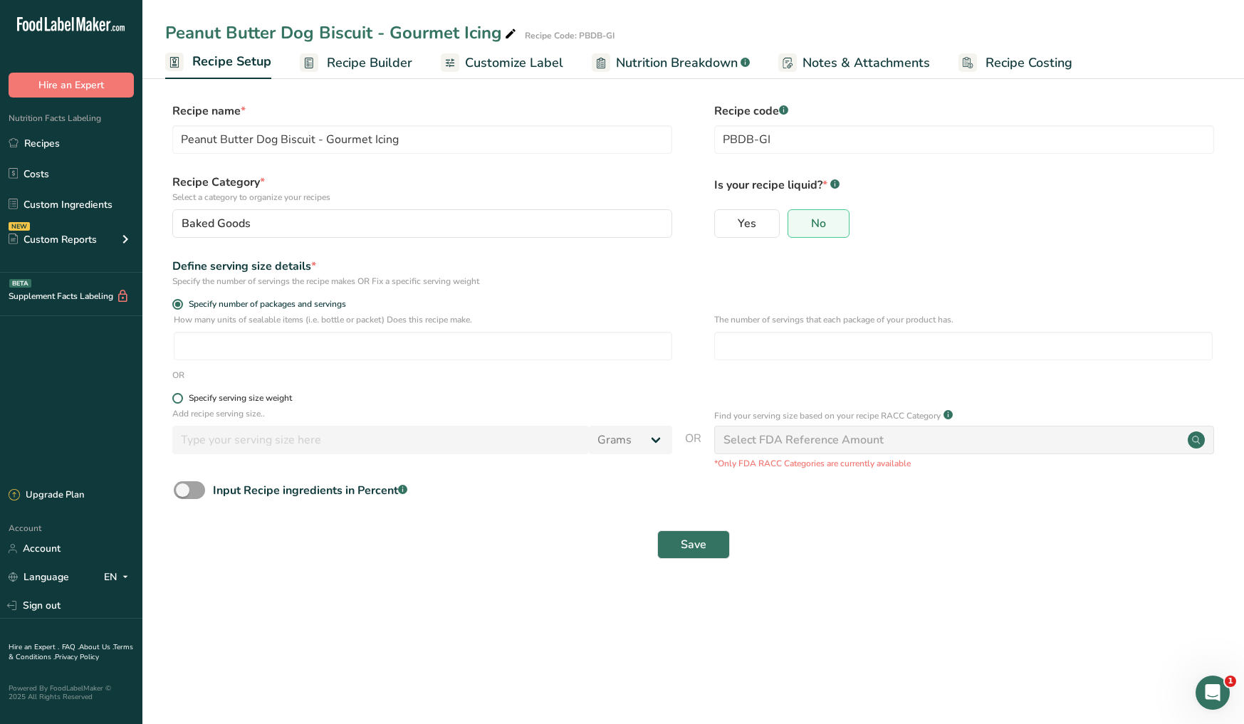
click at [175, 400] on span at bounding box center [177, 398] width 11 height 11
click at [175, 400] on input "Specify serving size weight" at bounding box center [176, 398] width 9 height 9
radio input "true"
radio input "false"
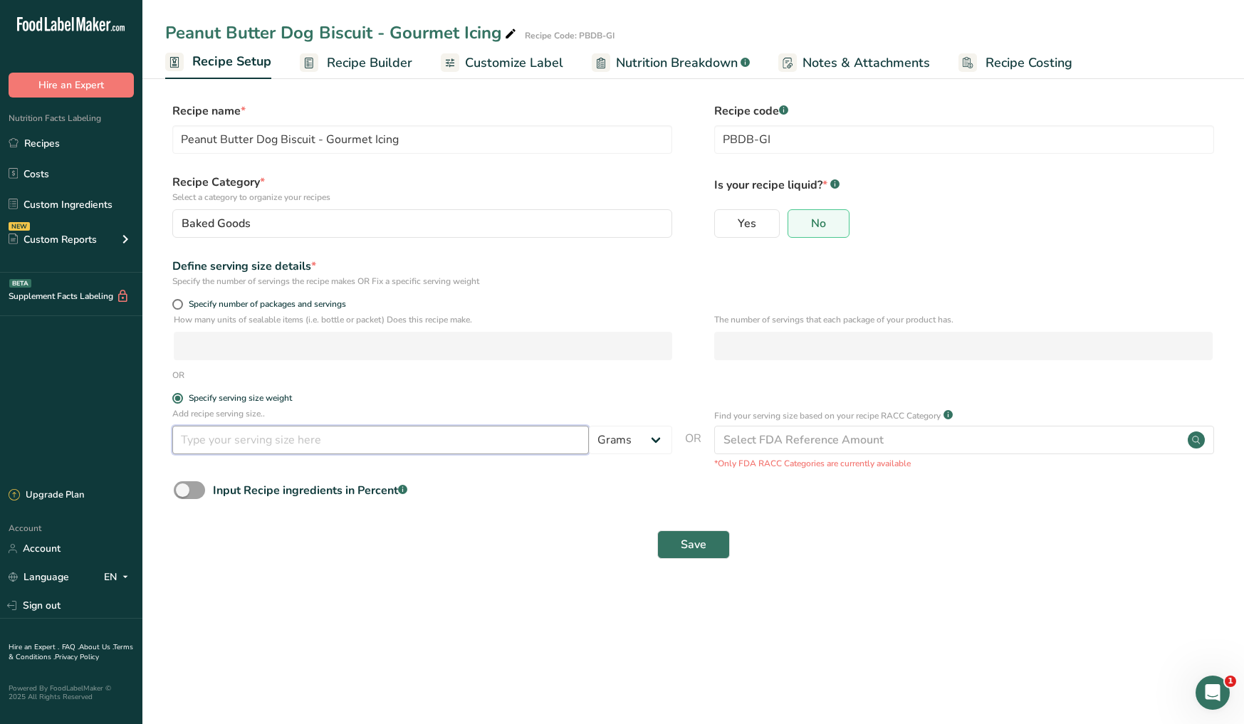
click at [225, 430] on input "number" at bounding box center [380, 440] width 417 height 28
type input "1"
click at [616, 449] on select "Grams kg mg mcg lb oz l mL fl oz tbsp tsp cup qt gallon" at bounding box center [630, 440] width 83 height 28
select select "5"
click at [589, 426] on select "Grams kg mg mcg lb oz l mL fl oz tbsp tsp cup qt gallon" at bounding box center [630, 440] width 83 height 28
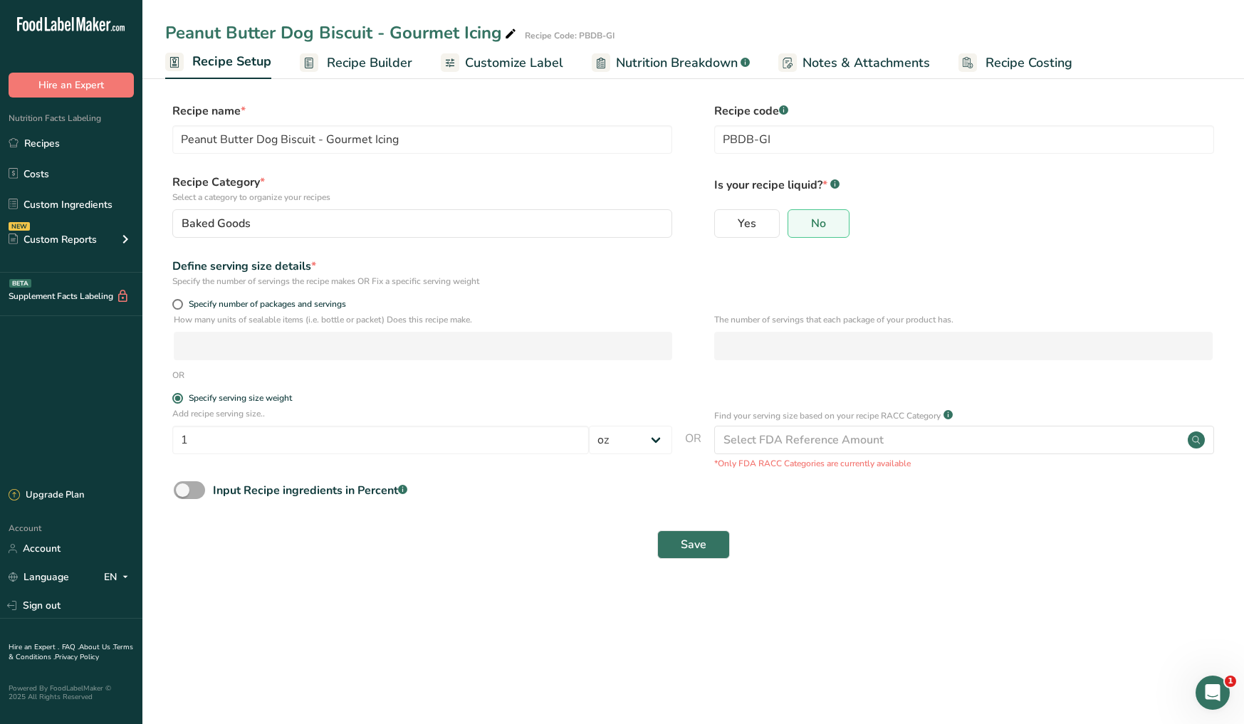
click at [181, 491] on span at bounding box center [189, 490] width 31 height 18
click at [181, 491] on input "Input Recipe ingredients in Percent .a-a{fill:#347362;}.b-a{fill:#fff;}" at bounding box center [178, 490] width 9 height 9
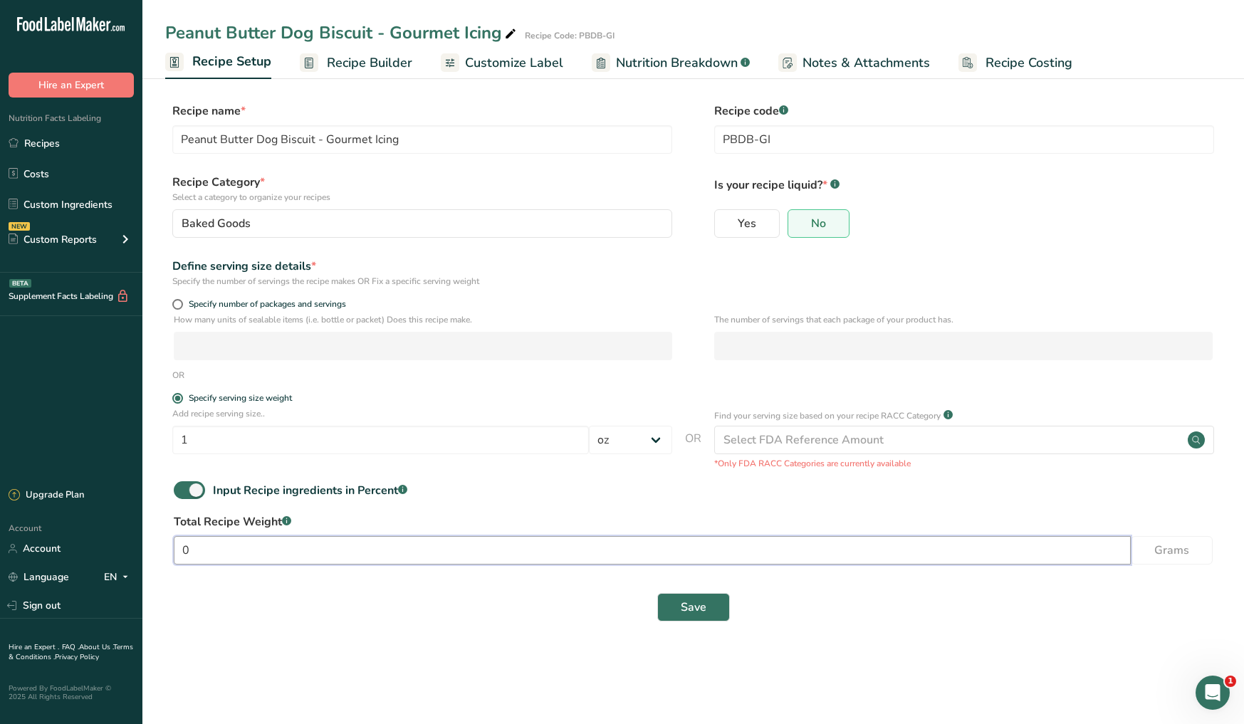
click at [239, 557] on input "0" at bounding box center [652, 550] width 957 height 28
click at [199, 486] on span at bounding box center [189, 490] width 31 height 18
click at [183, 486] on input "Input Recipe ingredients in Percent .a-a{fill:#347362;}.b-a{fill:#fff;}" at bounding box center [178, 490] width 9 height 9
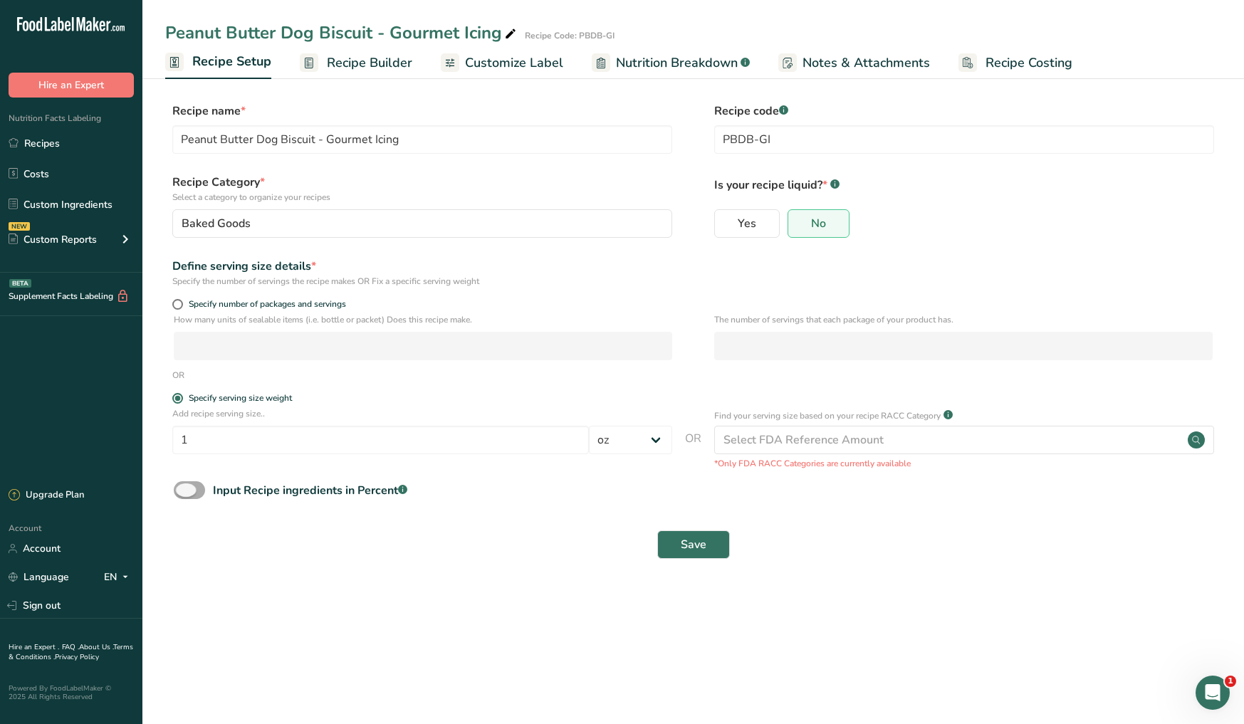
click at [199, 486] on span at bounding box center [189, 490] width 31 height 18
click at [183, 486] on input "Input Recipe ingredients in Percent .a-a{fill:#347362;}.b-a{fill:#fff;}" at bounding box center [178, 490] width 9 height 9
click at [197, 491] on span at bounding box center [189, 490] width 31 height 18
click at [183, 491] on input "Input Recipe ingredients in Percent .a-a{fill:#347362;}.b-a{fill:#fff;}" at bounding box center [178, 490] width 9 height 9
checkbox input "false"
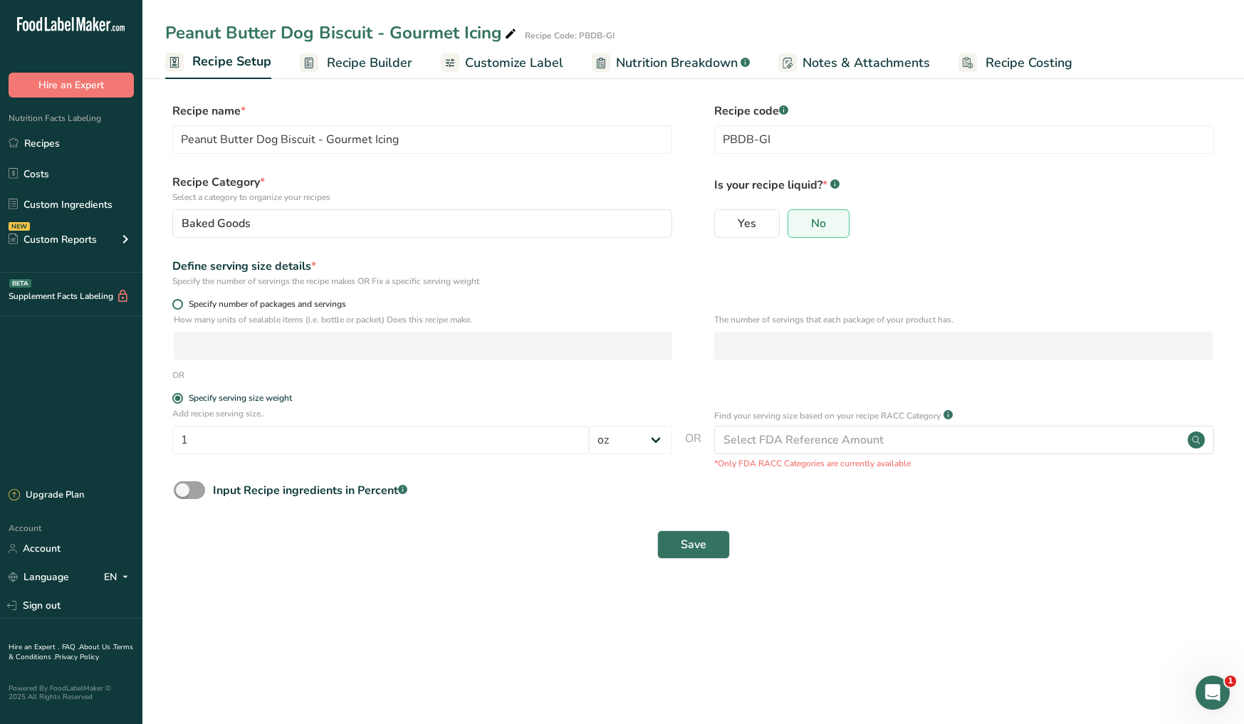
click at [178, 307] on span at bounding box center [177, 304] width 11 height 11
click at [178, 307] on input "Specify number of packages and servings" at bounding box center [176, 304] width 9 height 9
radio input "true"
radio input "false"
select select "0"
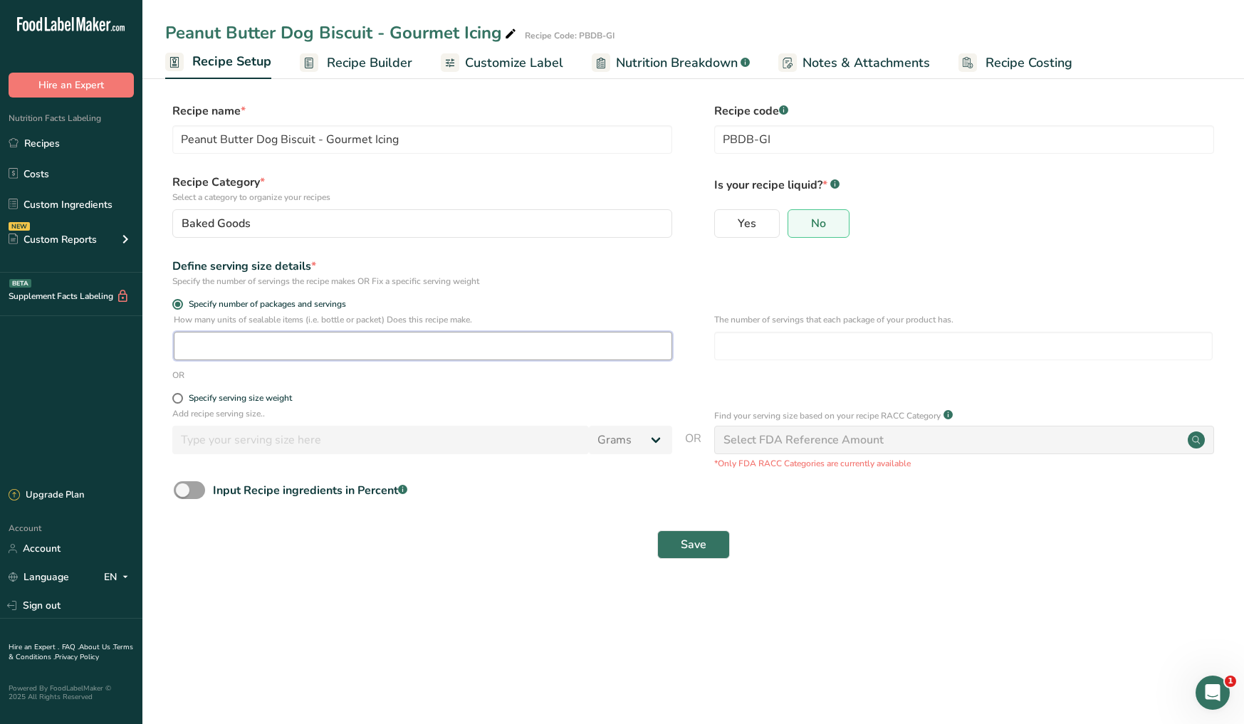
click at [219, 345] on input "number" at bounding box center [423, 346] width 499 height 28
type input "1"
click at [788, 349] on input "number" at bounding box center [963, 346] width 499 height 28
type input "1"
click at [709, 548] on button "Save" at bounding box center [693, 545] width 73 height 28
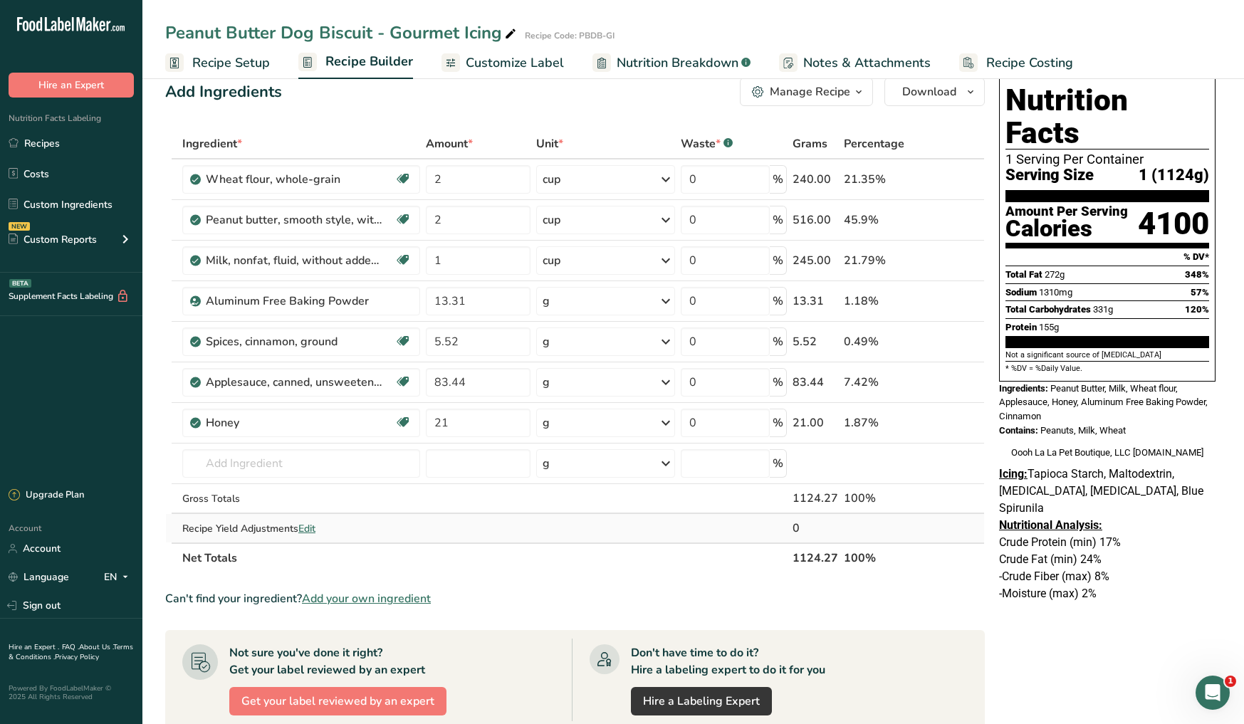
scroll to position [26, 0]
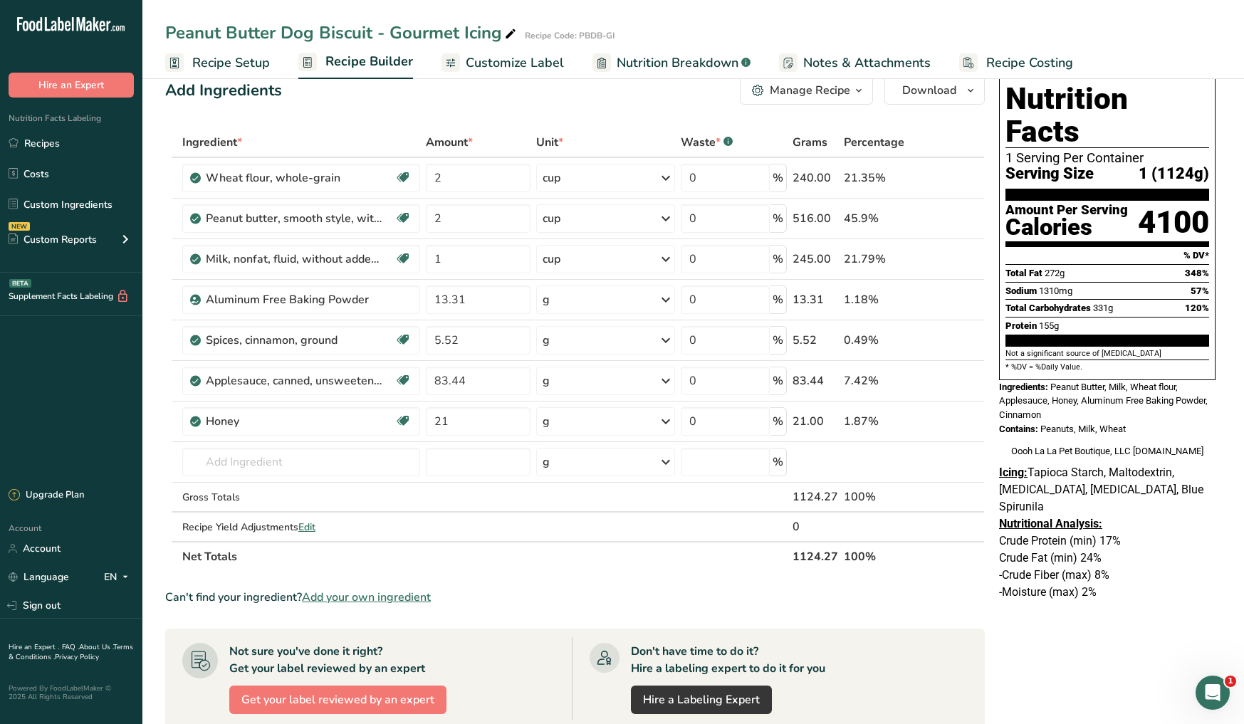
click at [526, 58] on span "Customize Label" at bounding box center [515, 62] width 98 height 19
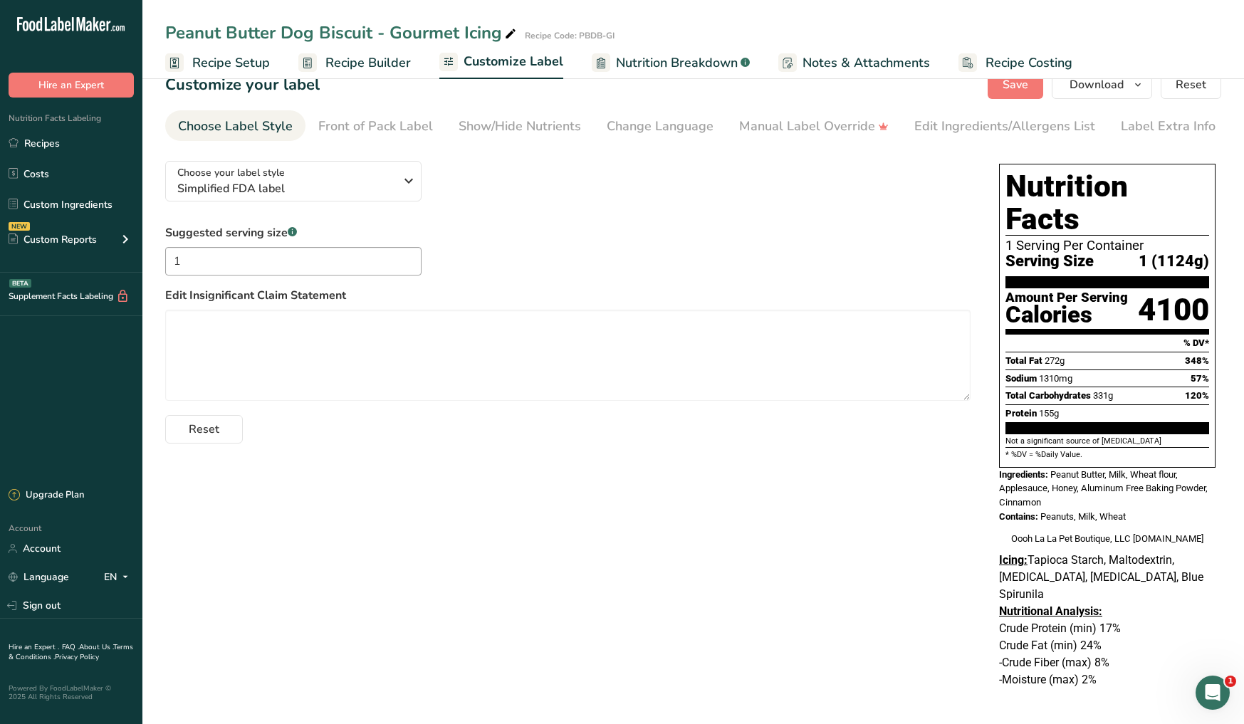
scroll to position [26, 0]
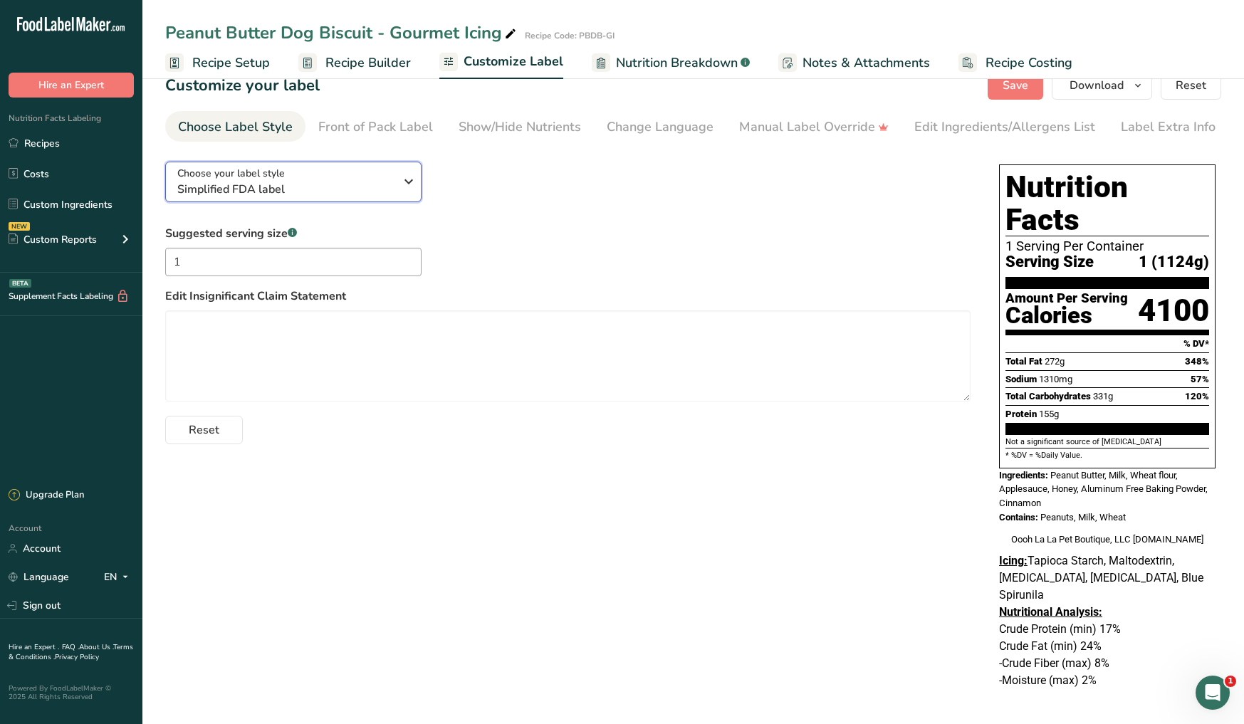
click at [397, 182] on div "Choose your label style Simplified FDA label" at bounding box center [291, 182] width 228 height 32
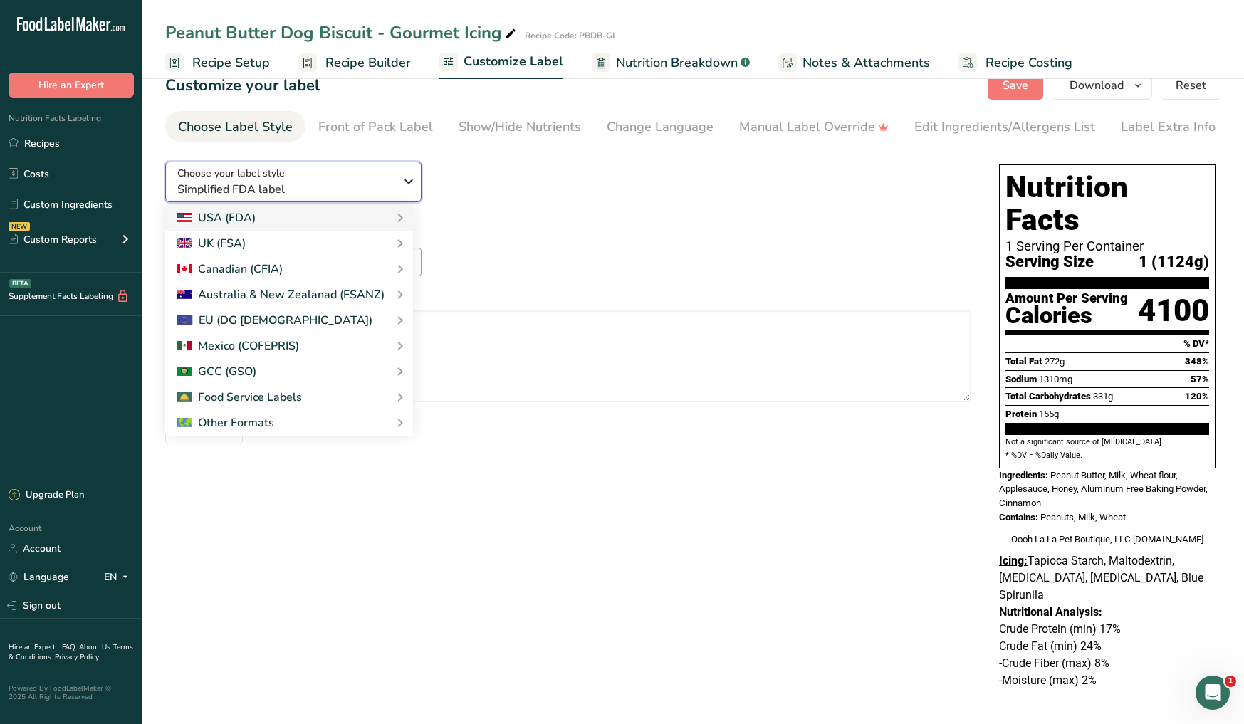
click at [397, 182] on div "Choose your label style Simplified FDA label" at bounding box center [291, 182] width 228 height 32
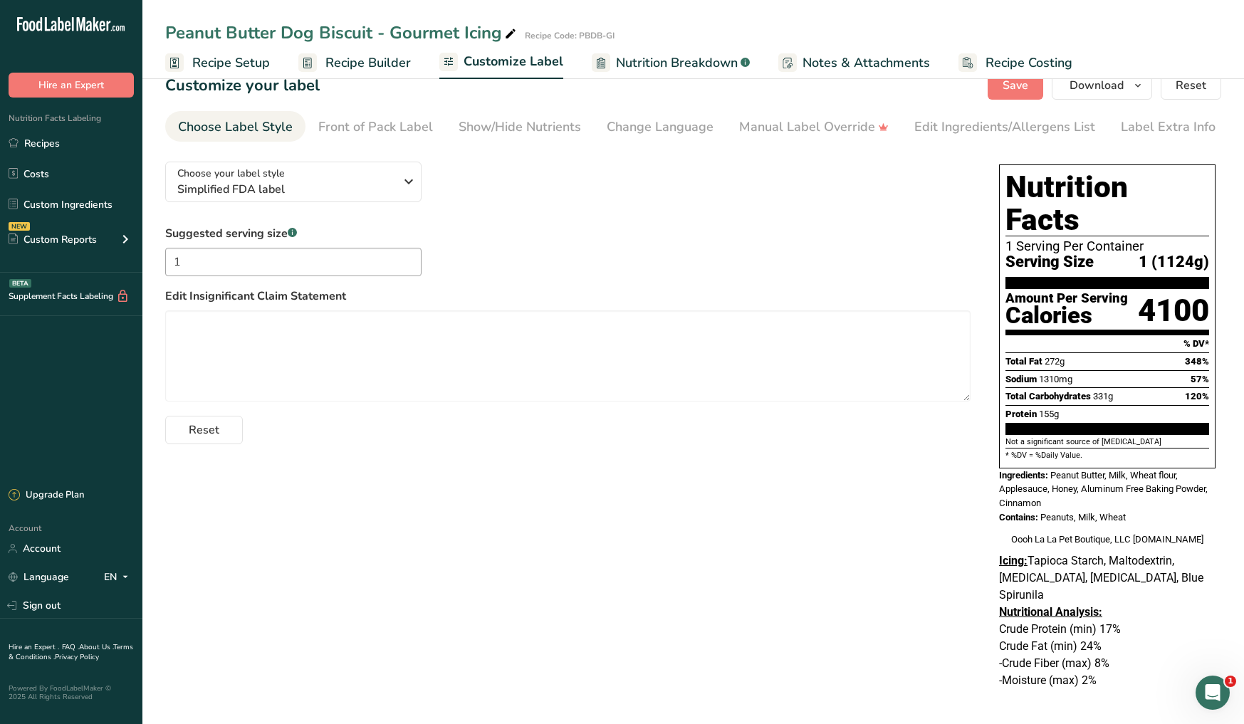
click at [655, 61] on span "Nutrition Breakdown" at bounding box center [677, 62] width 122 height 19
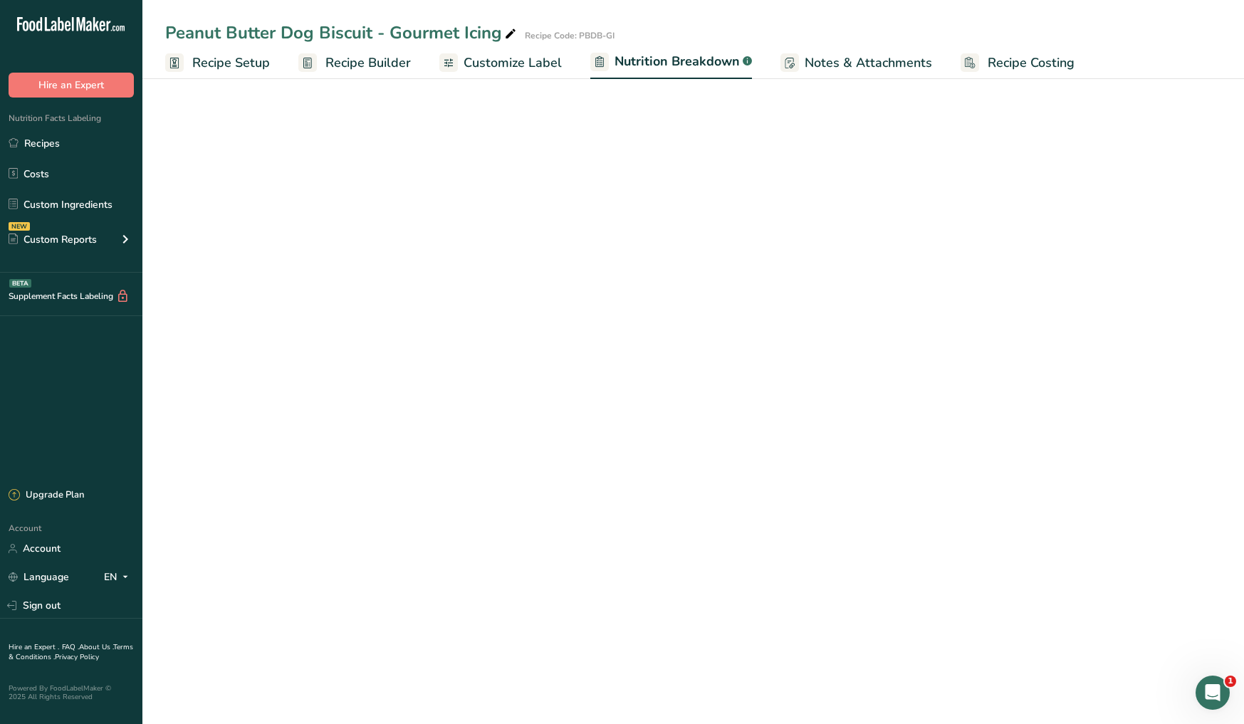
select select "Calories"
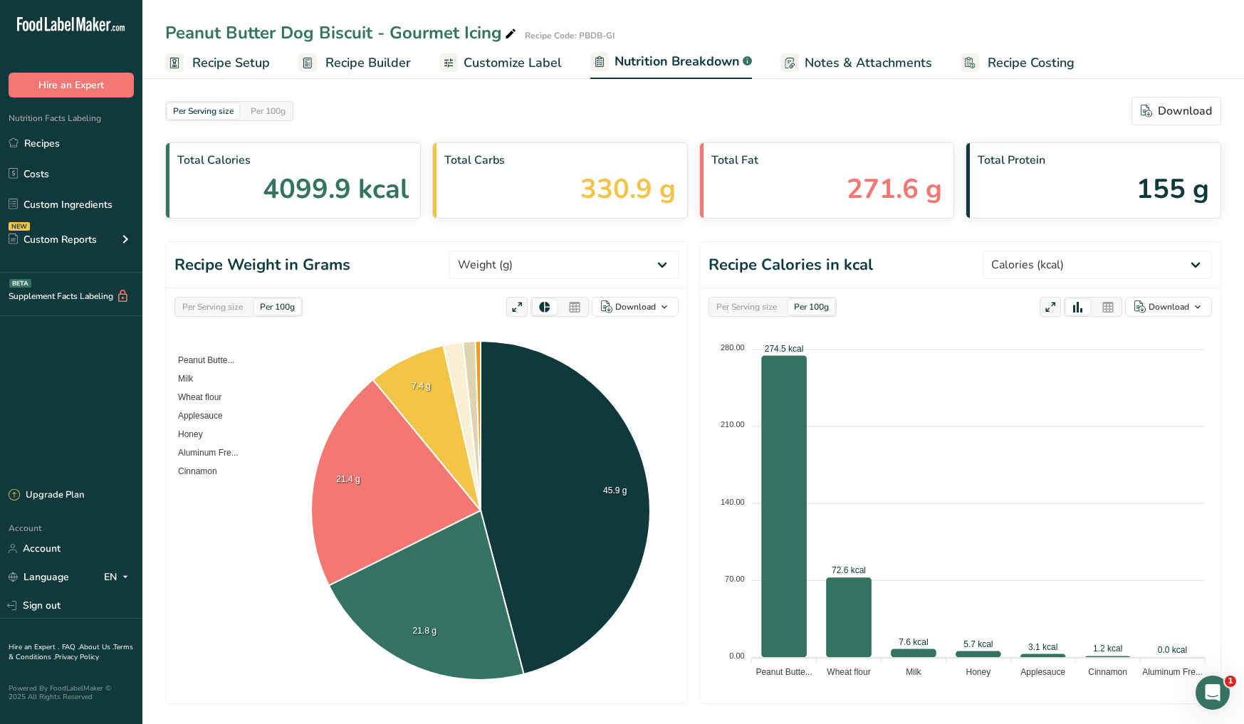
click at [843, 61] on span "Notes & Attachments" at bounding box center [868, 62] width 127 height 19
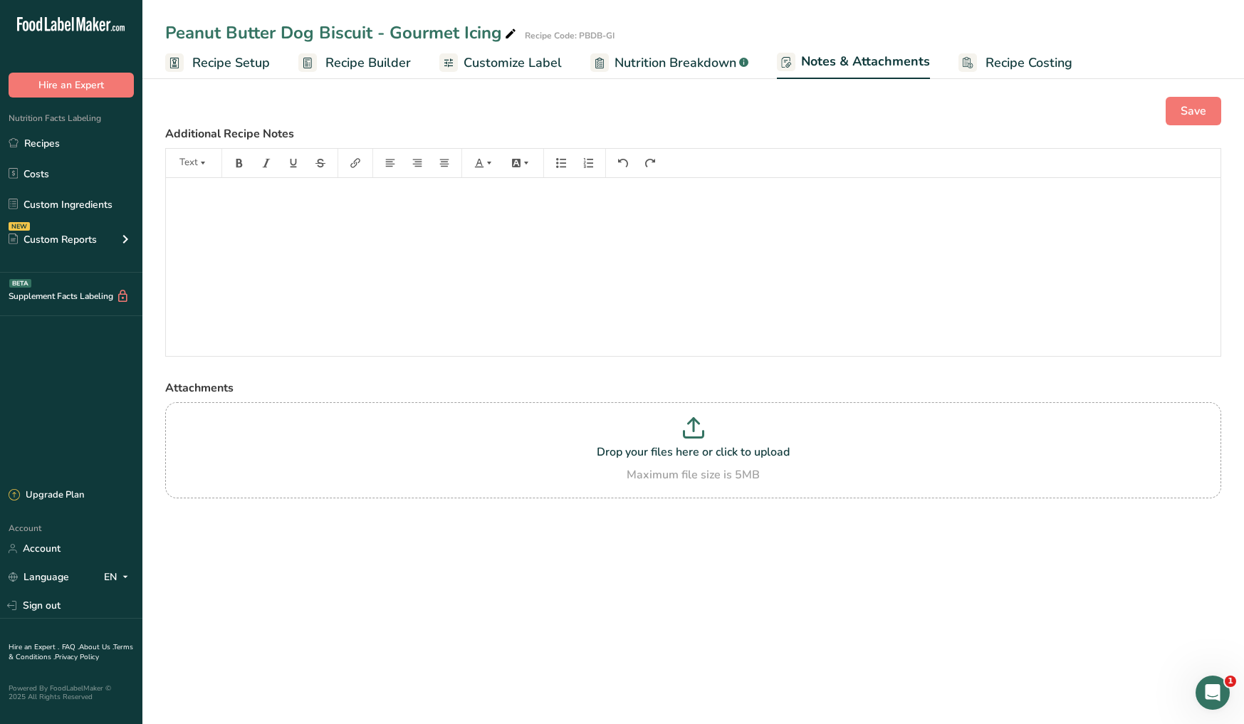
click at [377, 71] on span "Recipe Builder" at bounding box center [367, 62] width 85 height 19
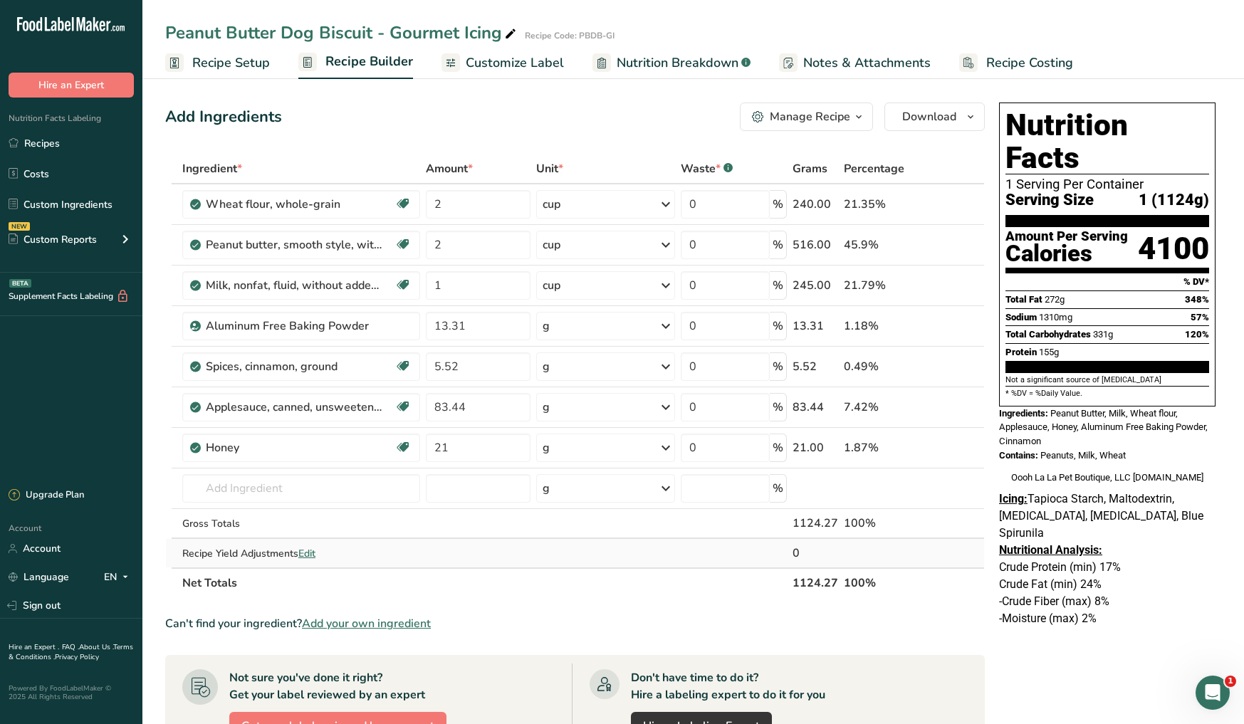
click at [308, 553] on span "Edit" at bounding box center [306, 554] width 17 height 14
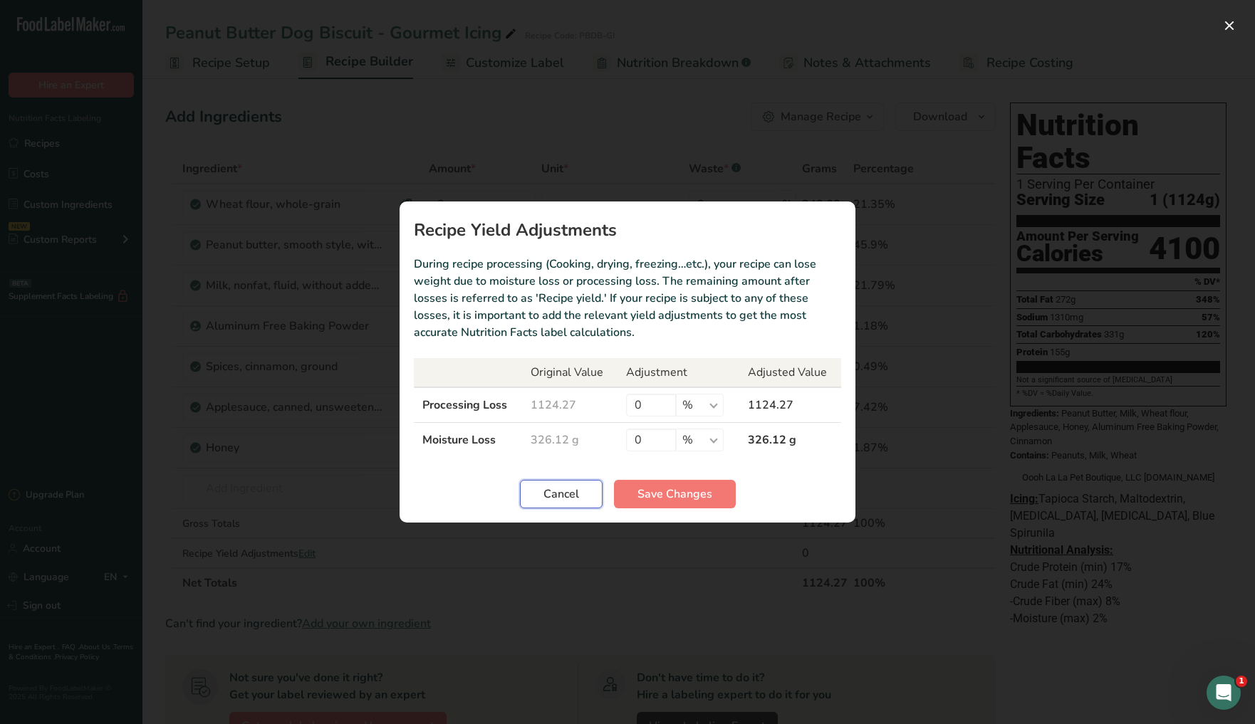
click at [571, 494] on span "Cancel" at bounding box center [561, 494] width 36 height 17
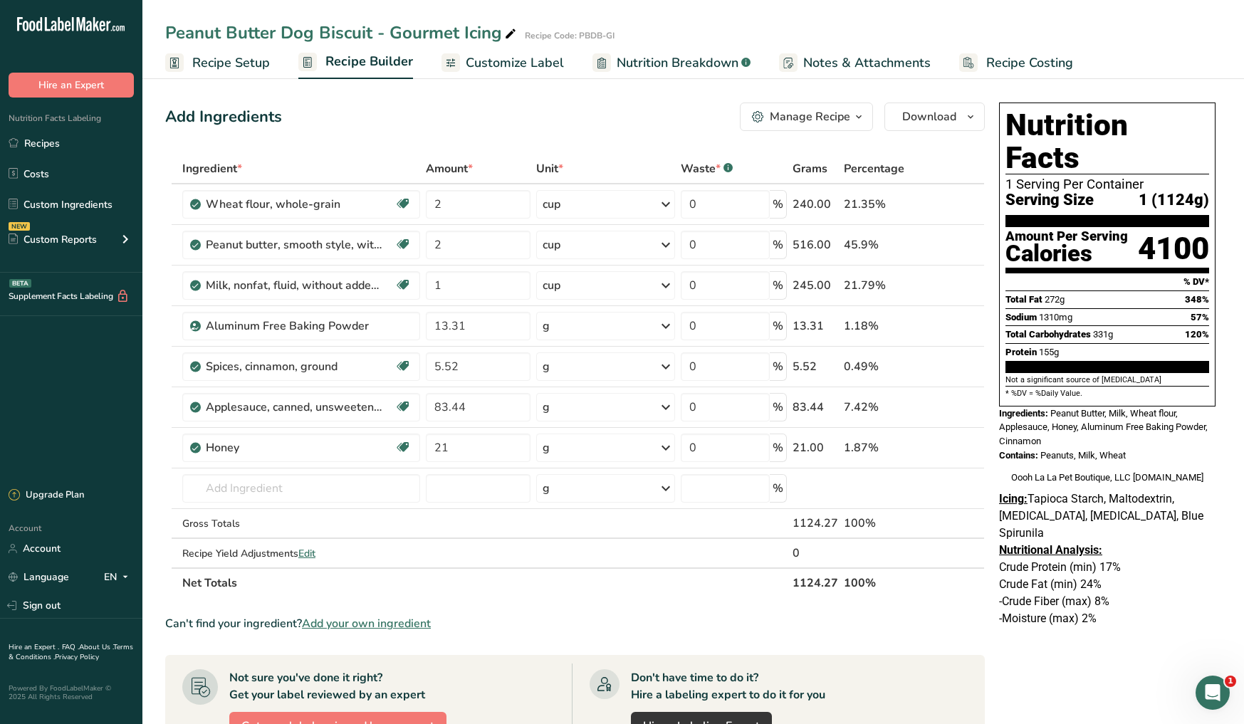
click at [245, 68] on span "Recipe Setup" at bounding box center [231, 62] width 78 height 19
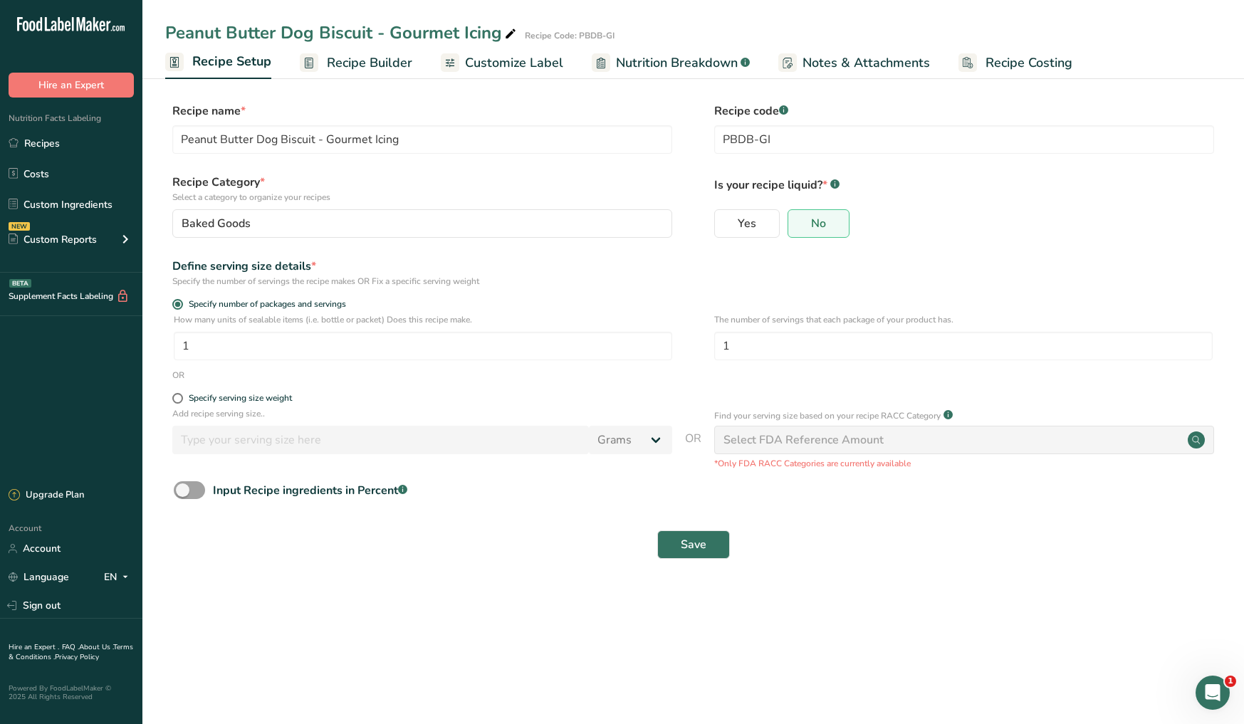
click at [379, 66] on span "Recipe Builder" at bounding box center [369, 62] width 85 height 19
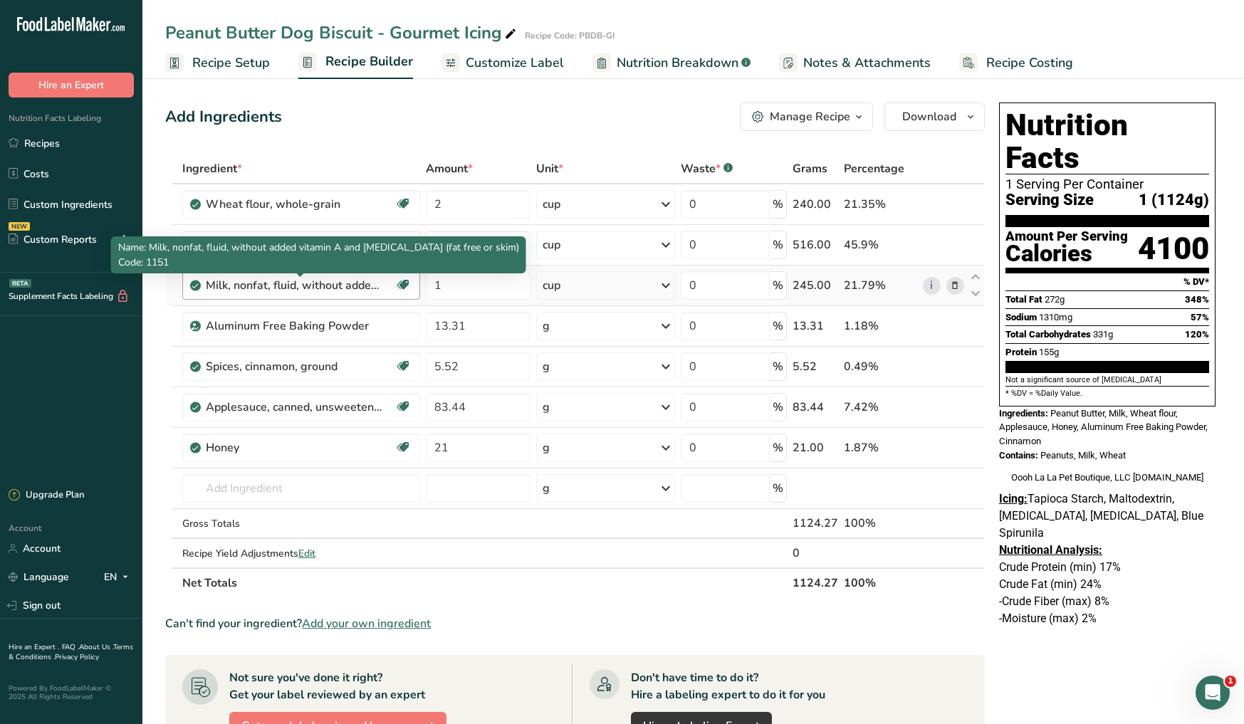
click at [373, 285] on div "Milk, nonfat, fluid, without added vitamin A and [MEDICAL_DATA] (fat free or sk…" at bounding box center [295, 285] width 178 height 17
click at [376, 285] on div "Milk, nonfat, fluid, without added vitamin A and [MEDICAL_DATA] (fat free or sk…" at bounding box center [295, 285] width 178 height 17
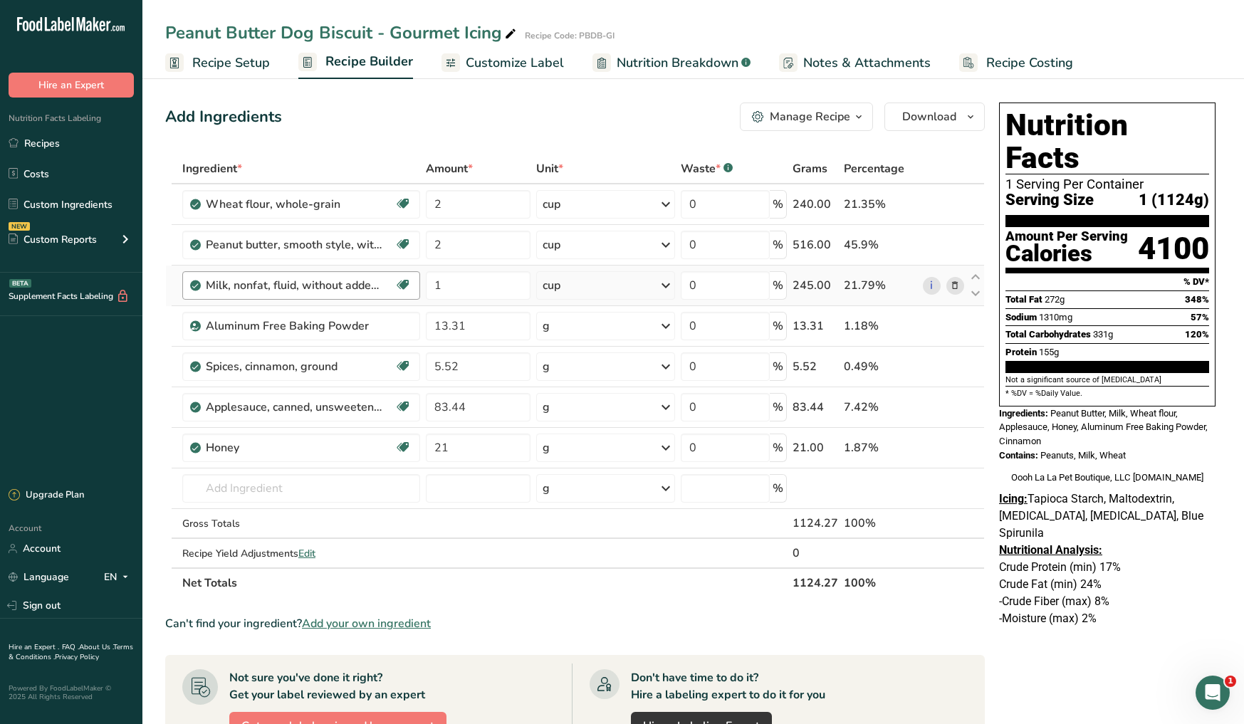
click at [381, 286] on div "Milk, nonfat, fluid, without added vitamin A and [MEDICAL_DATA] (fat free or sk…" at bounding box center [295, 285] width 178 height 17
click at [932, 286] on link "i" at bounding box center [932, 286] width 18 height 18
click at [215, 66] on span "Recipe Setup" at bounding box center [231, 62] width 78 height 19
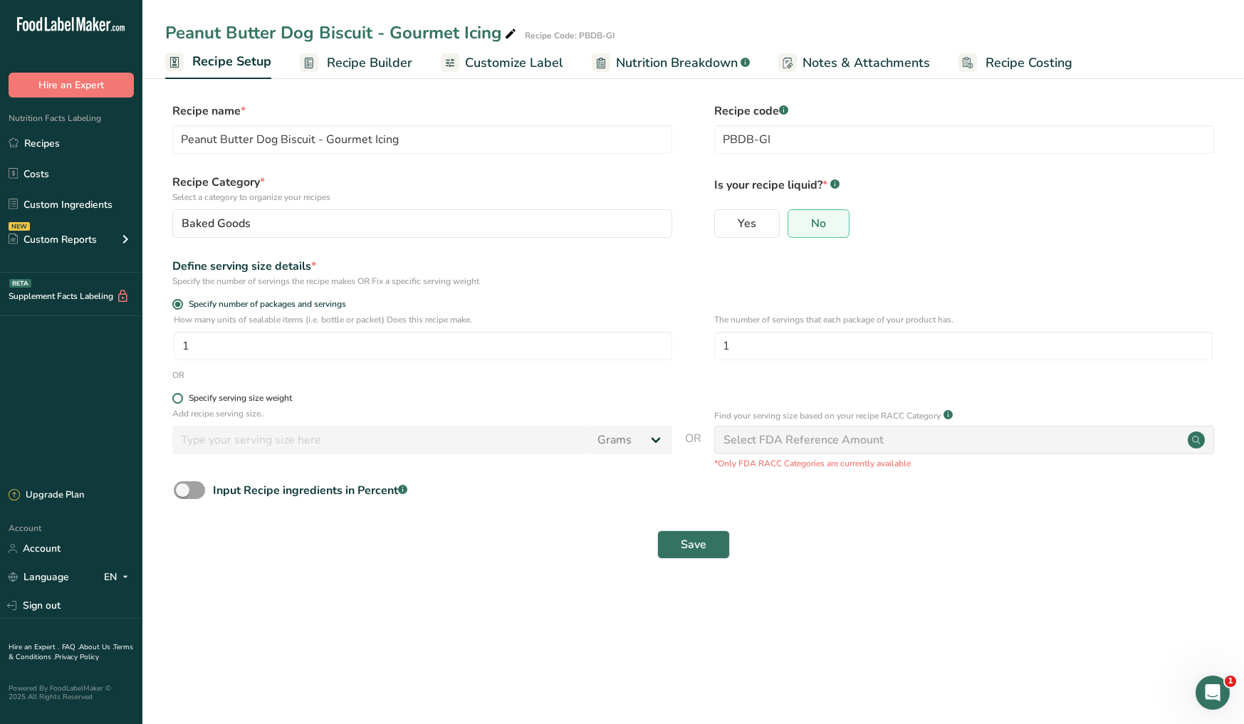
click at [180, 400] on span at bounding box center [177, 398] width 11 height 11
click at [180, 400] on input "Specify serving size weight" at bounding box center [176, 398] width 9 height 9
radio input "true"
radio input "false"
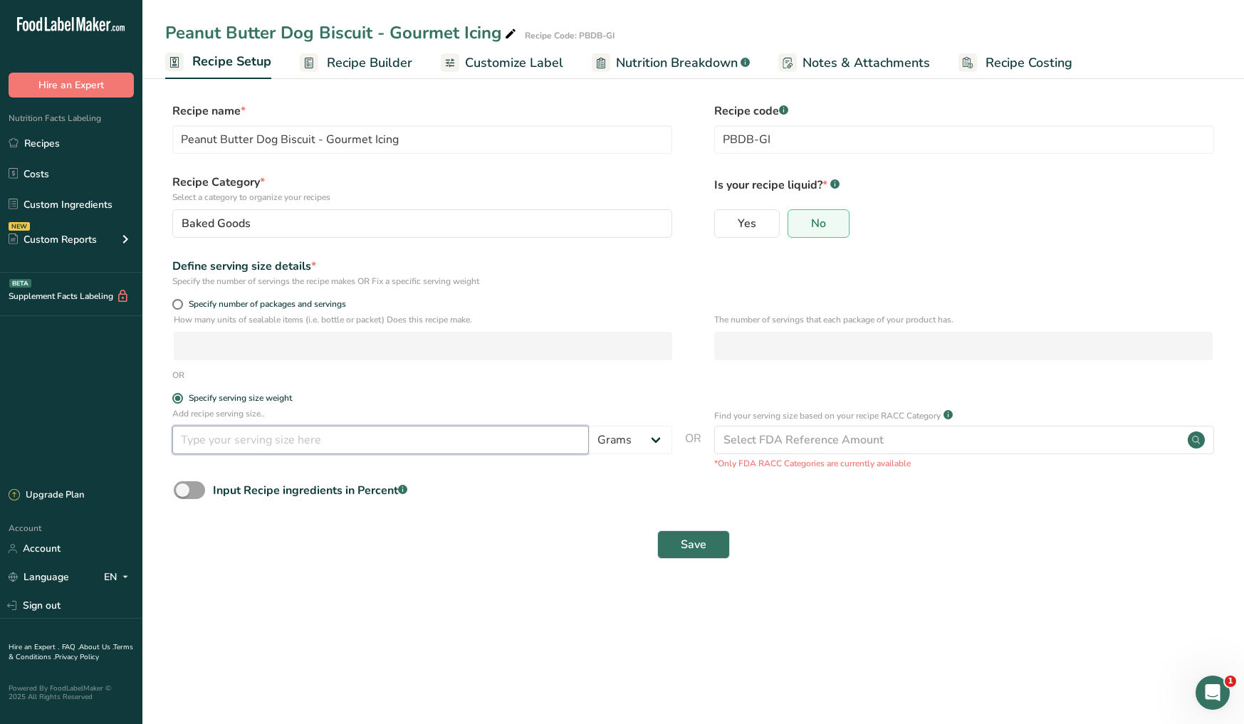
click at [246, 442] on input "number" at bounding box center [380, 440] width 417 height 28
type input "2"
click at [640, 442] on select "Grams kg mg mcg lb oz l mL fl oz tbsp tsp cup qt gallon" at bounding box center [630, 440] width 83 height 28
select select "5"
click at [589, 426] on select "Grams kg mg mcg lb oz l mL fl oz tbsp tsp cup qt gallon" at bounding box center [630, 440] width 83 height 28
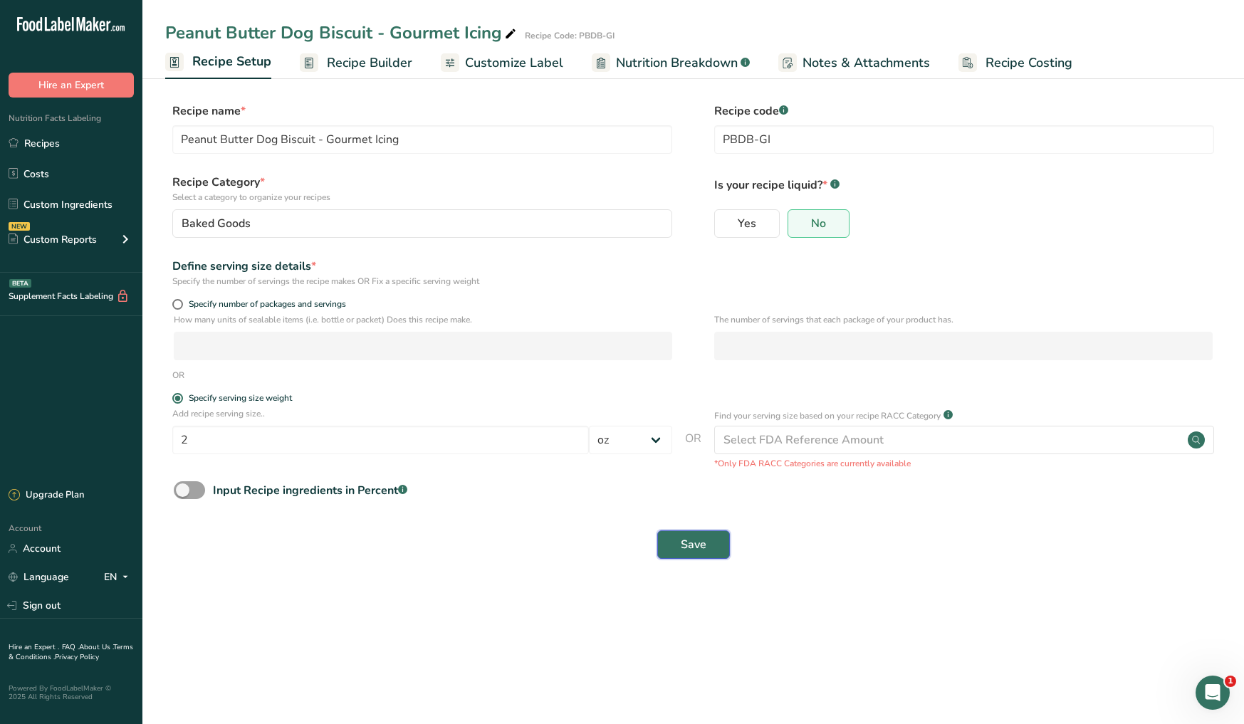
click at [677, 547] on button "Save" at bounding box center [693, 545] width 73 height 28
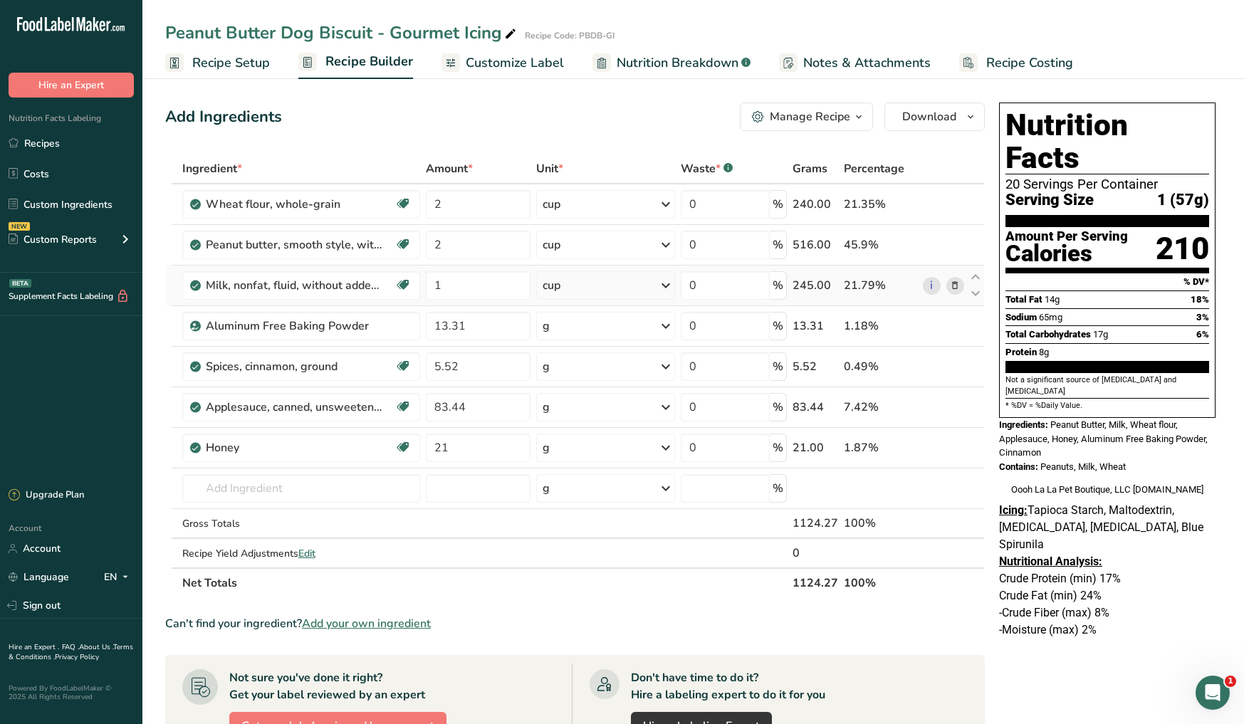
scroll to position [105, 0]
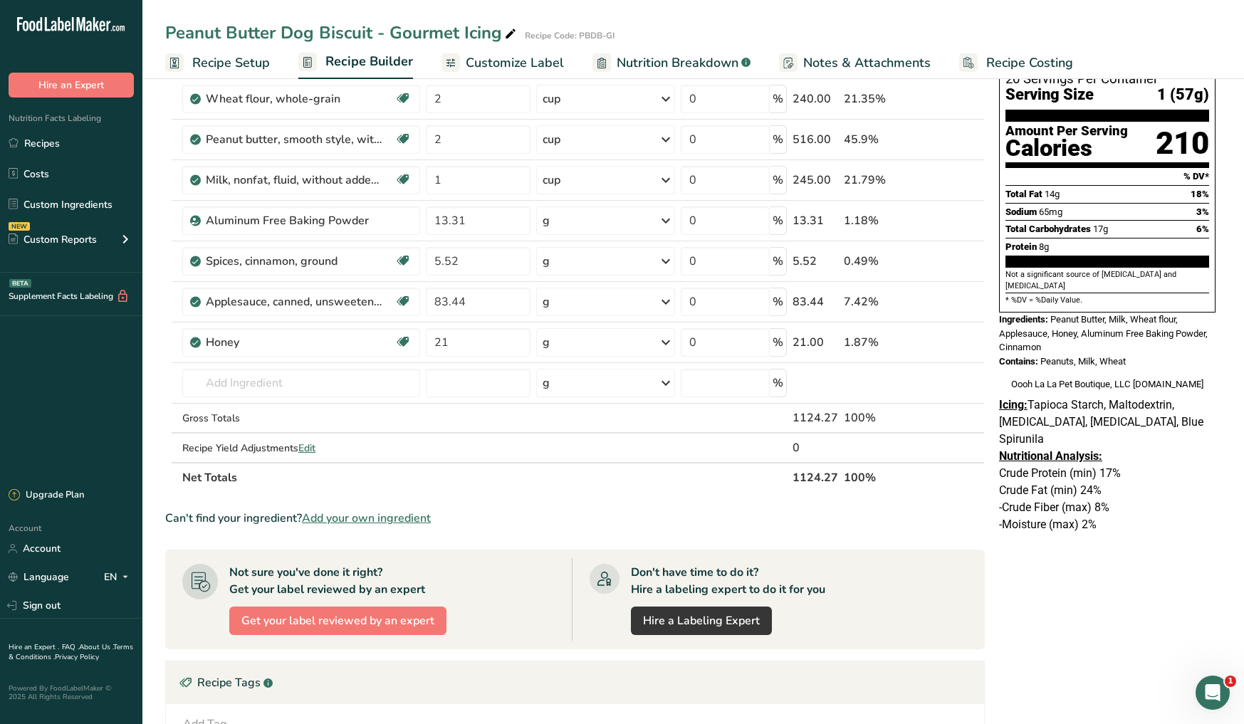
click at [541, 69] on span "Customize Label" at bounding box center [515, 62] width 98 height 19
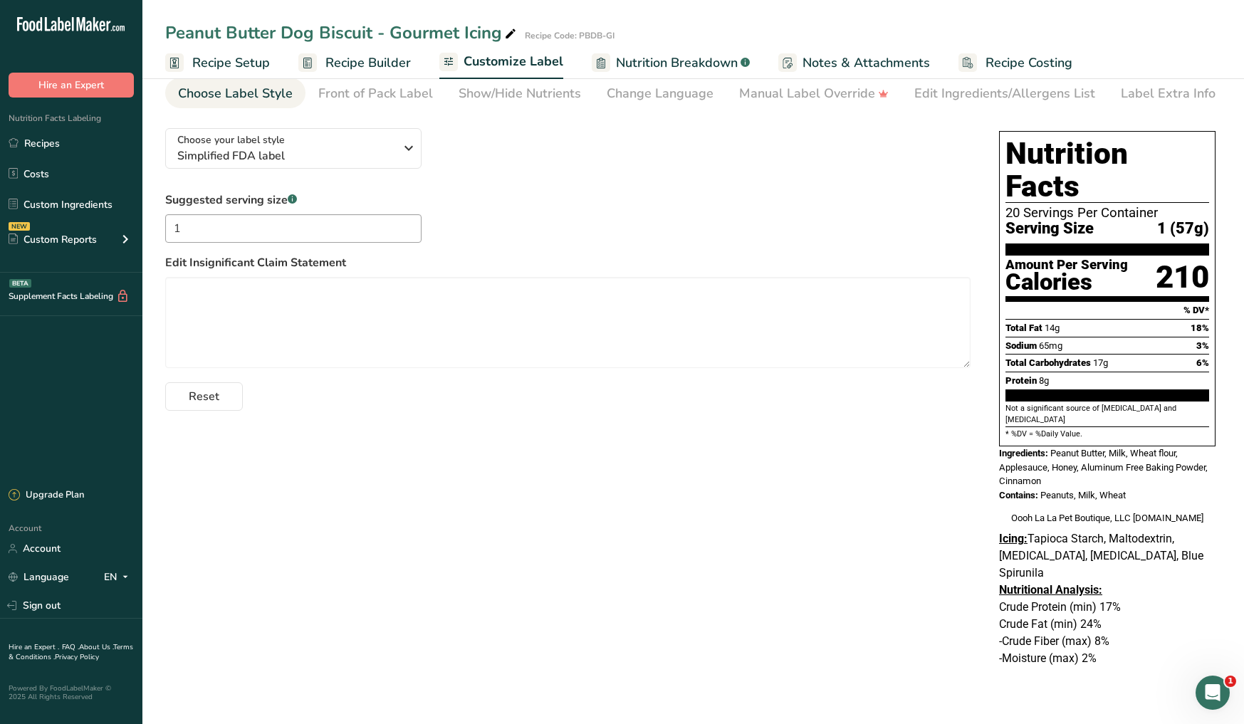
scroll to position [26, 0]
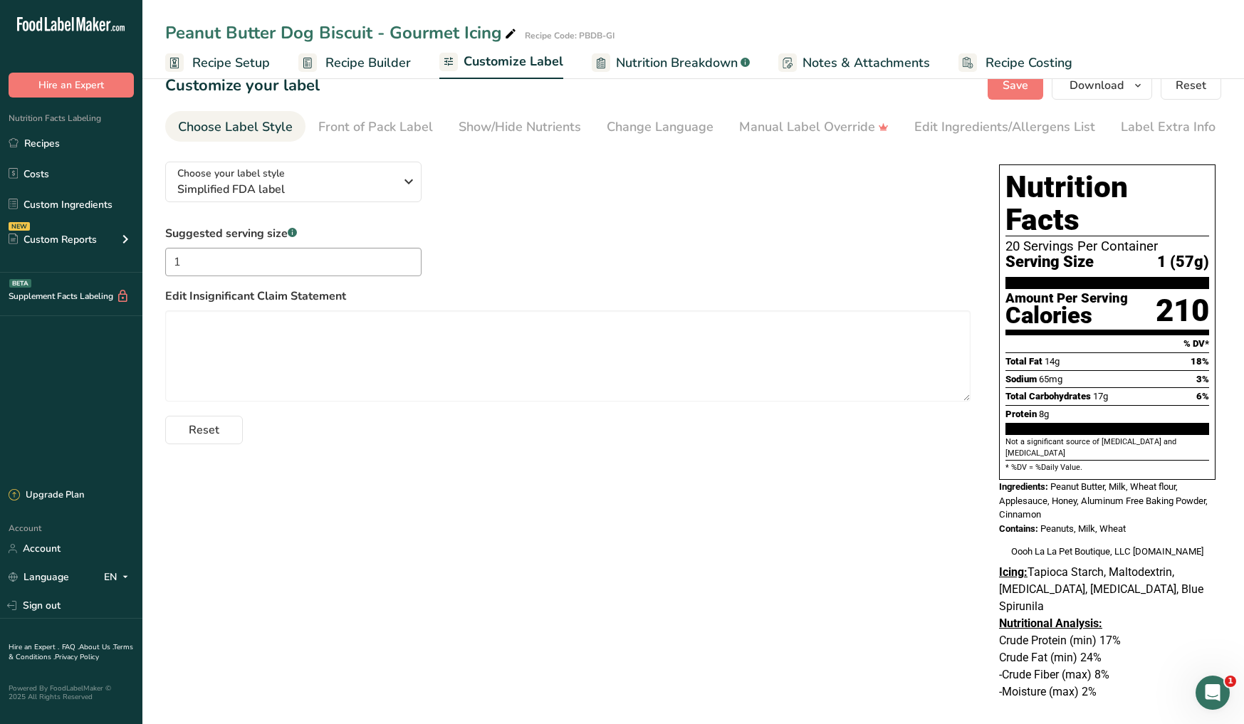
click at [659, 70] on span "Nutrition Breakdown" at bounding box center [677, 62] width 122 height 19
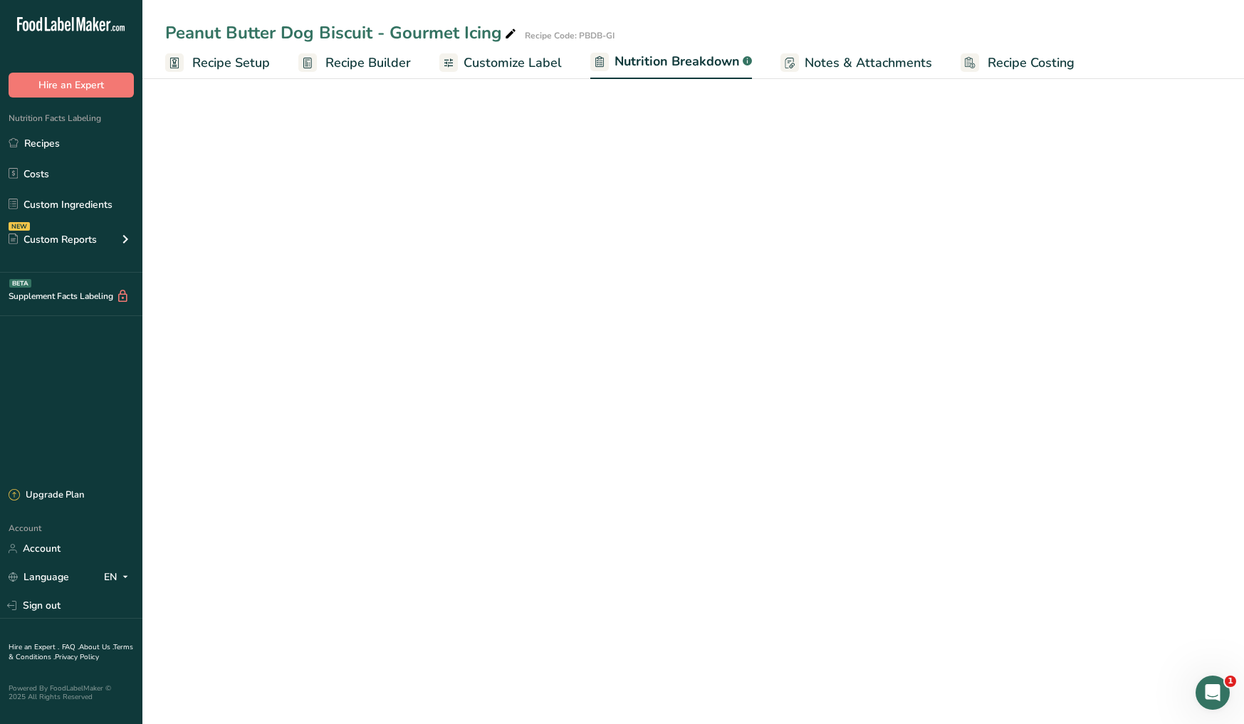
select select "Calories"
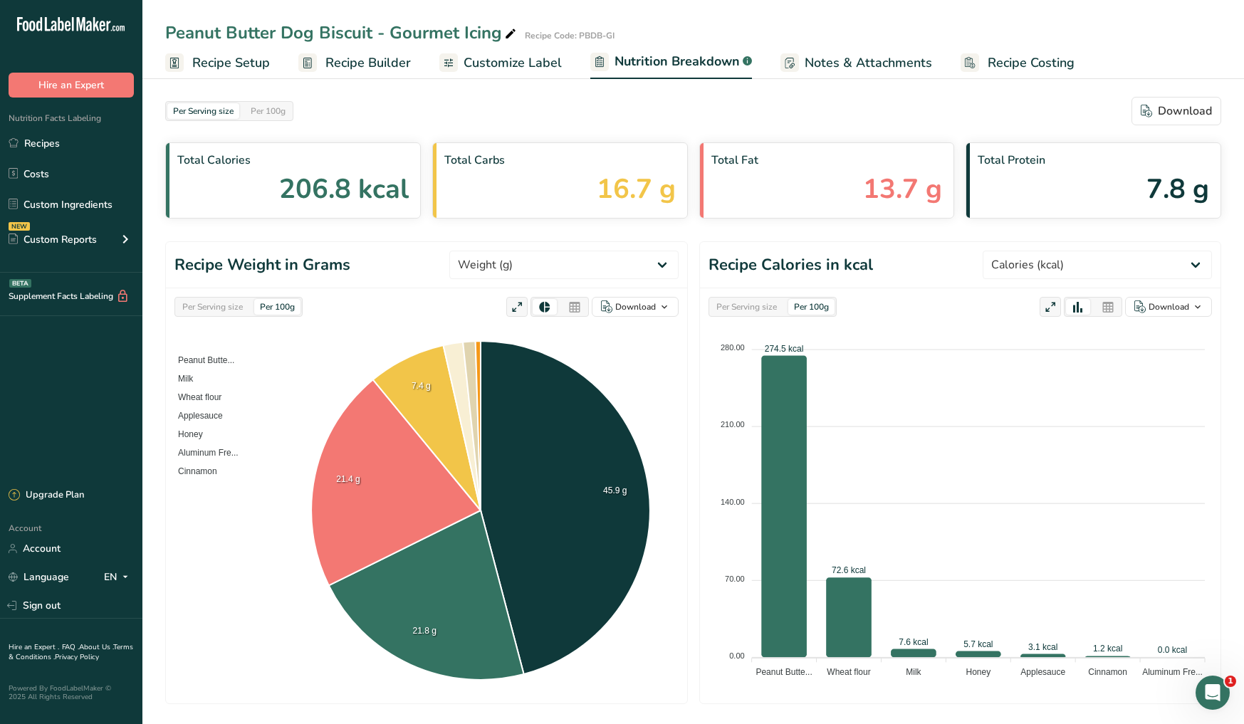
click at [536, 71] on span "Customize Label" at bounding box center [513, 62] width 98 height 19
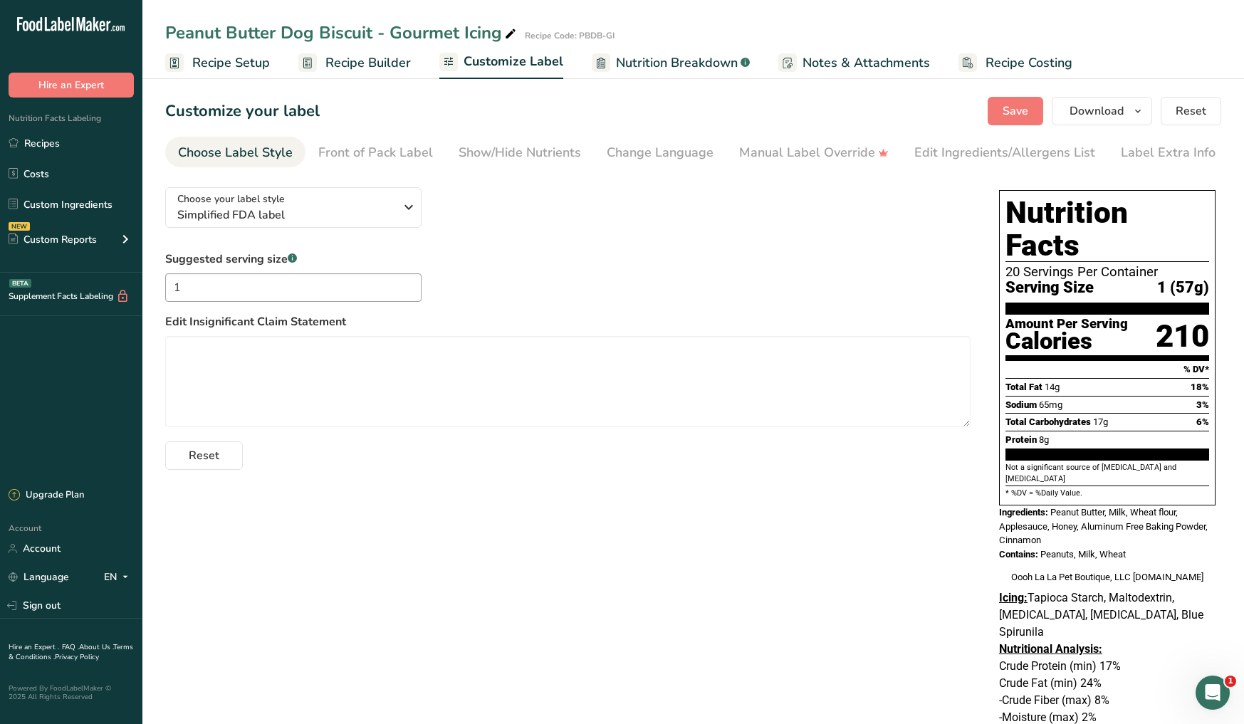
click at [1114, 724] on p at bounding box center [1107, 734] width 216 height 17
drag, startPoint x: 1112, startPoint y: 694, endPoint x: 993, endPoint y: 624, distance: 137.3
click at [993, 624] on div "Icing: Tapioca Starch, Maltodextrin, [MEDICAL_DATA], [MEDICAL_DATA], Blue Spiru…" at bounding box center [1107, 667] width 228 height 154
copy div "Nutritional Analysis: Crude Protein (min) 17% Crude Fat (min) 24% -Crude Fiber …"
click at [1099, 692] on p "-Crude Fiber (max) 8%" at bounding box center [1107, 700] width 216 height 17
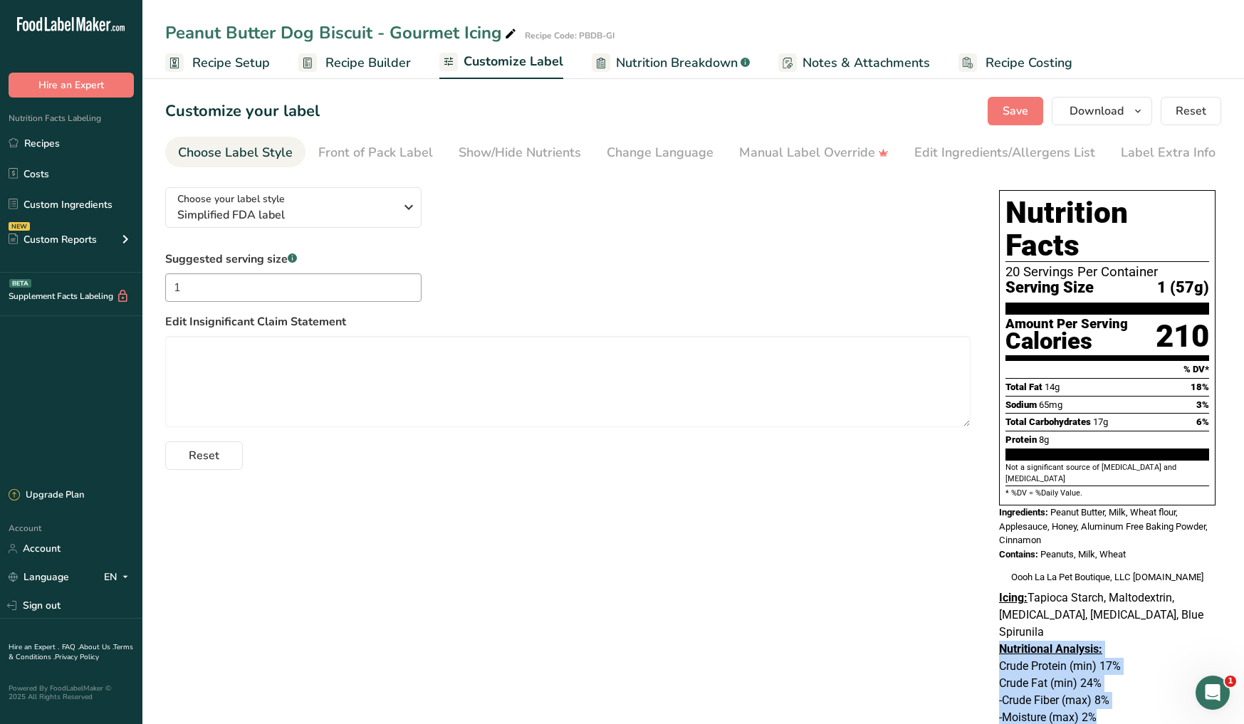
drag, startPoint x: 1086, startPoint y: 692, endPoint x: 997, endPoint y: 620, distance: 114.4
click at [997, 620] on div "Icing: Tapioca Starch, Maltodextrin, [MEDICAL_DATA], [MEDICAL_DATA], Blue Spiru…" at bounding box center [1107, 667] width 228 height 154
copy div "Nutritional Analysis: Crude Protein (min) 17% Crude Fat (min) 24% -Crude Fiber …"
click at [56, 149] on link "Recipes" at bounding box center [71, 143] width 142 height 27
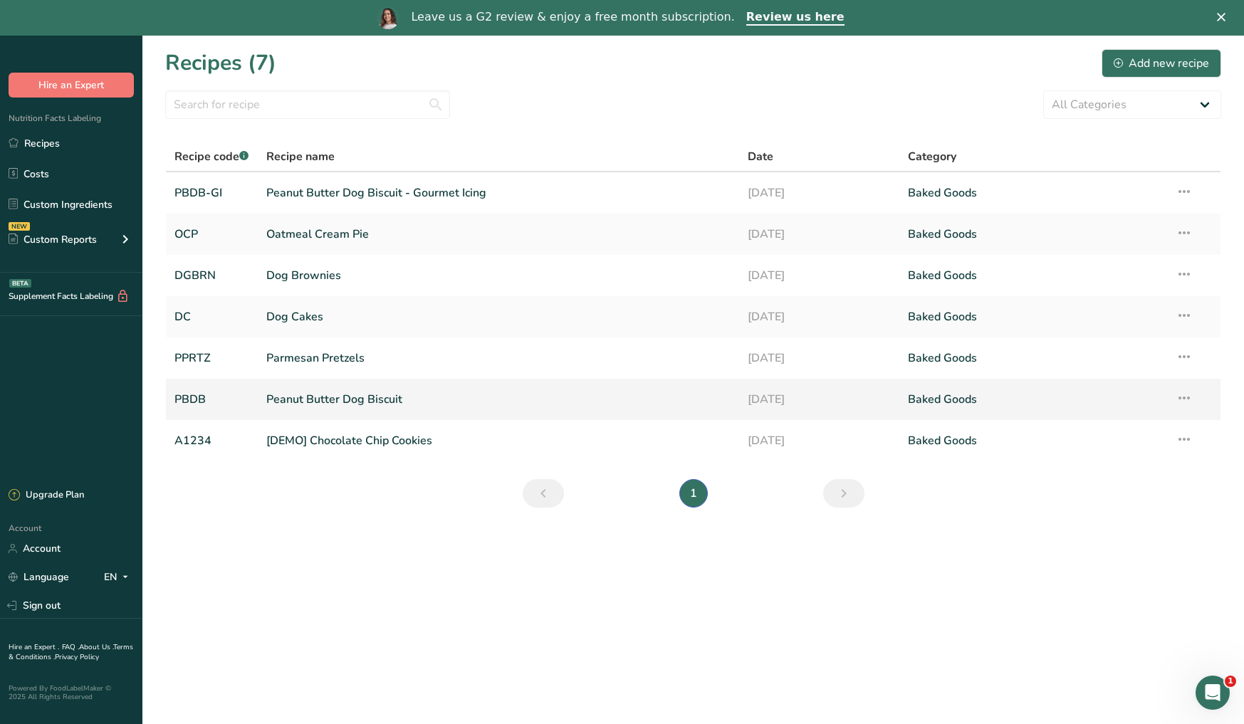
click at [373, 408] on link "Peanut Butter Dog Biscuit" at bounding box center [498, 400] width 464 height 30
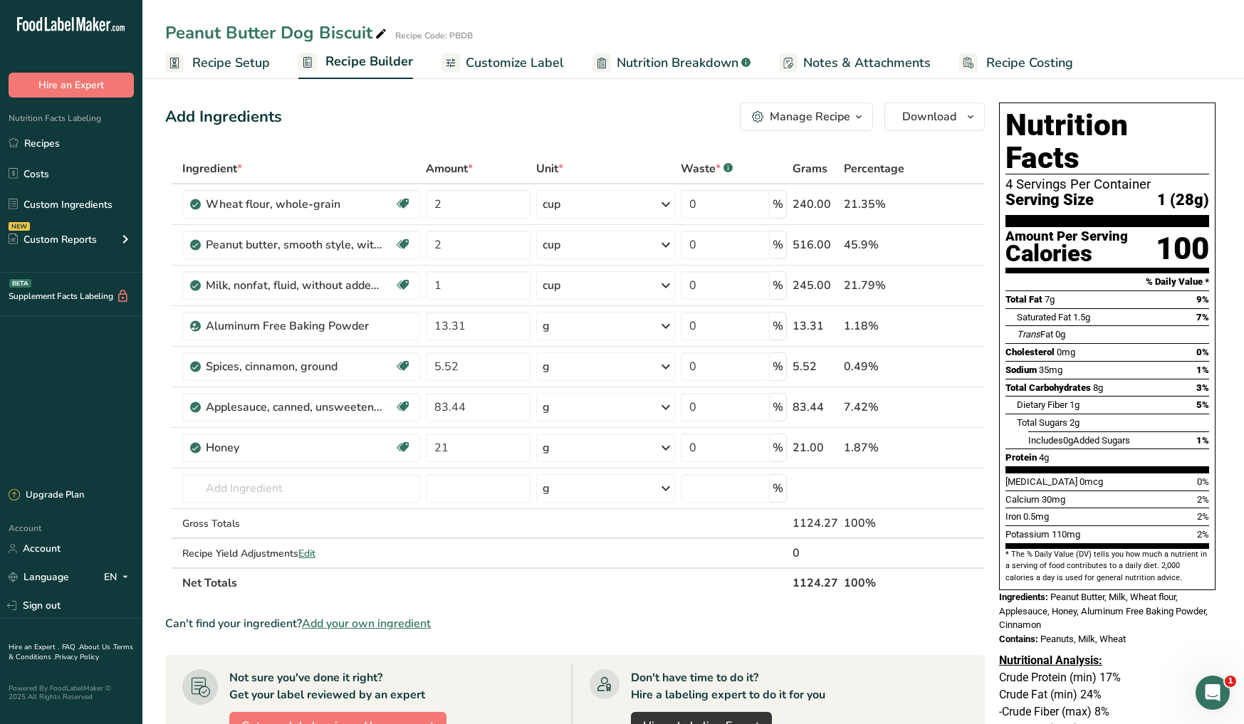
click at [224, 63] on span "Recipe Setup" at bounding box center [231, 62] width 78 height 19
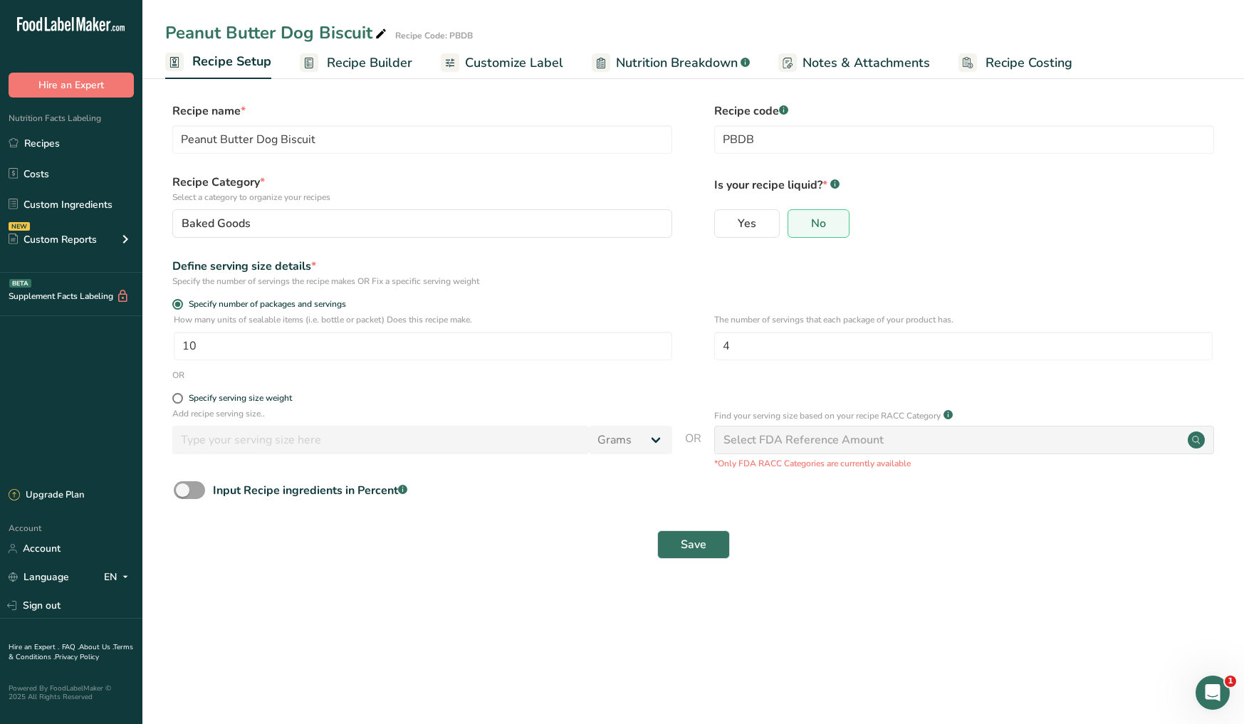
click at [667, 67] on span "Nutrition Breakdown" at bounding box center [677, 62] width 122 height 19
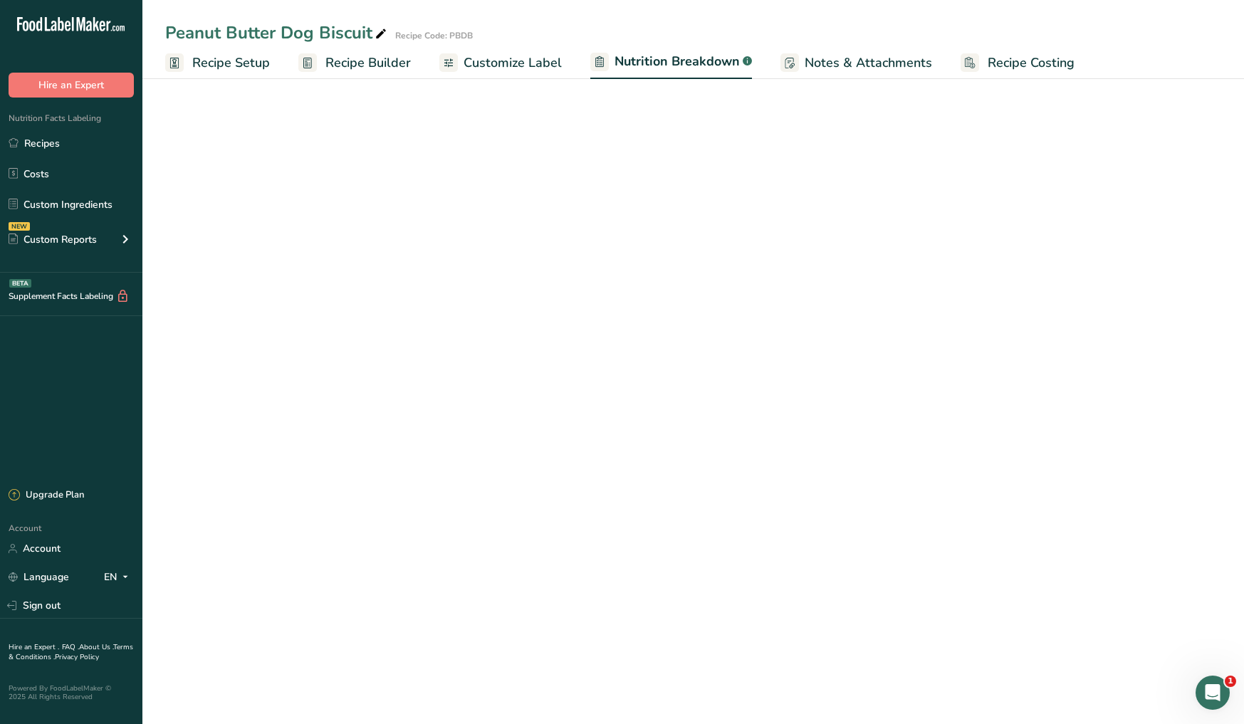
select select "Calories"
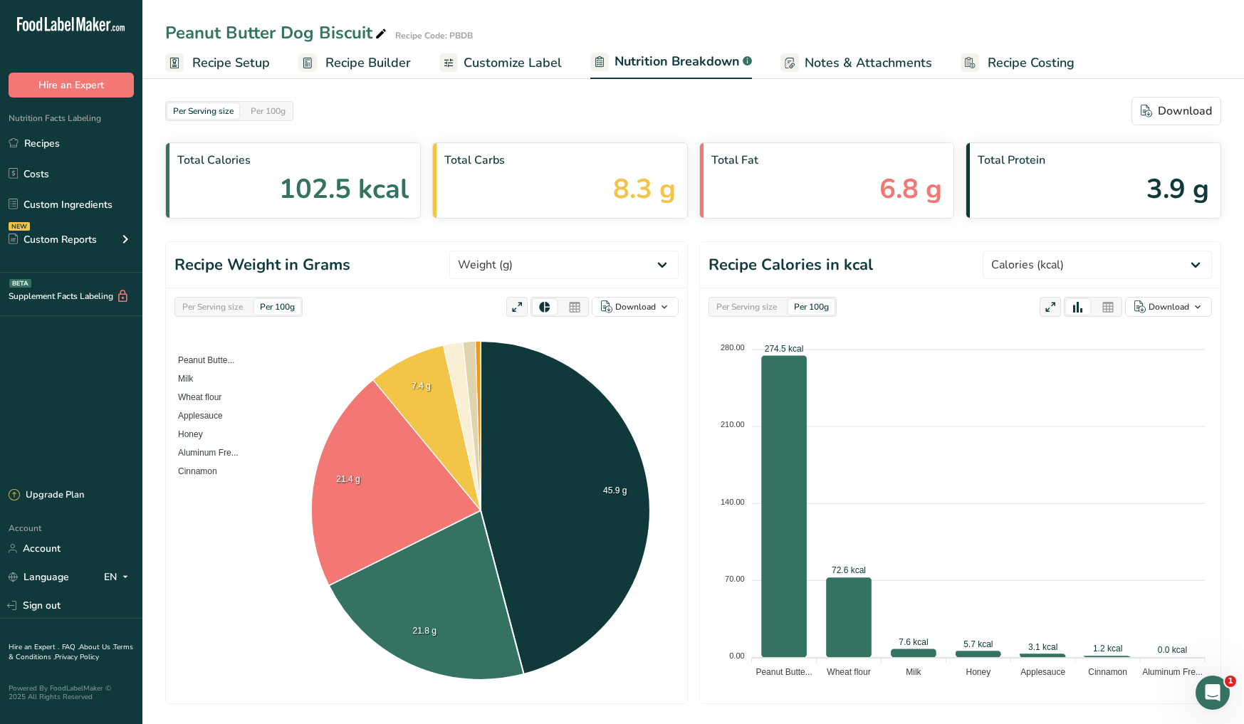
click at [544, 58] on span "Customize Label" at bounding box center [513, 62] width 98 height 19
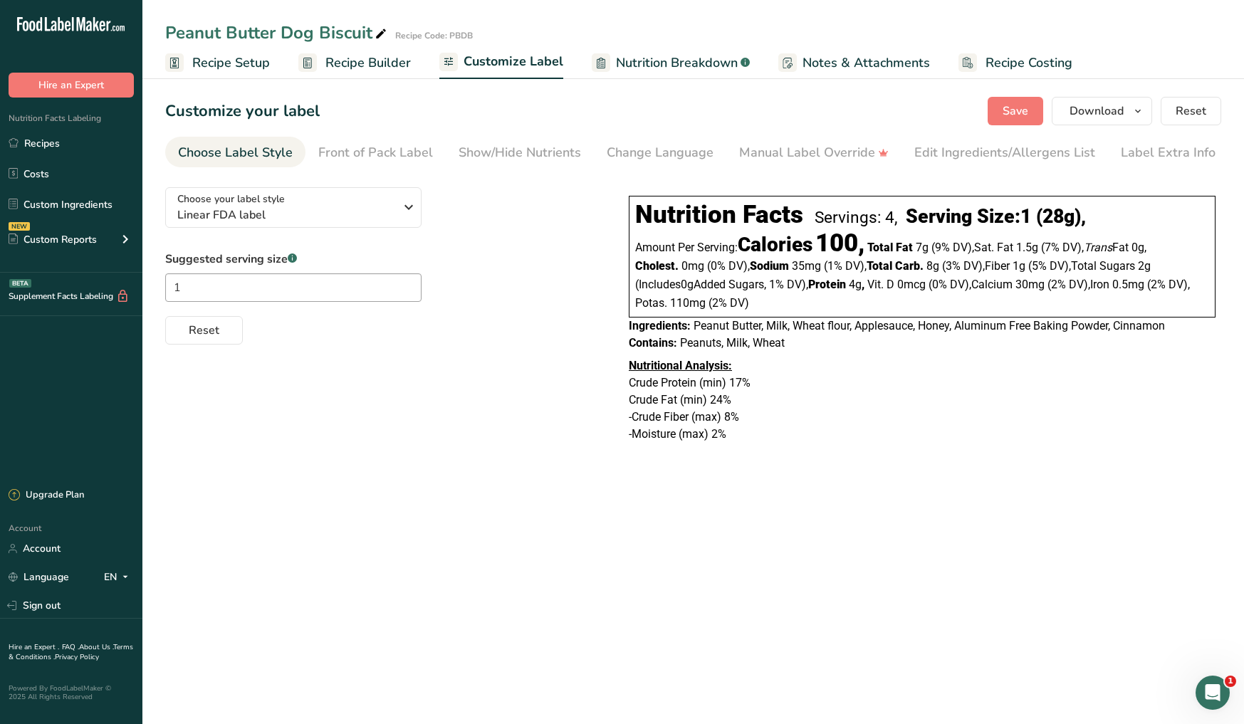
click at [1038, 63] on span "Recipe Costing" at bounding box center [1029, 62] width 87 height 19
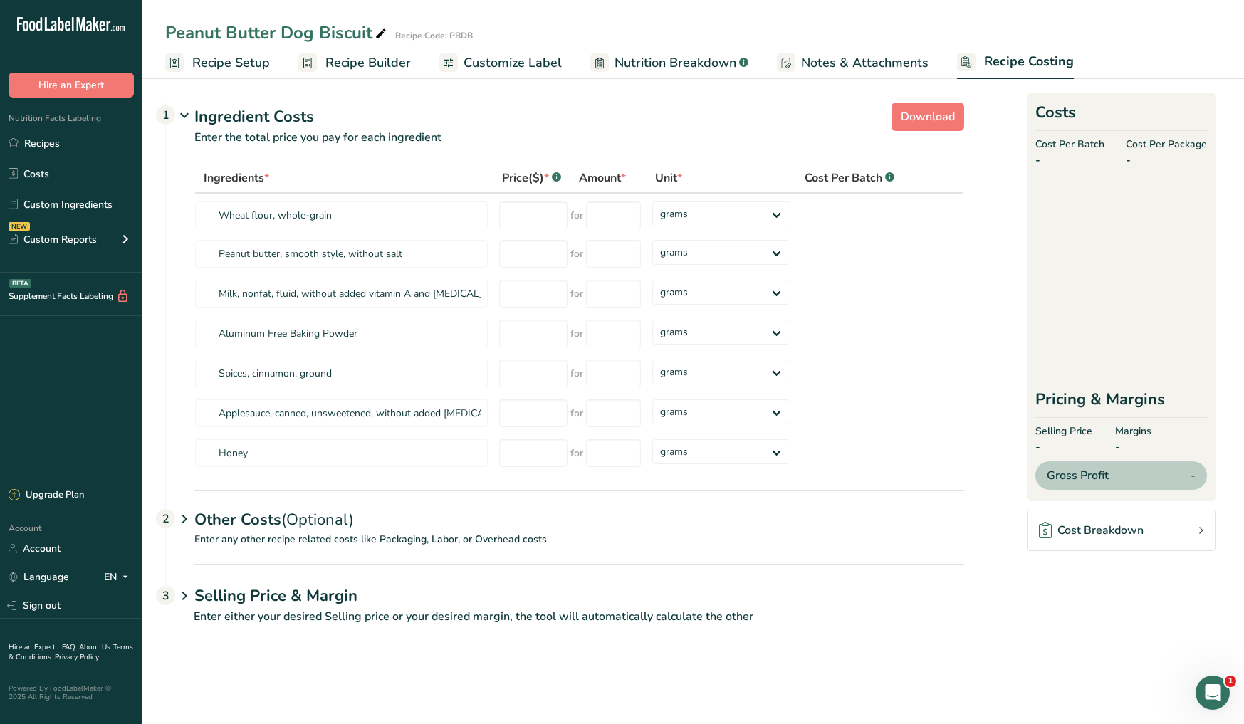
click at [514, 66] on span "Customize Label" at bounding box center [513, 62] width 98 height 19
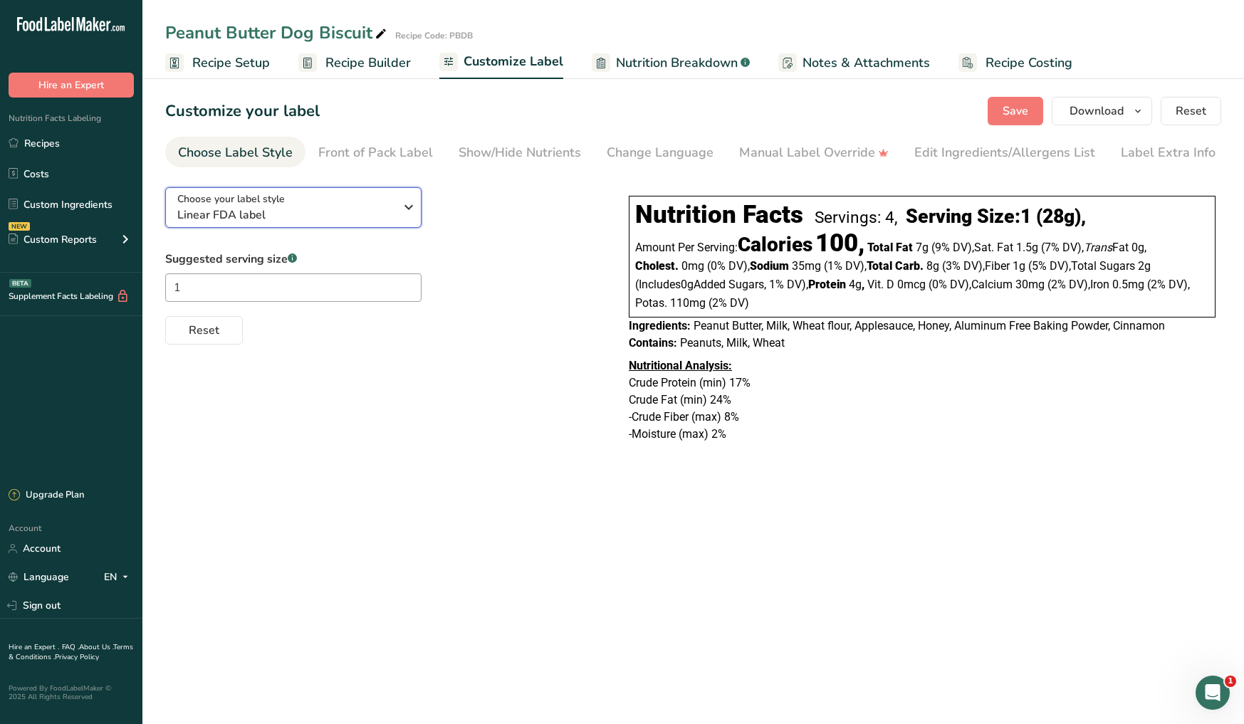
click at [406, 210] on icon "button" at bounding box center [408, 207] width 17 height 26
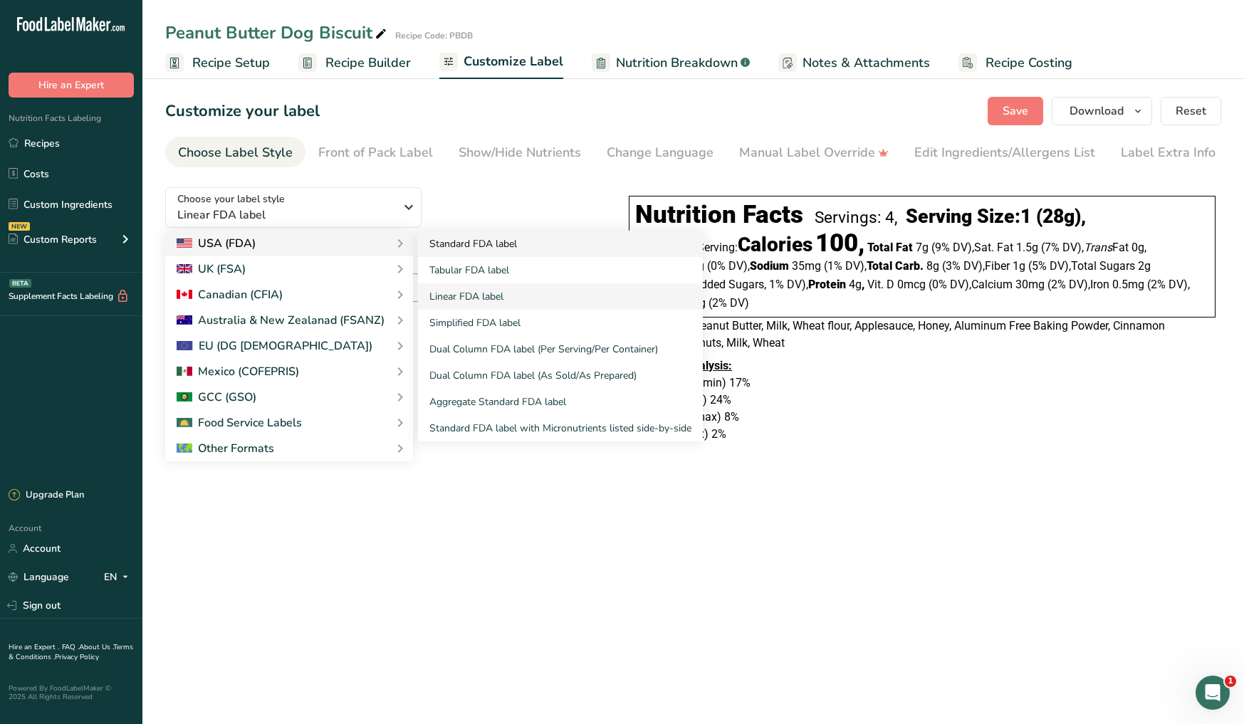
click at [454, 246] on link "Standard FDA label" at bounding box center [560, 244] width 285 height 26
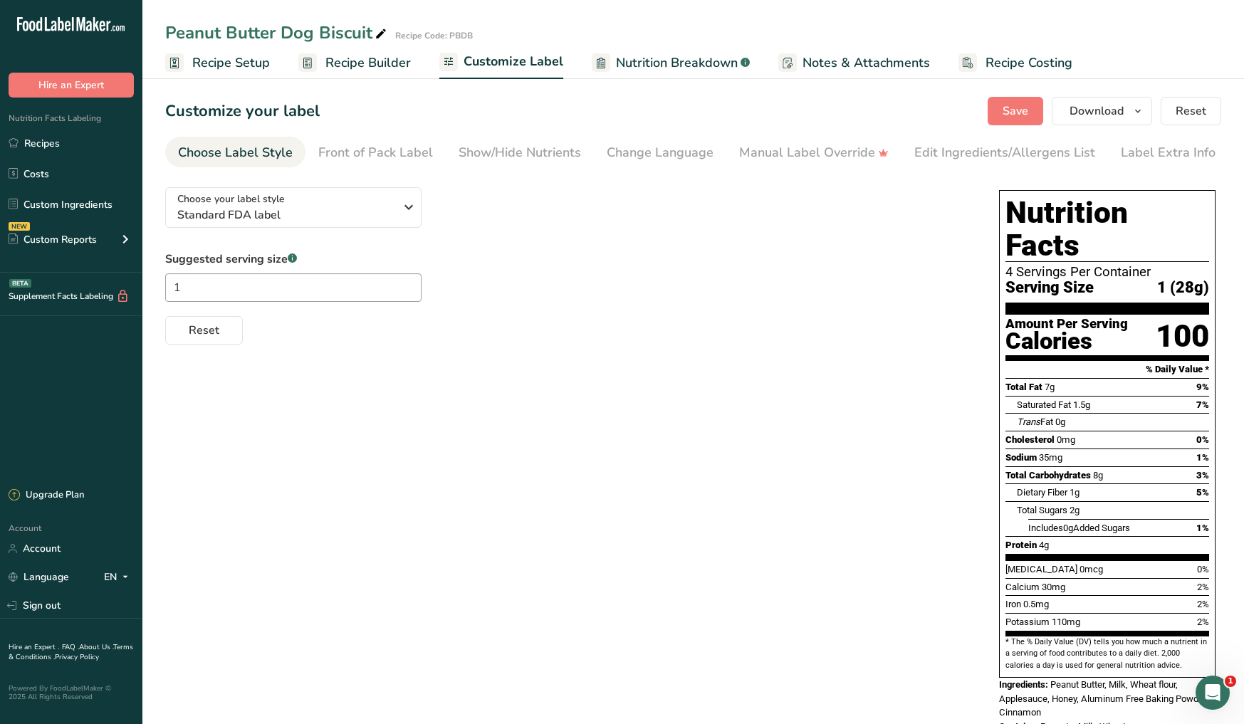
click at [259, 61] on span "Recipe Setup" at bounding box center [231, 62] width 78 height 19
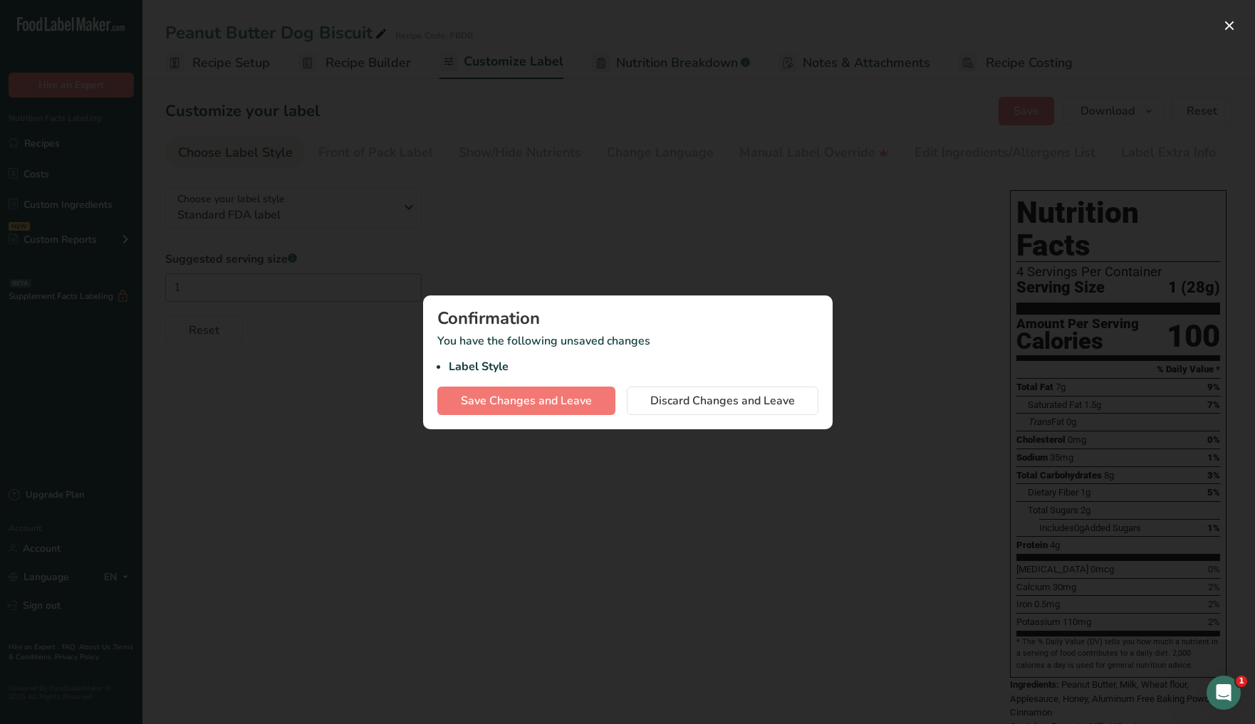
click at [546, 242] on div at bounding box center [627, 362] width 1255 height 724
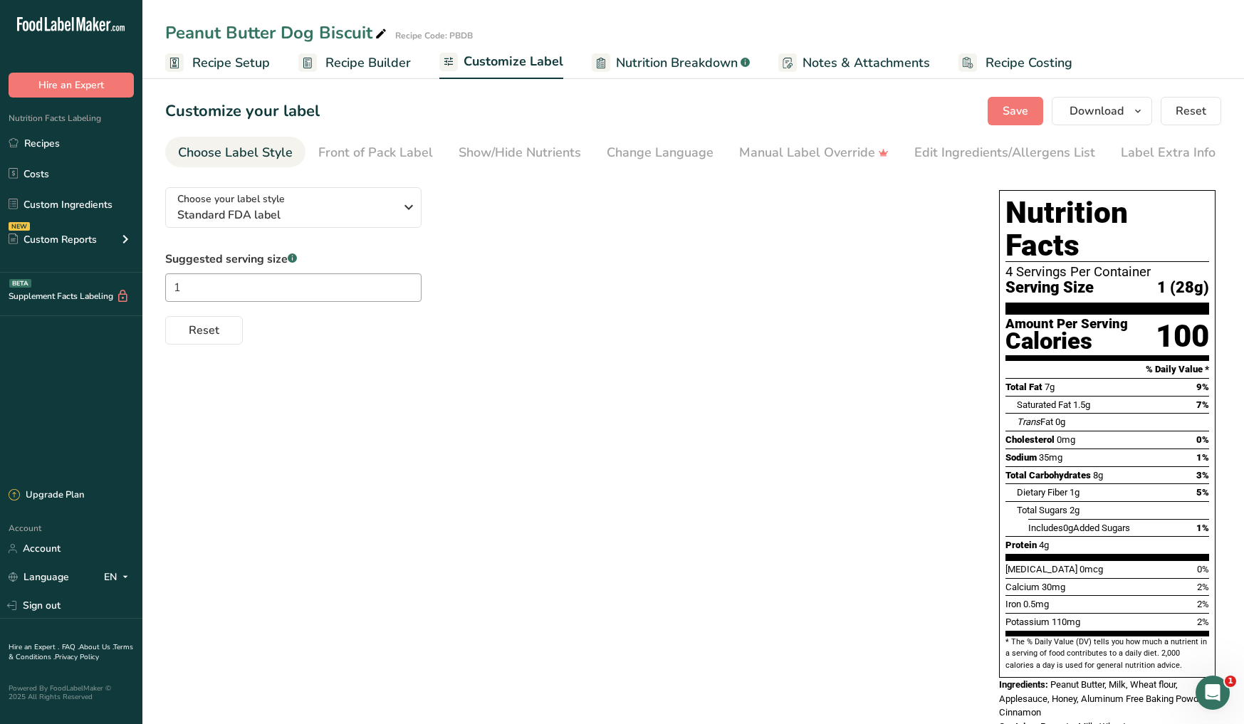
click at [241, 59] on span "Recipe Setup" at bounding box center [231, 62] width 78 height 19
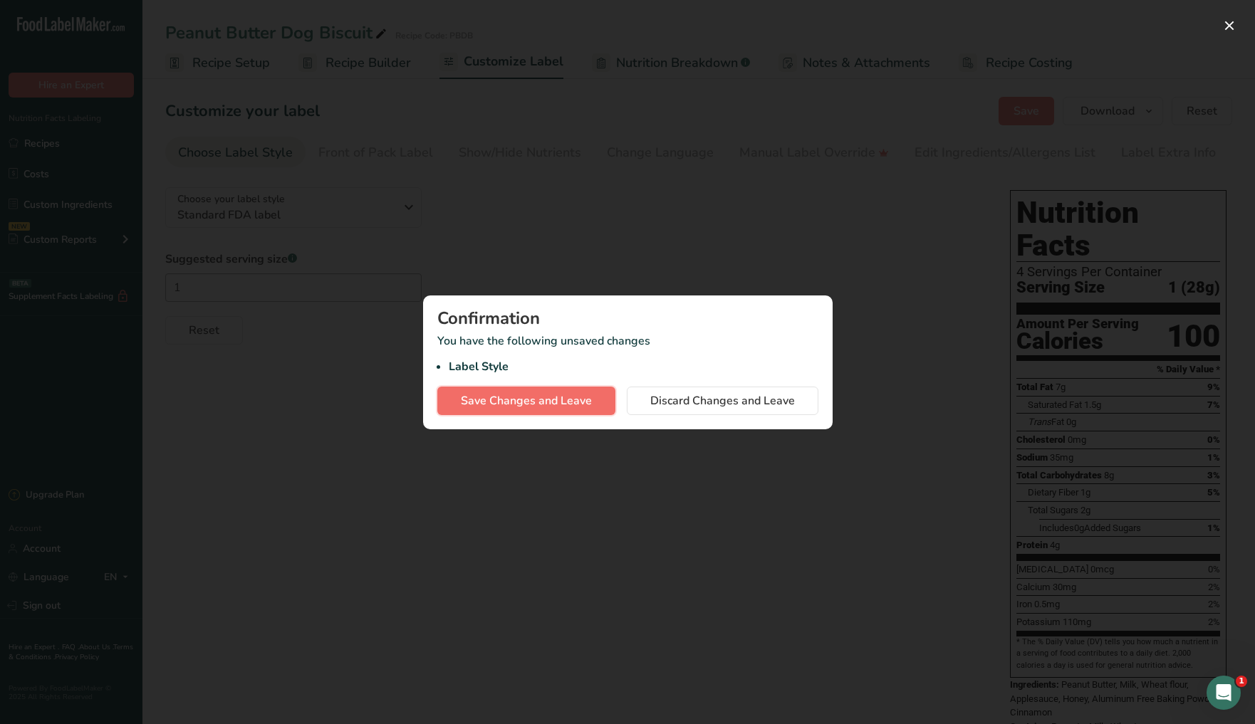
click at [551, 407] on span "Save Changes and Leave" at bounding box center [526, 400] width 131 height 17
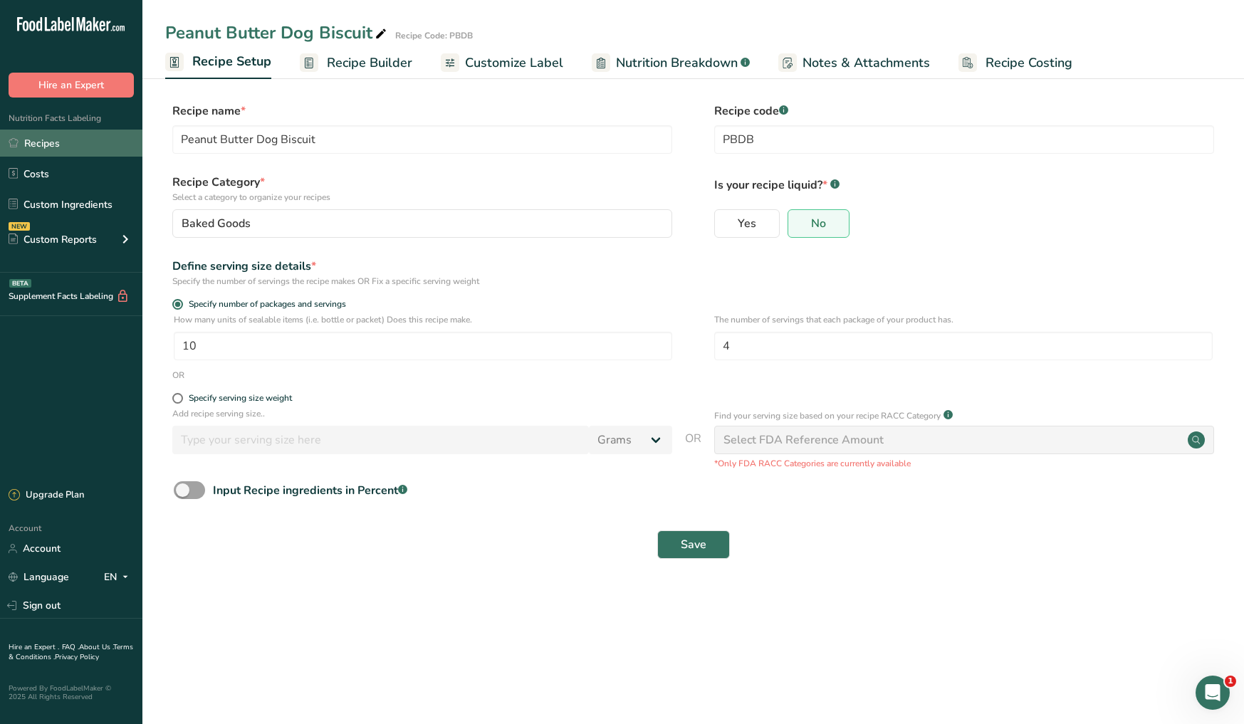
click at [83, 145] on link "Recipes" at bounding box center [71, 143] width 142 height 27
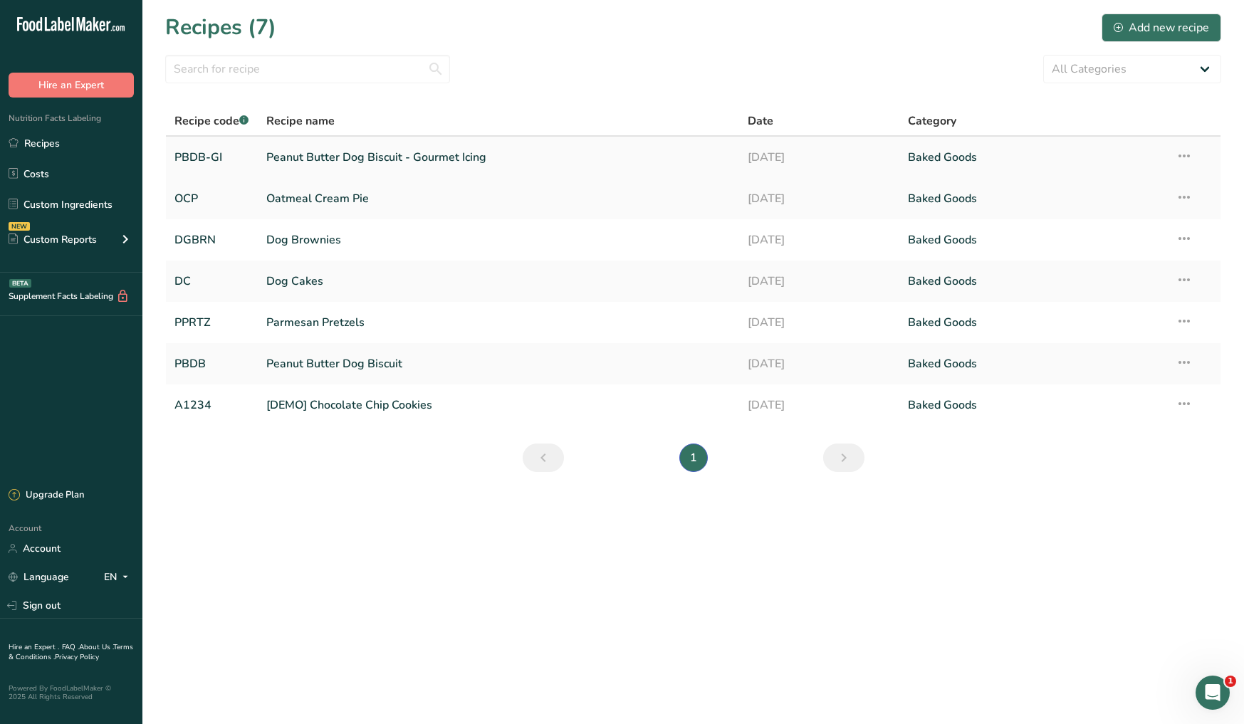
click at [365, 153] on link "Peanut Butter Dog Biscuit - Gourmet Icing" at bounding box center [498, 157] width 464 height 30
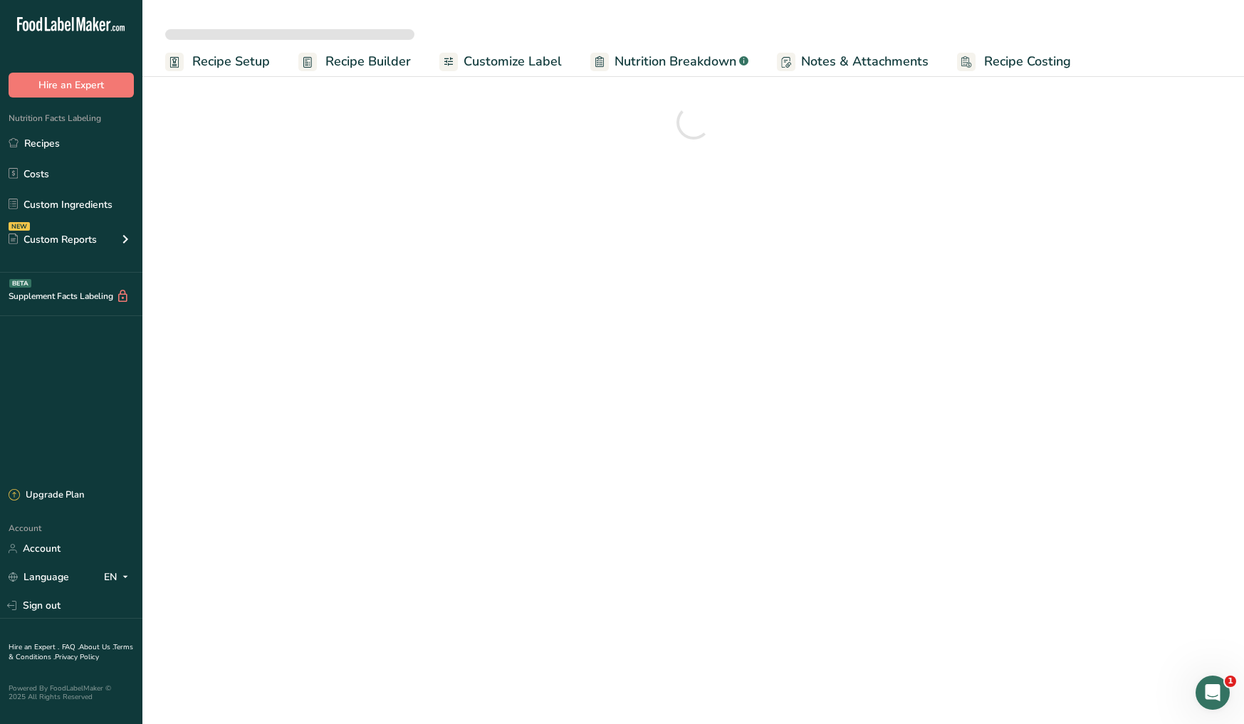
click at [248, 63] on span "Recipe Setup" at bounding box center [231, 61] width 78 height 19
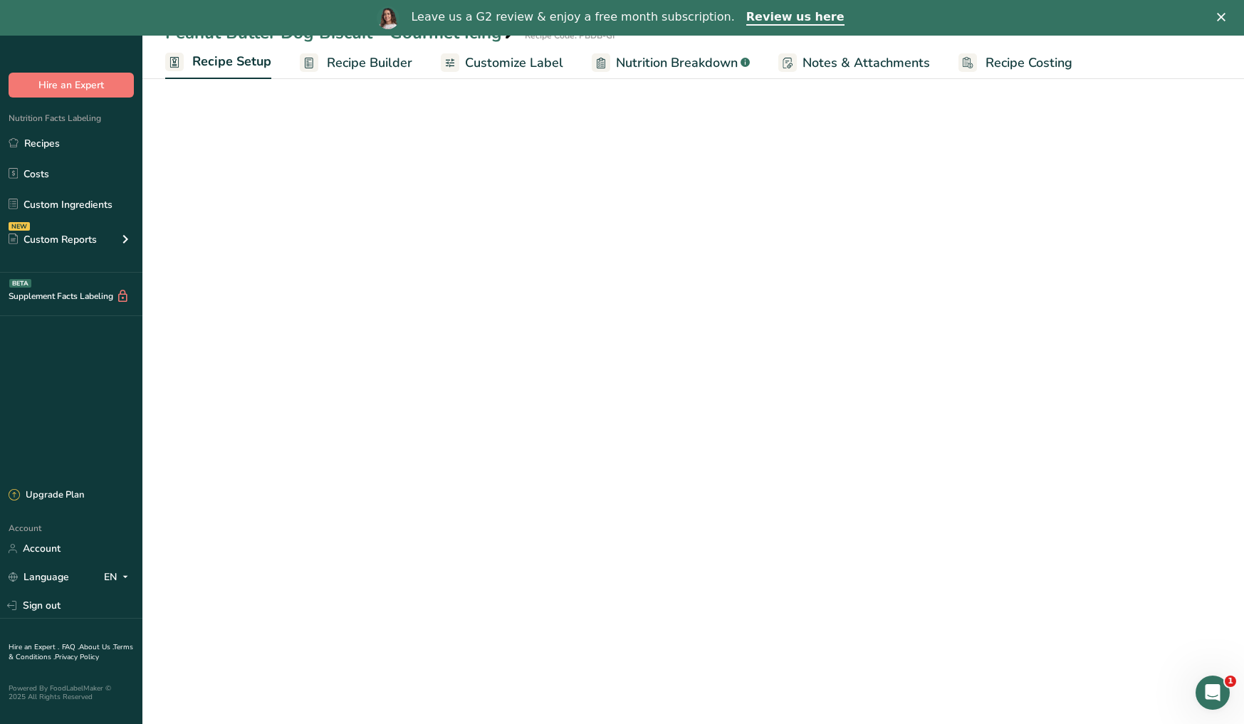
select select "5"
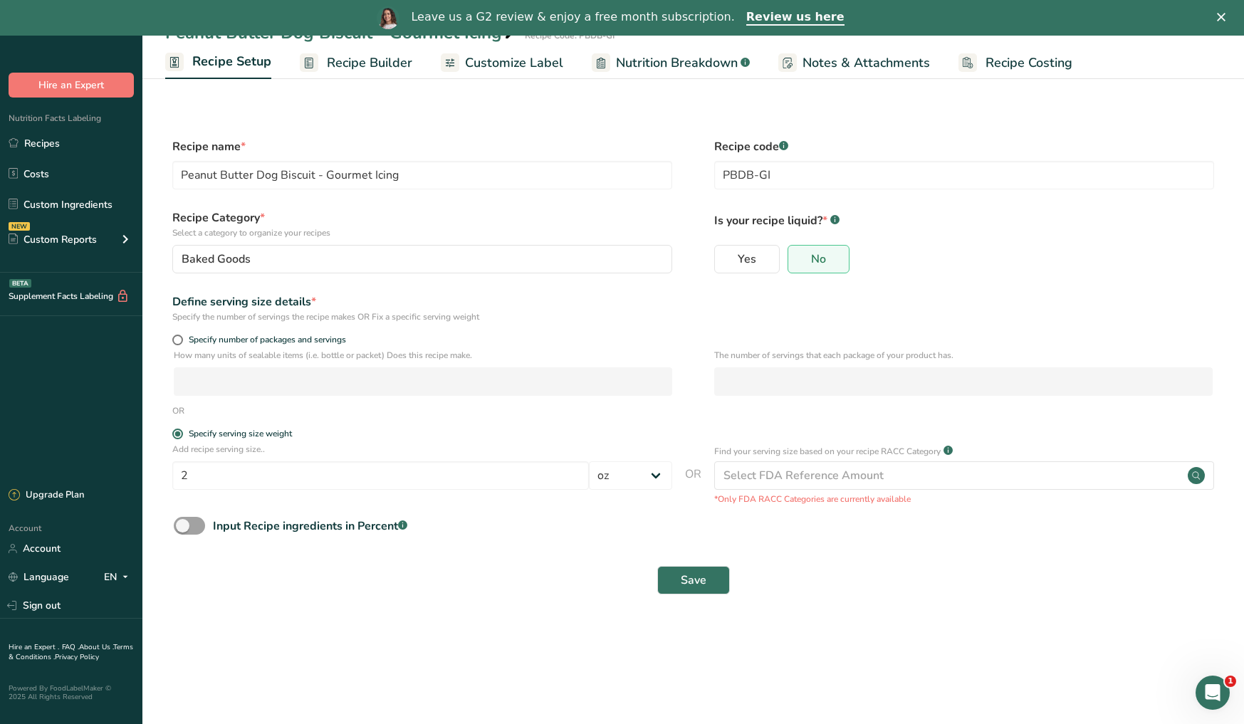
click at [248, 63] on span "Recipe Setup" at bounding box center [231, 61] width 79 height 19
click at [179, 340] on span at bounding box center [177, 340] width 11 height 11
click at [179, 340] on input "Specify number of packages and servings" at bounding box center [176, 339] width 9 height 9
radio input "true"
radio input "false"
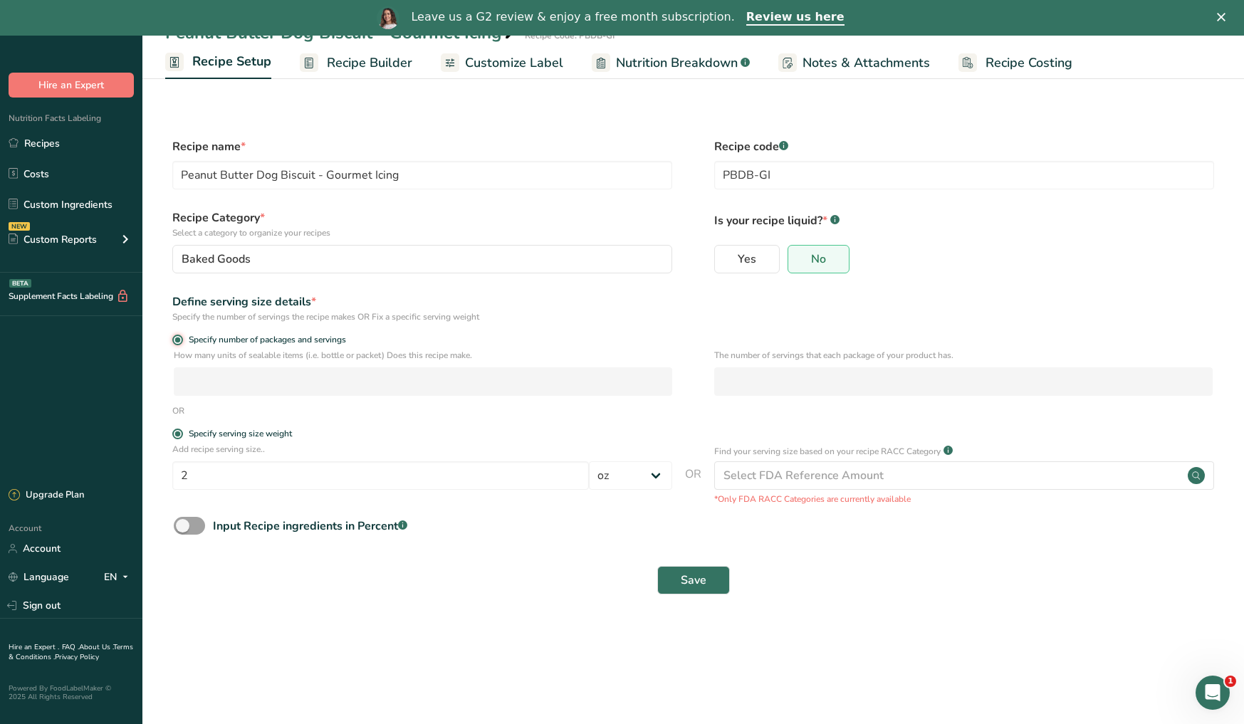
select select "0"
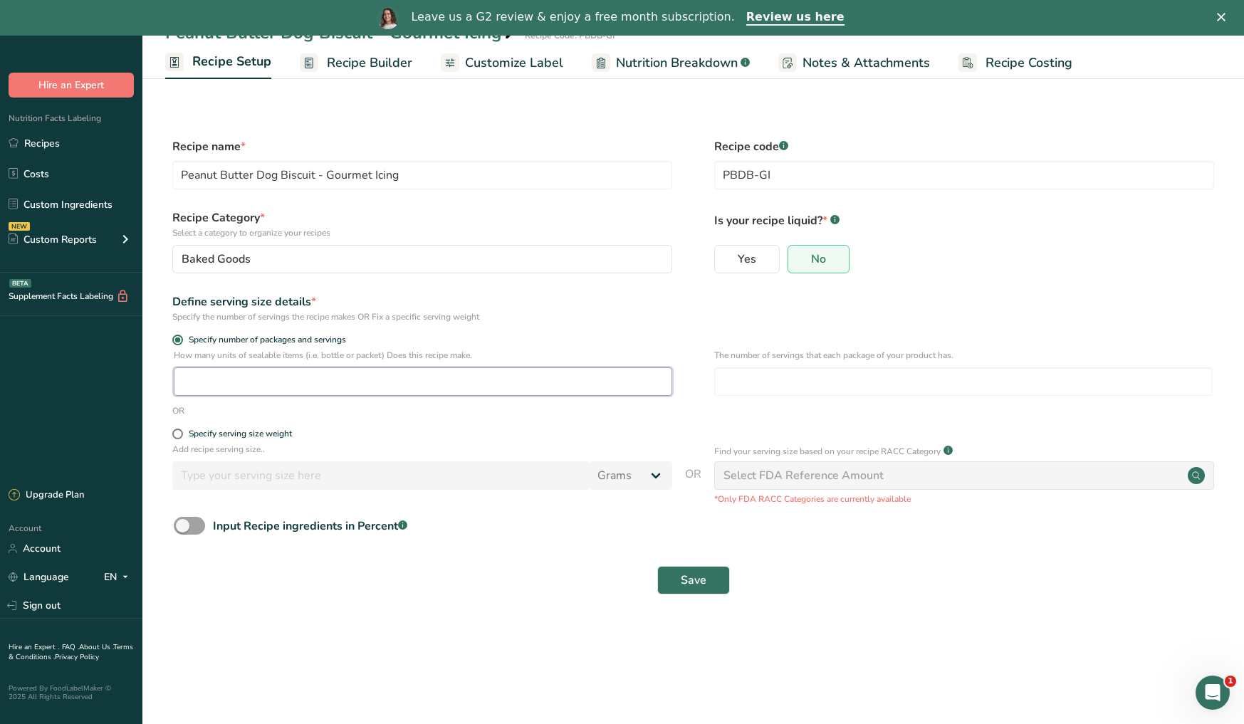
click at [234, 377] on input "number" at bounding box center [423, 381] width 499 height 28
type input "10"
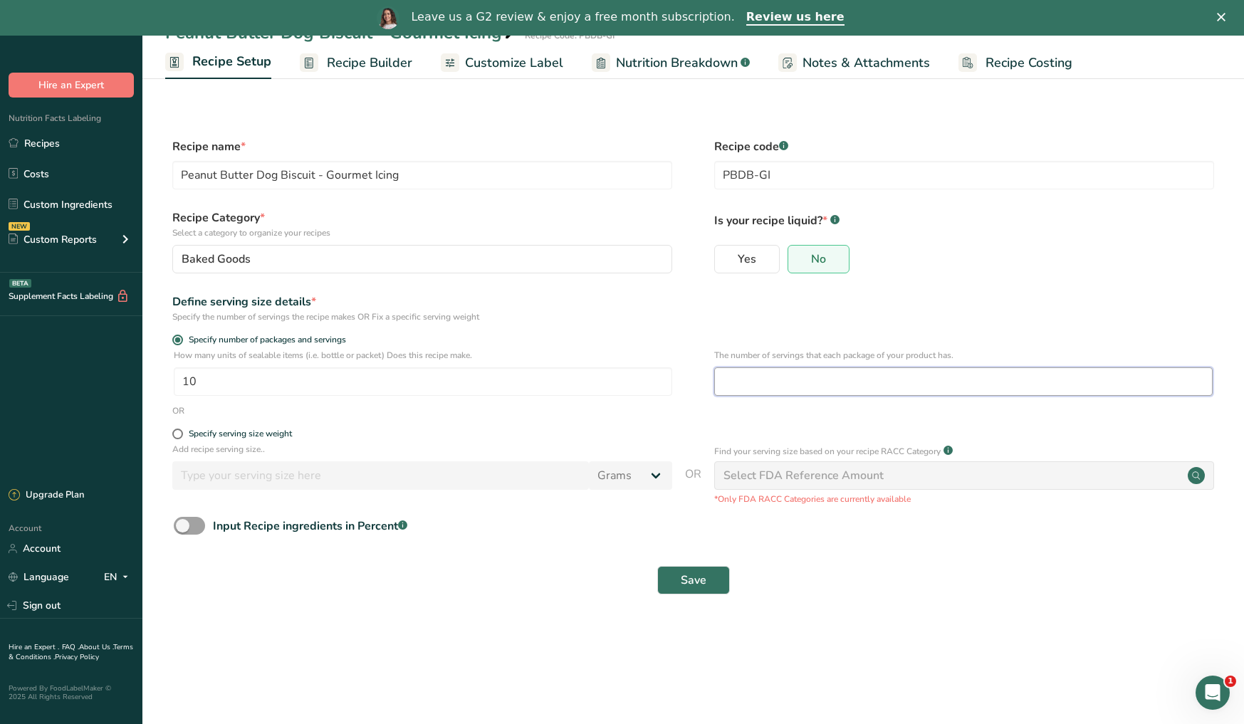
click at [759, 386] on input "number" at bounding box center [963, 381] width 499 height 28
type input "1"
click at [709, 585] on button "Save" at bounding box center [693, 580] width 73 height 28
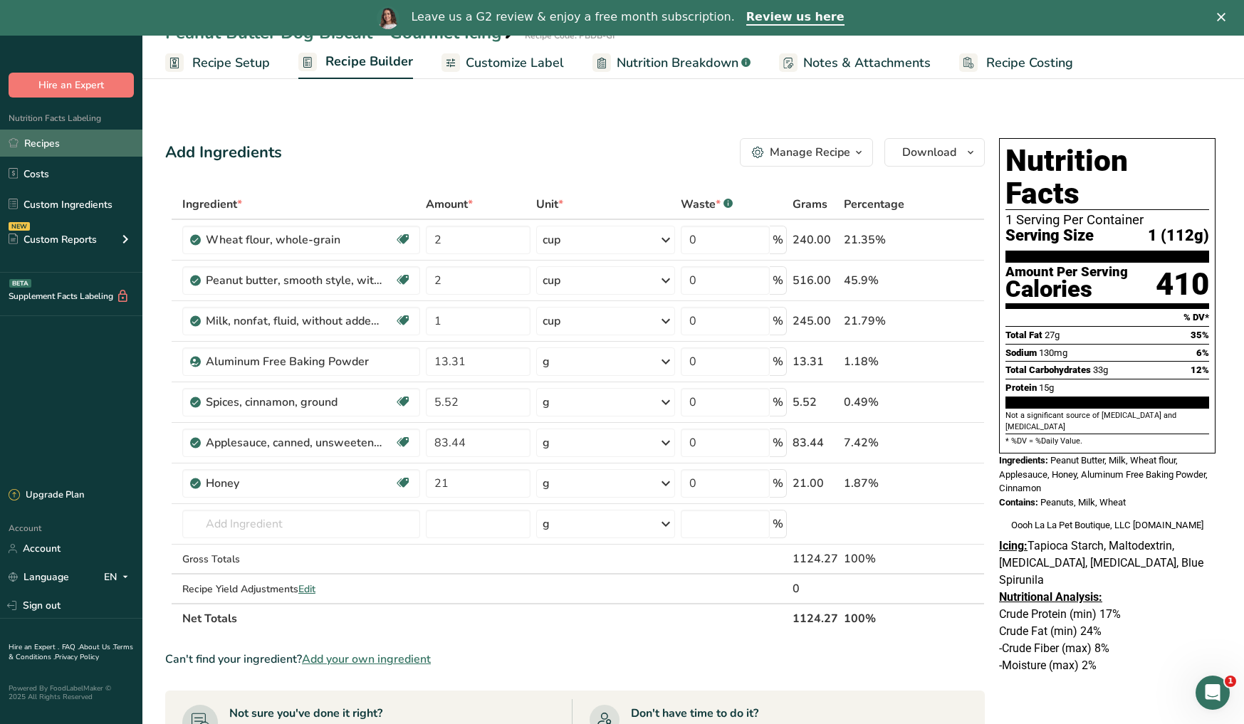
click at [108, 148] on link "Recipes" at bounding box center [71, 143] width 142 height 27
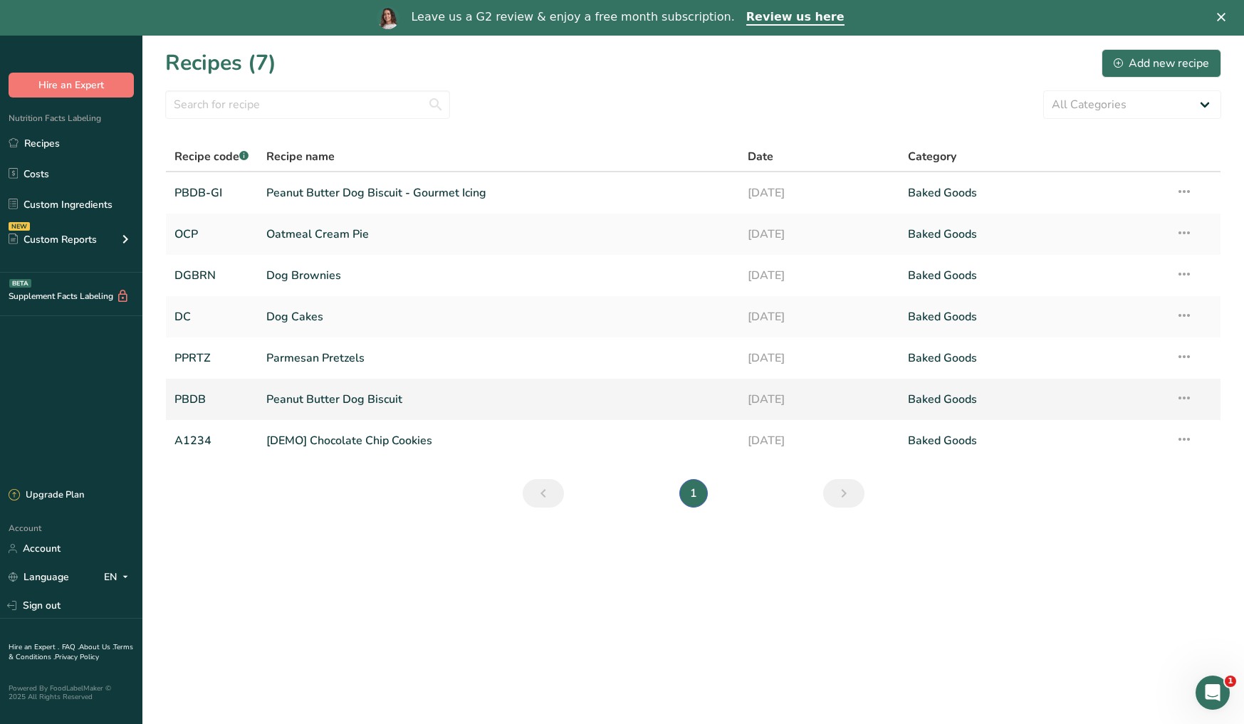
click at [365, 394] on link "Peanut Butter Dog Biscuit" at bounding box center [498, 400] width 464 height 30
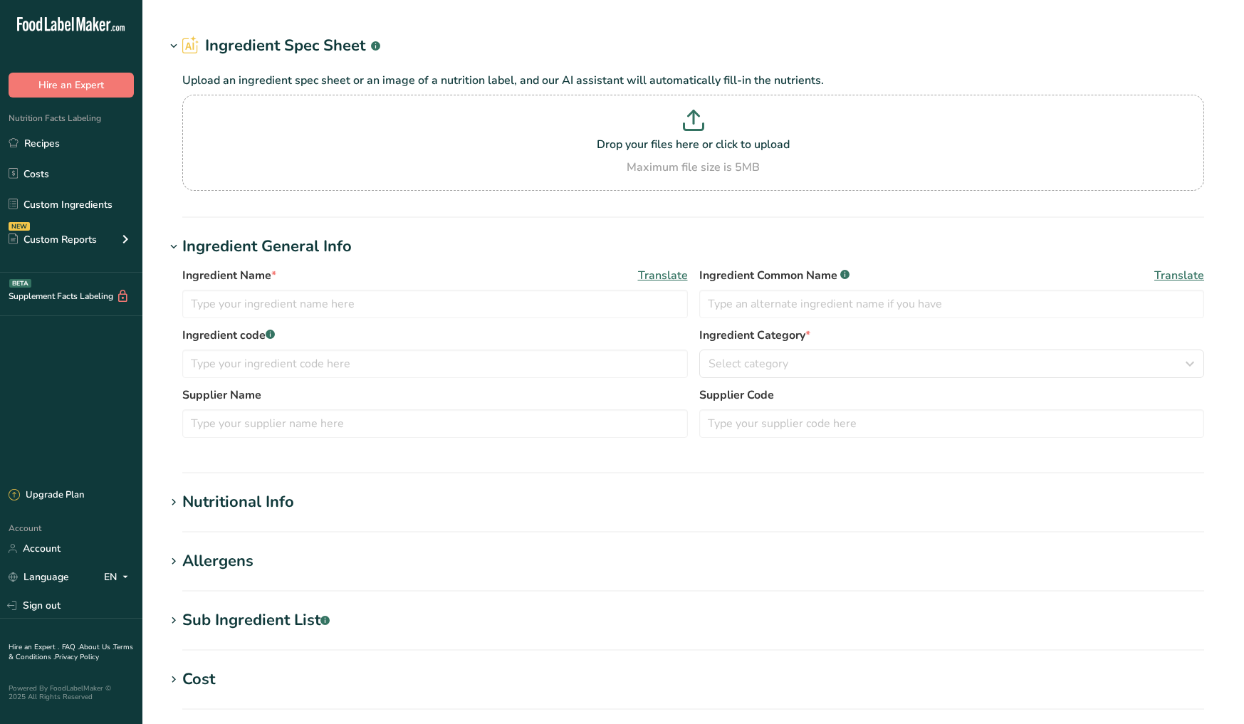
type input "Milk, nonfat, fluid, without added vitamin A and [MEDICAL_DATA] (fat free or sk…"
type input "Milk"
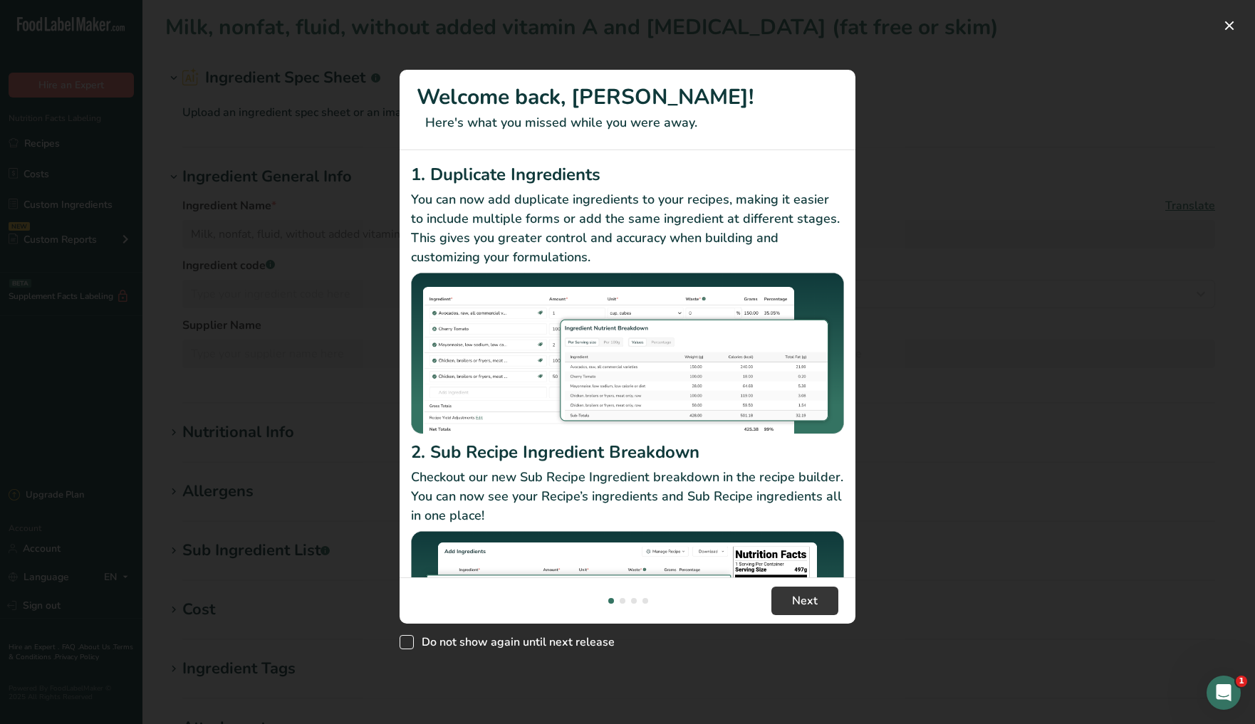
click at [408, 642] on span "New Features" at bounding box center [407, 642] width 14 height 14
click at [408, 642] on input "Do not show again until next release" at bounding box center [404, 642] width 9 height 9
checkbox input "true"
click at [836, 602] on button "Next" at bounding box center [804, 601] width 67 height 28
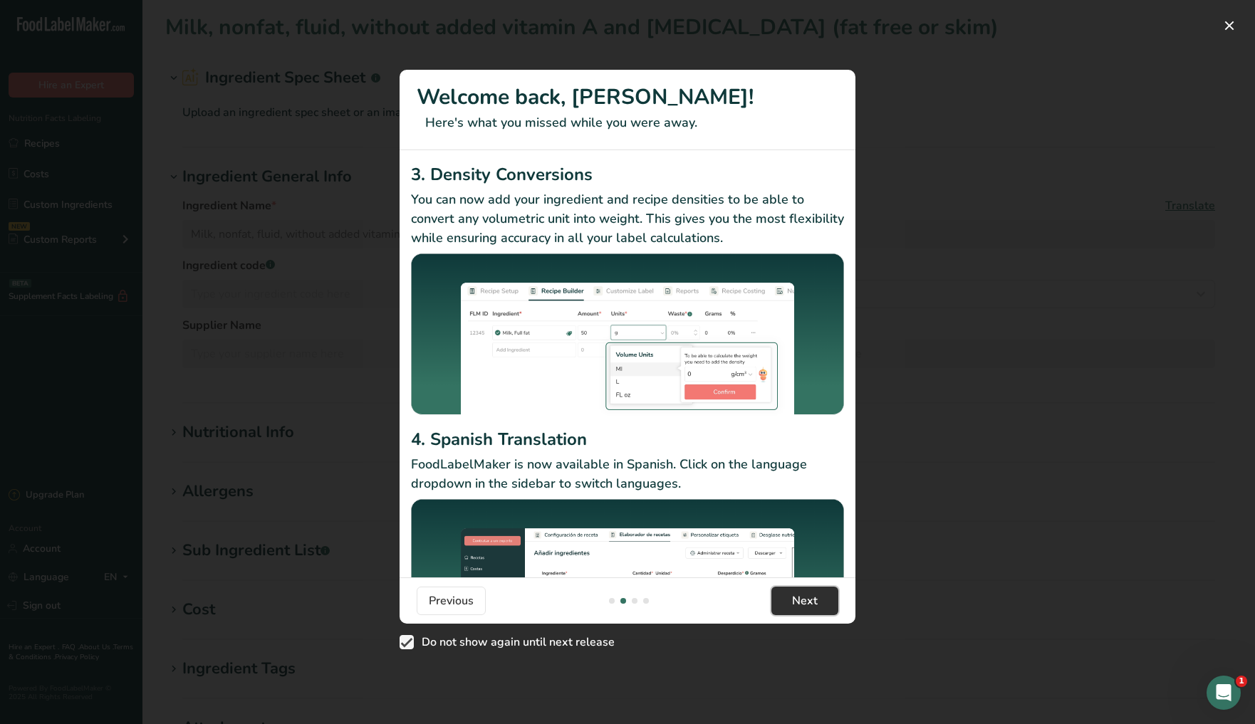
click at [807, 602] on span "Next" at bounding box center [805, 601] width 26 height 17
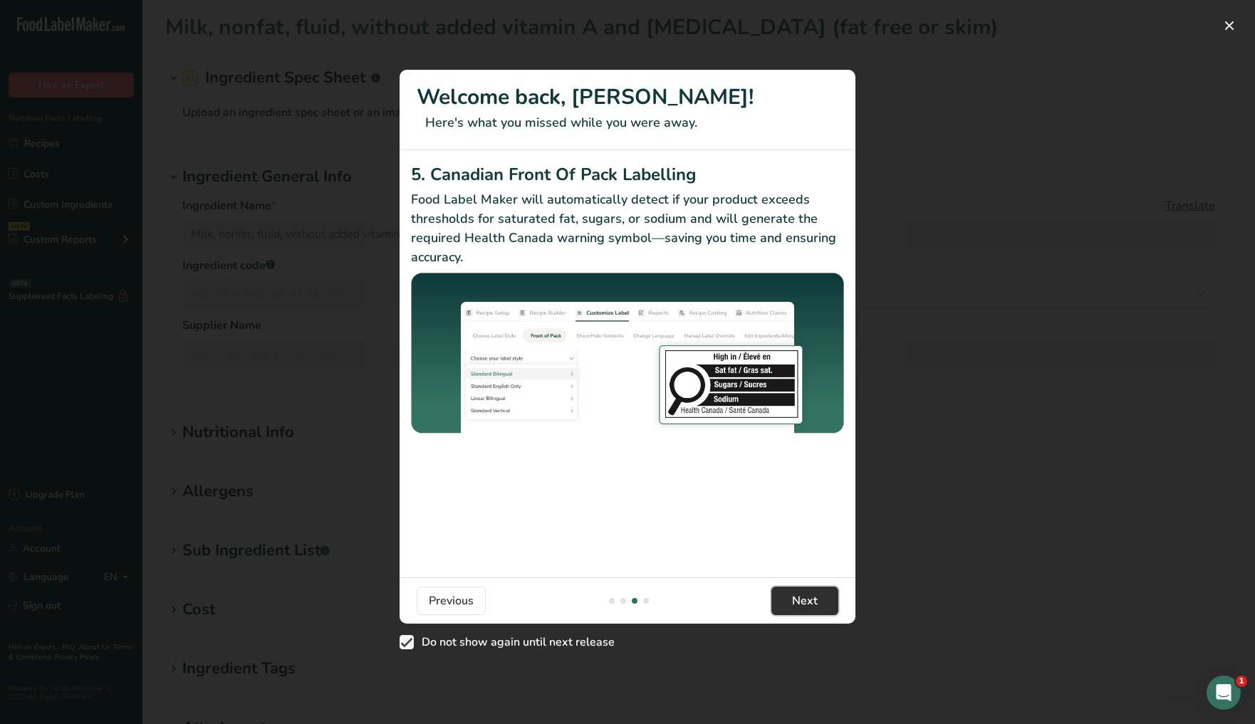
click at [807, 602] on span "Next" at bounding box center [805, 601] width 26 height 17
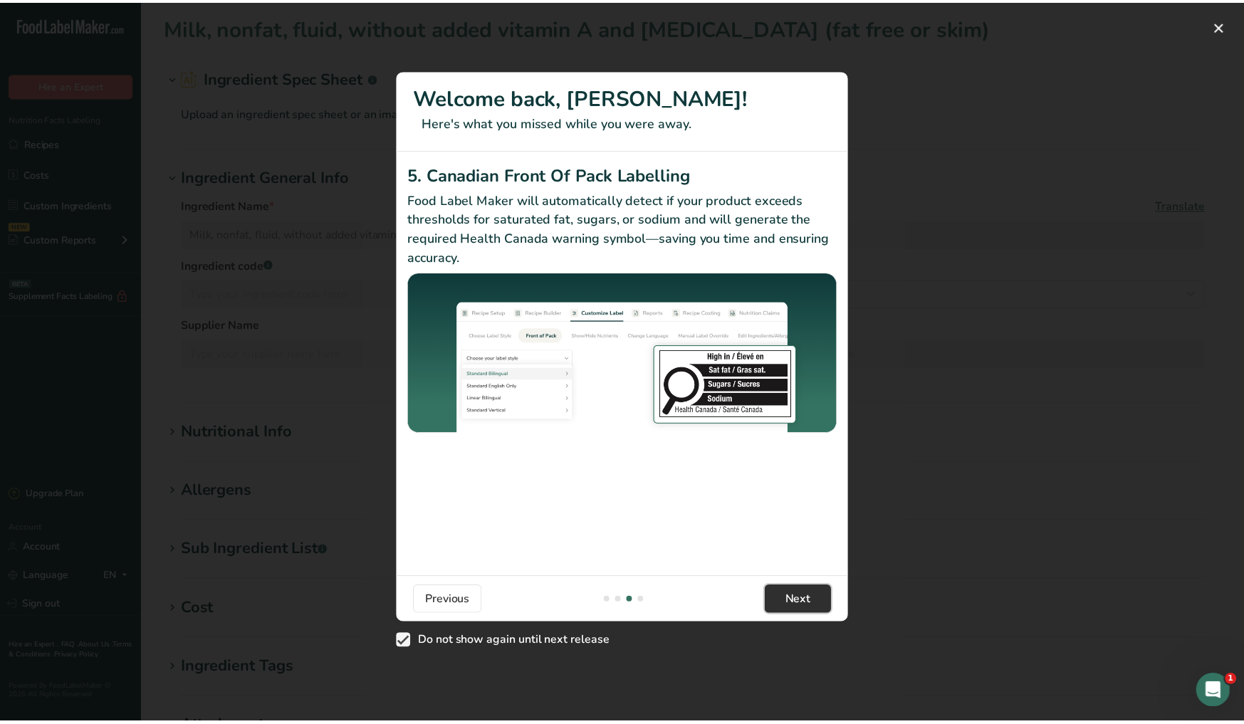
scroll to position [0, 1367]
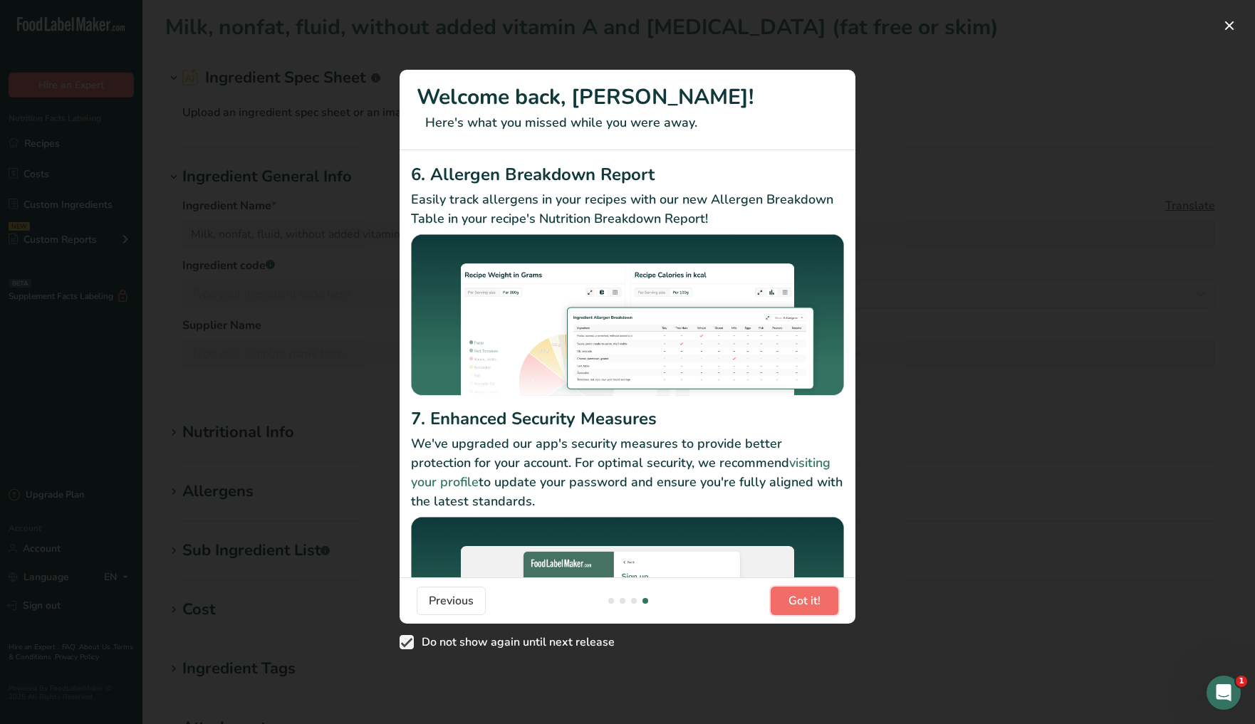
click at [807, 602] on span "Got it!" at bounding box center [804, 601] width 32 height 17
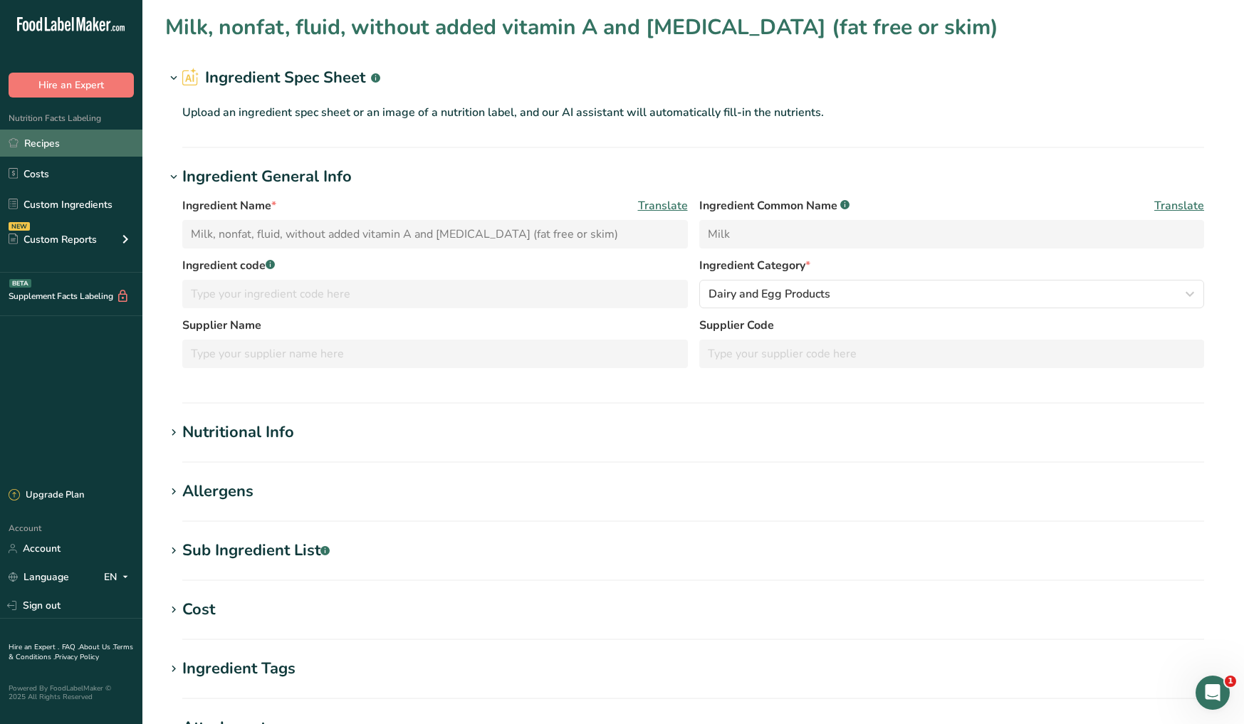
click at [6, 142] on link "Recipes" at bounding box center [71, 143] width 142 height 27
